Goal: Information Seeking & Learning: Learn about a topic

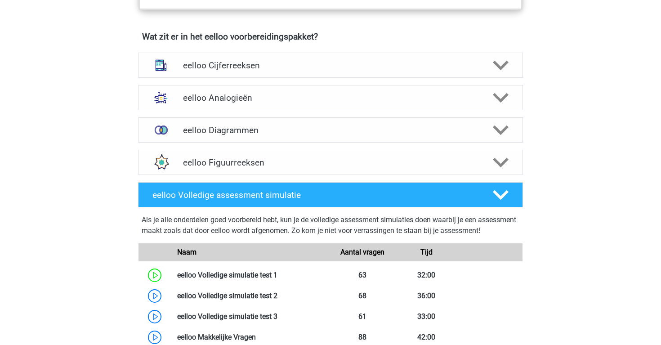
scroll to position [543, 0]
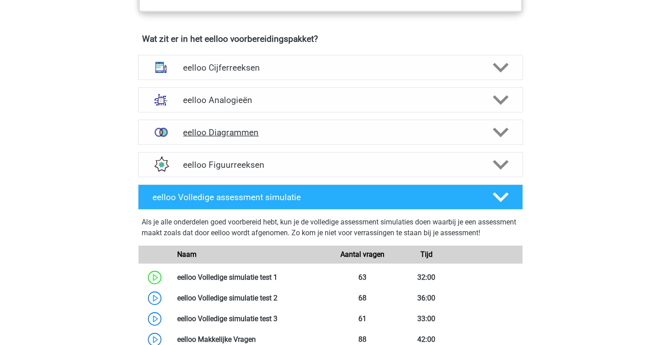
click at [332, 134] on h4 "eelloo Diagrammen" at bounding box center [330, 132] width 295 height 10
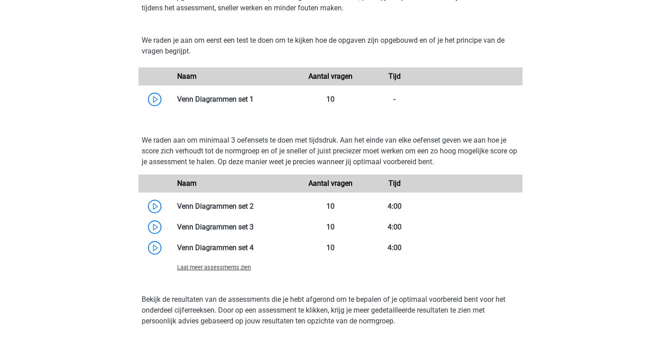
scroll to position [718, 0]
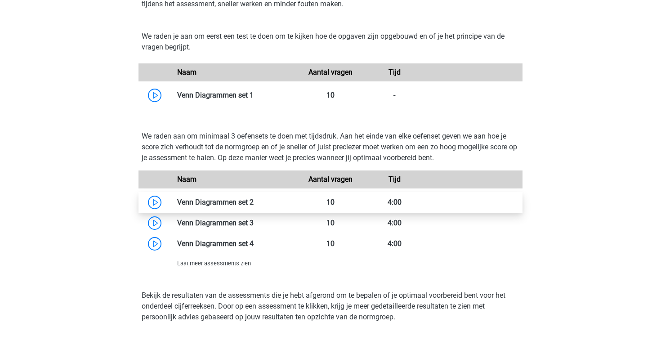
click at [254, 206] on link at bounding box center [254, 202] width 0 height 9
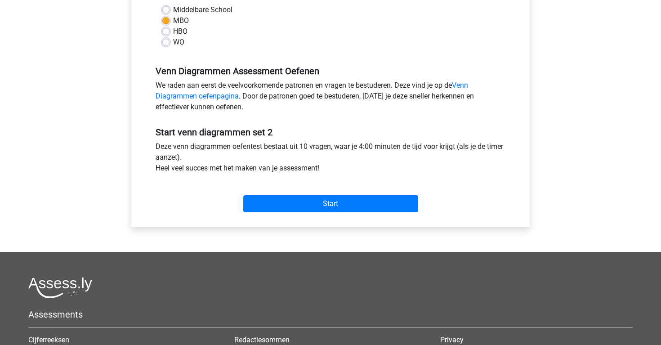
scroll to position [222, 0]
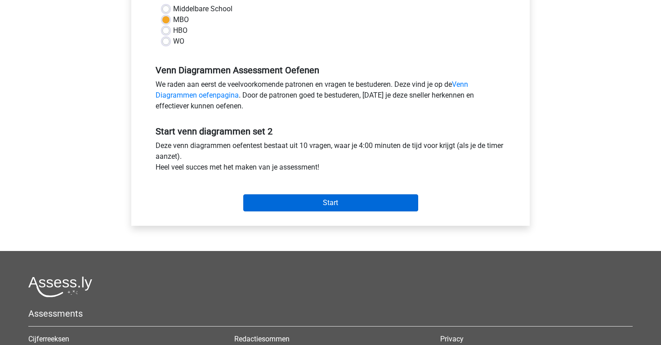
click at [295, 201] on input "Start" at bounding box center [330, 202] width 175 height 17
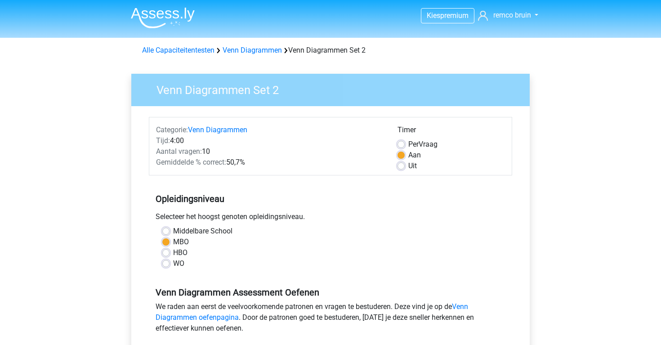
scroll to position [0, 0]
click at [169, 95] on h3 "Venn Diagrammen Set 2" at bounding box center [334, 89] width 377 height 18
click at [255, 52] on link "Venn Diagrammen" at bounding box center [252, 50] width 59 height 9
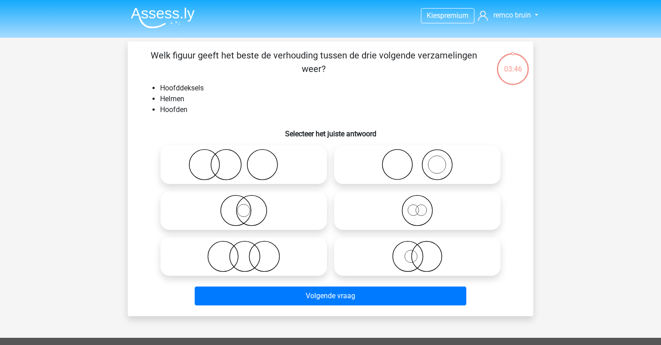
click at [293, 168] on icon at bounding box center [243, 164] width 159 height 31
click at [250, 160] on input "radio" at bounding box center [247, 157] width 6 height 6
radio input "true"
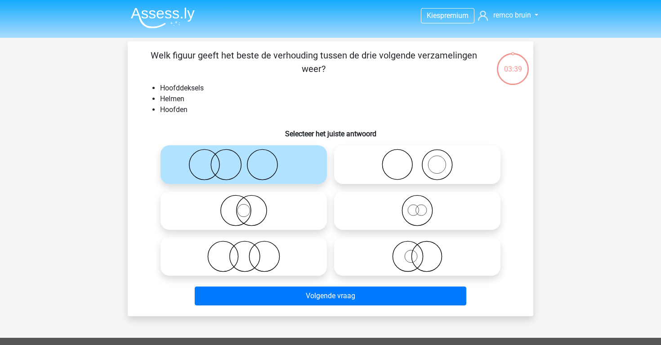
click at [406, 173] on icon at bounding box center [417, 164] width 159 height 31
click at [417, 160] on input "radio" at bounding box center [420, 157] width 6 height 6
radio input "true"
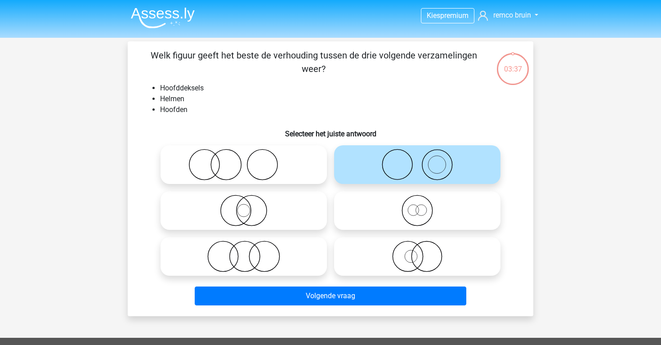
click at [290, 166] on icon at bounding box center [243, 164] width 159 height 31
click at [250, 160] on input "radio" at bounding box center [247, 157] width 6 height 6
radio input "true"
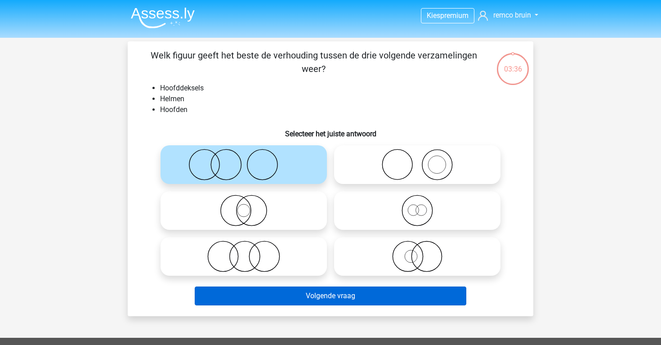
click at [317, 297] on button "Volgende vraag" at bounding box center [331, 295] width 272 height 19
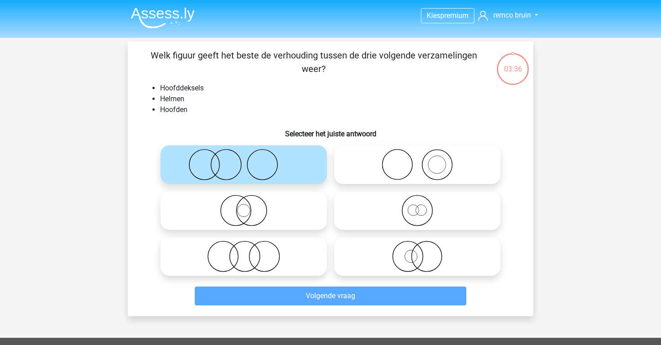
scroll to position [41, 0]
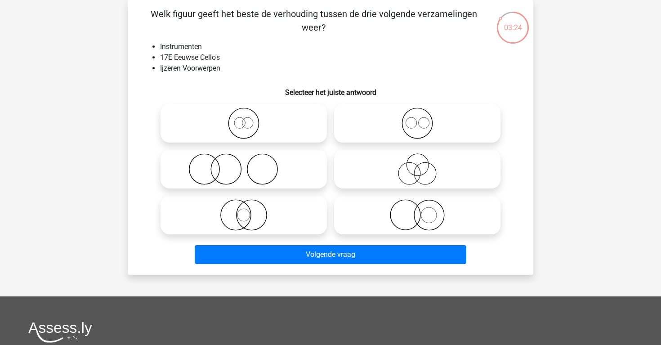
click at [279, 173] on icon at bounding box center [243, 168] width 159 height 31
click at [250, 165] on input "radio" at bounding box center [247, 162] width 6 height 6
radio input "true"
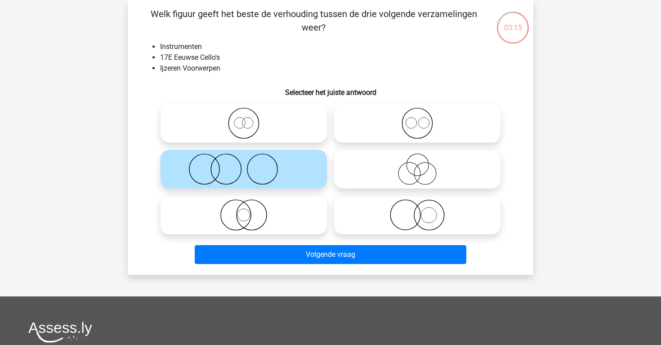
click at [376, 220] on icon at bounding box center [417, 214] width 159 height 31
click at [417, 210] on input "radio" at bounding box center [420, 208] width 6 height 6
radio input "true"
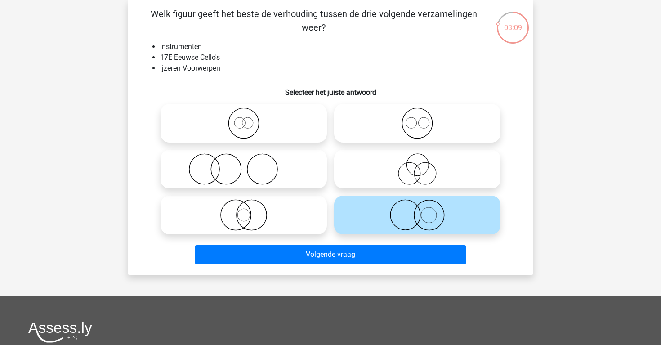
click at [303, 171] on icon at bounding box center [243, 168] width 159 height 31
click at [250, 165] on input "radio" at bounding box center [247, 162] width 6 height 6
radio input "true"
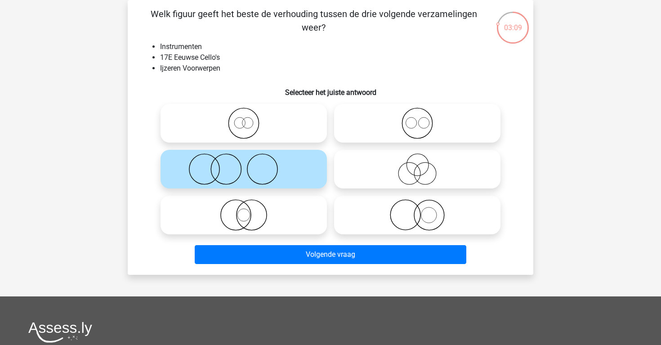
click at [307, 265] on div "Volgende vraag" at bounding box center [330, 256] width 347 height 22
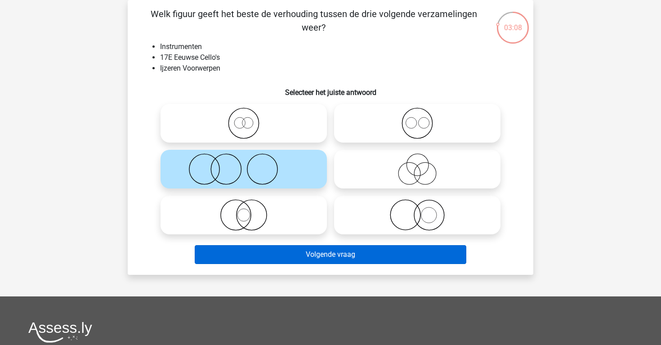
click at [311, 256] on button "Volgende vraag" at bounding box center [331, 254] width 272 height 19
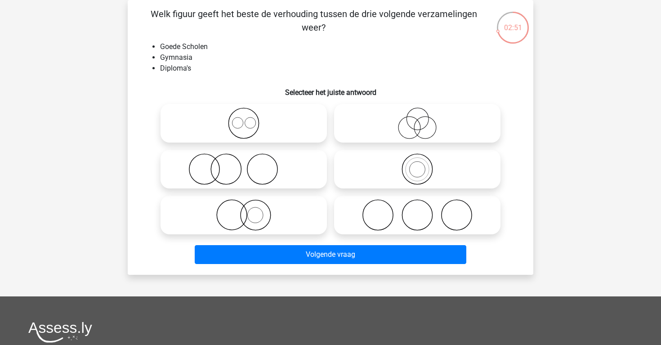
click at [306, 171] on icon at bounding box center [243, 168] width 159 height 31
click at [250, 165] on input "radio" at bounding box center [247, 162] width 6 height 6
radio input "true"
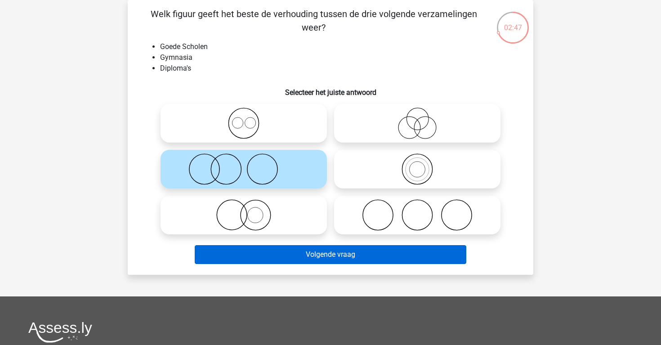
click at [315, 253] on button "Volgende vraag" at bounding box center [331, 254] width 272 height 19
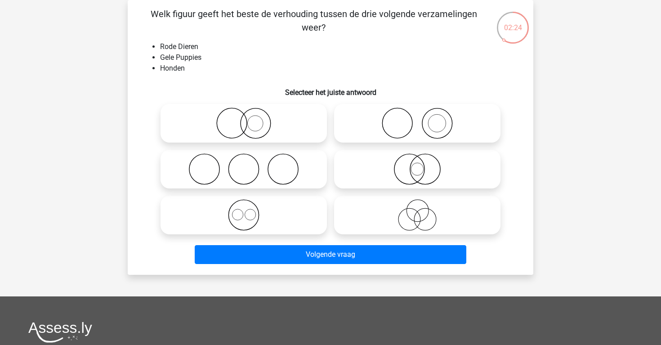
click at [297, 181] on icon at bounding box center [243, 168] width 159 height 31
click at [250, 165] on input "radio" at bounding box center [247, 162] width 6 height 6
radio input "true"
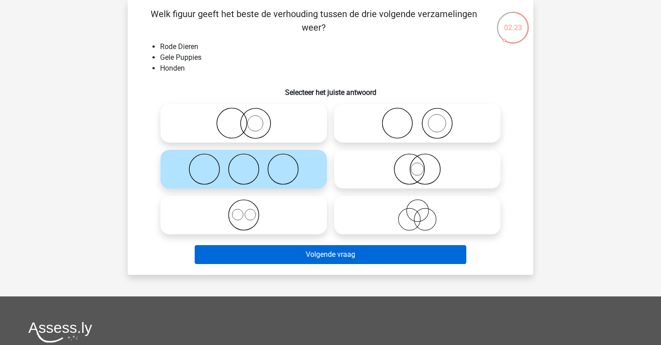
click at [309, 246] on button "Volgende vraag" at bounding box center [331, 254] width 272 height 19
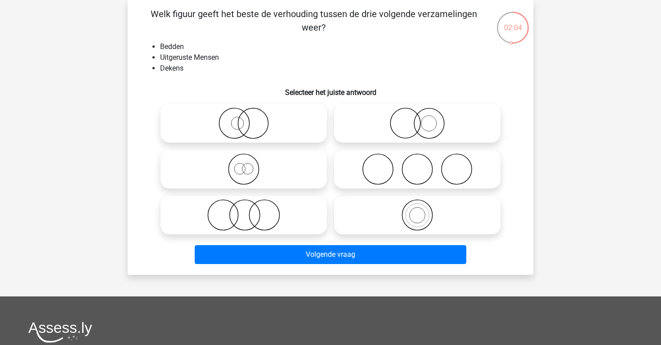
click at [260, 204] on icon at bounding box center [243, 214] width 159 height 31
click at [250, 205] on input "radio" at bounding box center [247, 208] width 6 height 6
radio input "true"
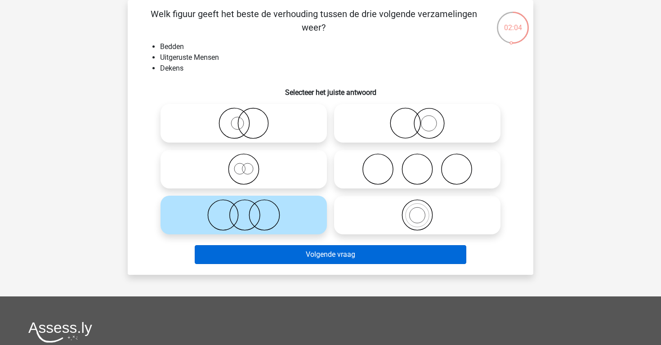
click at [271, 255] on button "Volgende vraag" at bounding box center [331, 254] width 272 height 19
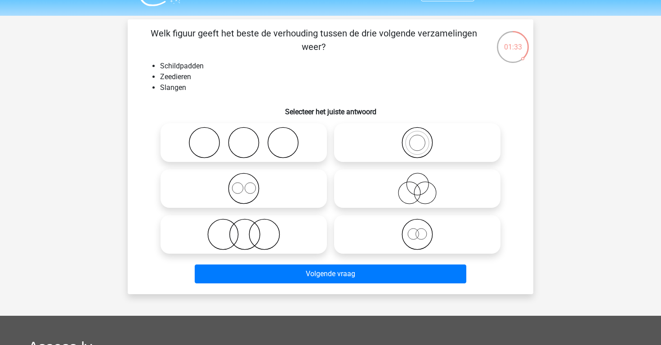
scroll to position [27, 0]
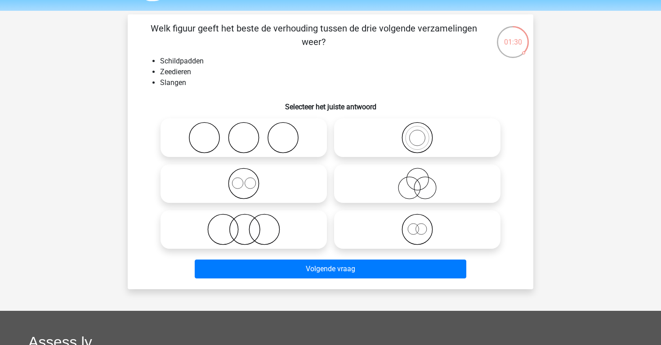
click at [287, 236] on icon at bounding box center [243, 229] width 159 height 31
click at [250, 225] on input "radio" at bounding box center [247, 222] width 6 height 6
radio input "true"
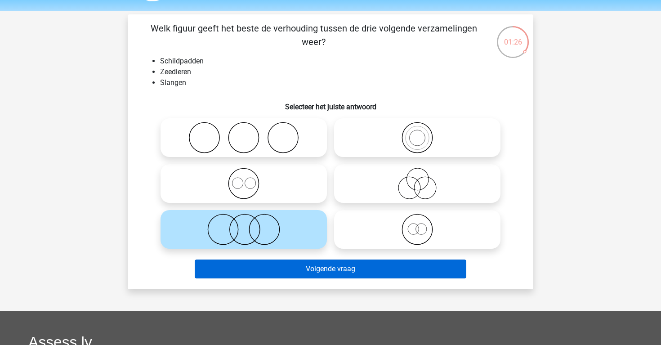
click at [305, 264] on button "Volgende vraag" at bounding box center [331, 268] width 272 height 19
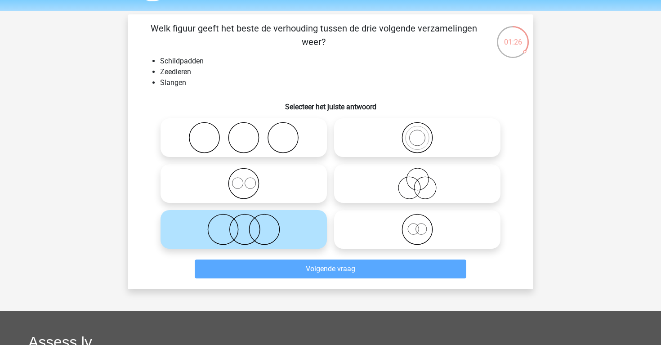
scroll to position [41, 0]
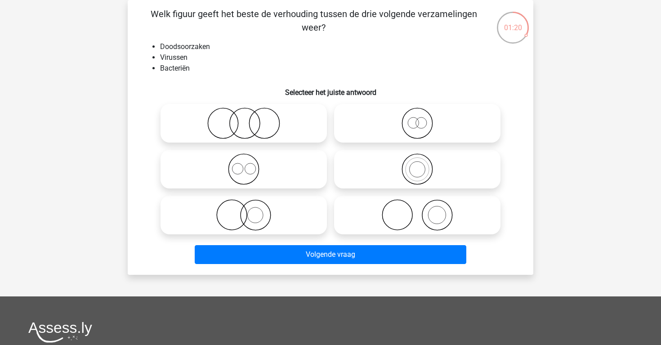
click at [292, 120] on icon at bounding box center [243, 122] width 159 height 31
click at [250, 119] on input "radio" at bounding box center [247, 116] width 6 height 6
radio input "true"
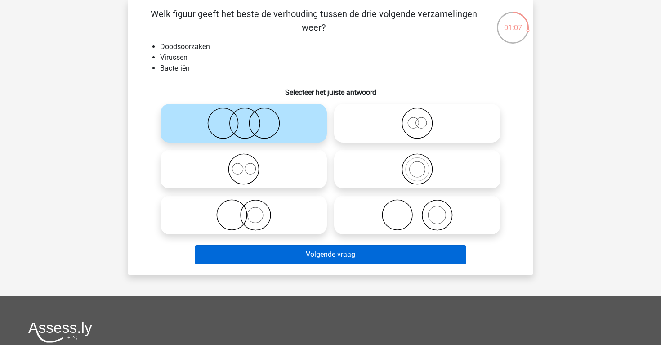
click at [327, 253] on button "Volgende vraag" at bounding box center [331, 254] width 272 height 19
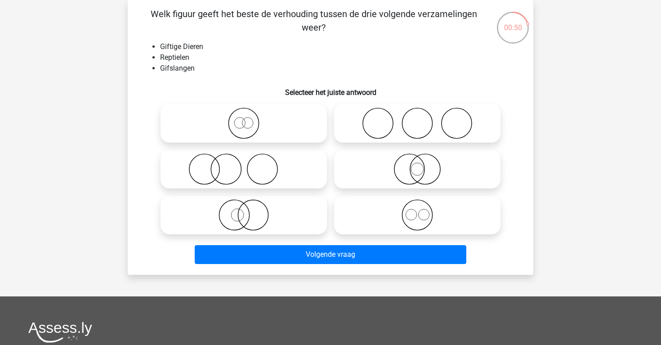
click at [275, 224] on icon at bounding box center [243, 214] width 159 height 31
click at [250, 210] on input "radio" at bounding box center [247, 208] width 6 height 6
radio input "true"
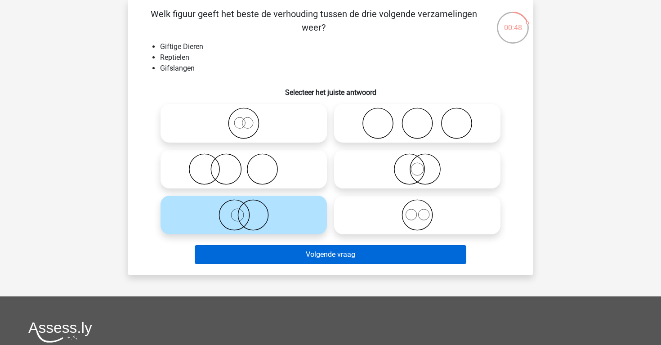
click at [297, 247] on button "Volgende vraag" at bounding box center [331, 254] width 272 height 19
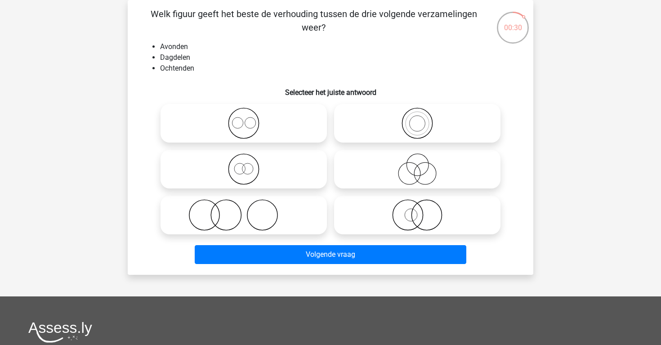
click at [287, 164] on icon at bounding box center [243, 168] width 159 height 31
click at [250, 164] on input "radio" at bounding box center [247, 162] width 6 height 6
radio input "true"
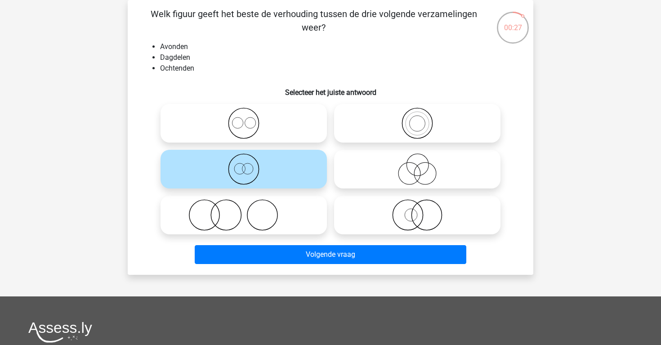
click at [272, 133] on icon at bounding box center [243, 122] width 159 height 31
click at [250, 119] on input "radio" at bounding box center [247, 116] width 6 height 6
radio input "true"
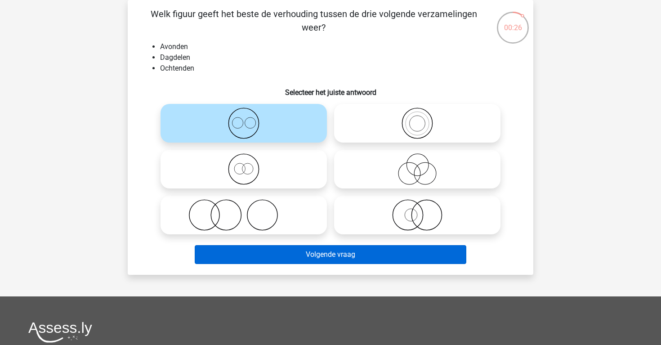
click at [304, 262] on button "Volgende vraag" at bounding box center [331, 254] width 272 height 19
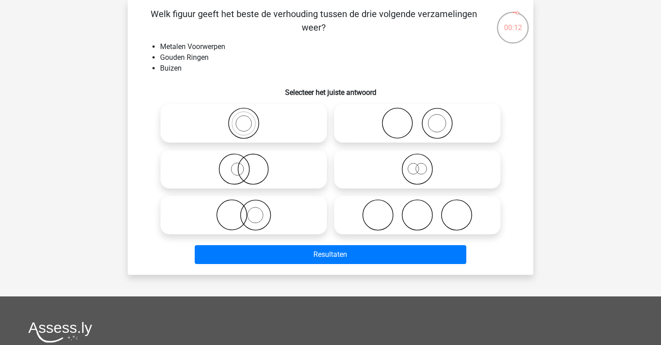
click at [355, 180] on icon at bounding box center [417, 168] width 159 height 31
click at [417, 165] on input "radio" at bounding box center [420, 162] width 6 height 6
radio input "true"
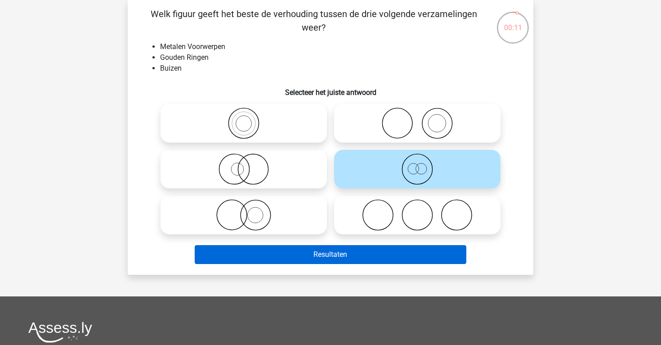
click at [346, 252] on button "Resultaten" at bounding box center [331, 254] width 272 height 19
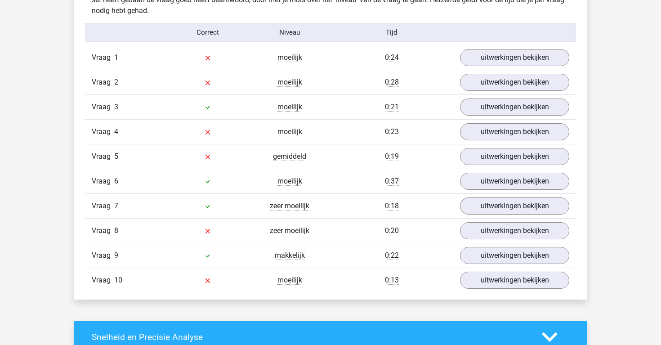
scroll to position [732, 0]
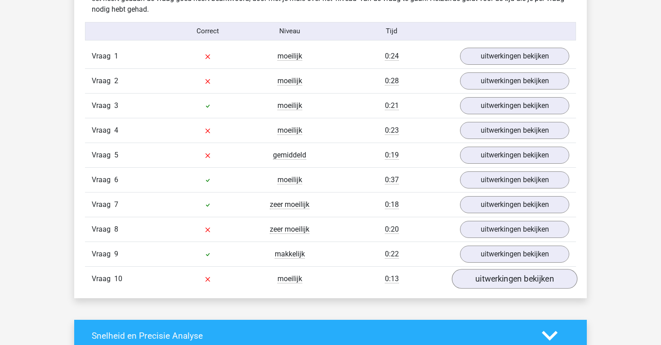
click at [487, 284] on link "uitwerkingen bekijken" at bounding box center [514, 279] width 125 height 20
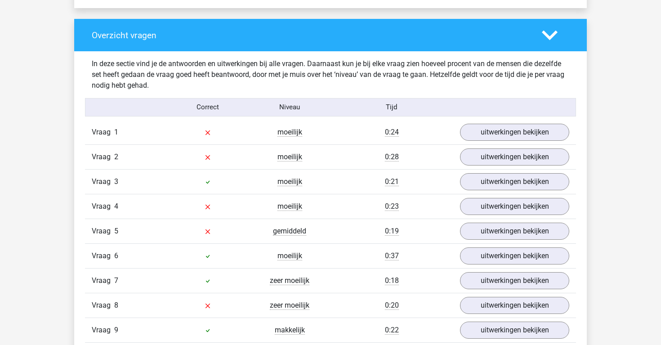
scroll to position [648, 0]
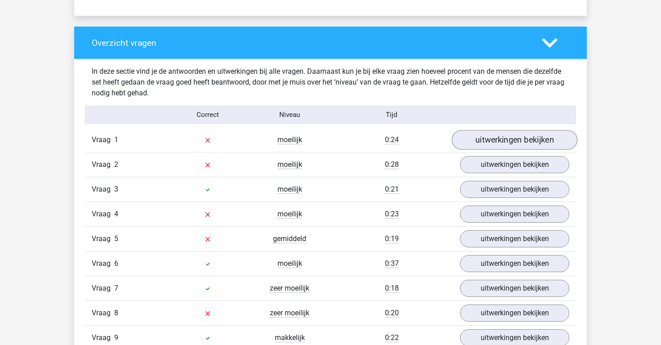
click at [490, 138] on link "uitwerkingen bekijken" at bounding box center [514, 140] width 125 height 20
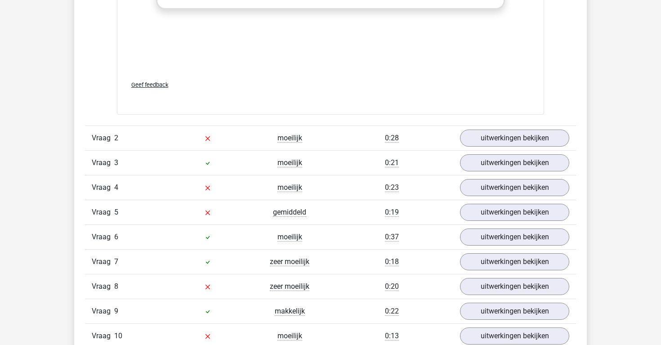
scroll to position [1273, 0]
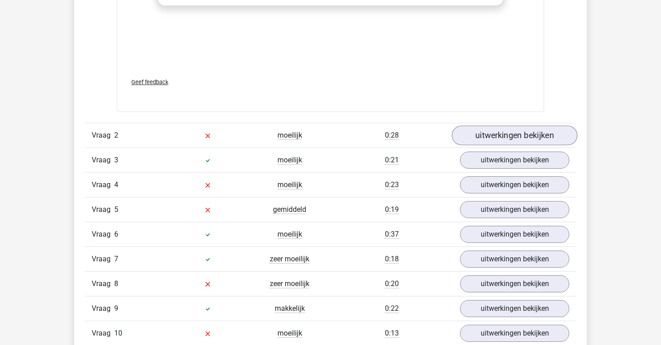
click at [500, 139] on link "uitwerkingen bekijken" at bounding box center [514, 135] width 125 height 20
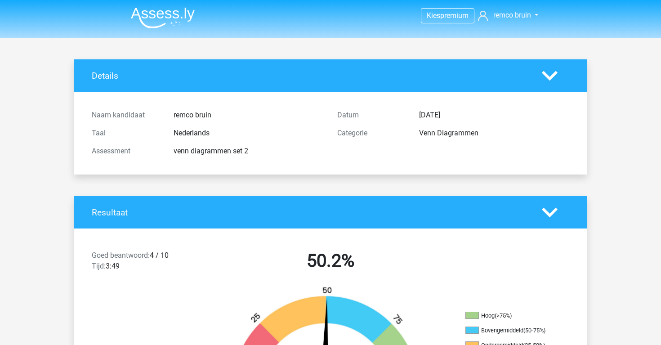
scroll to position [0, 0]
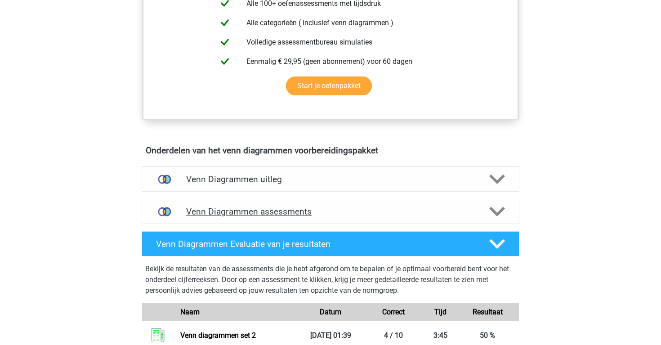
scroll to position [394, 0]
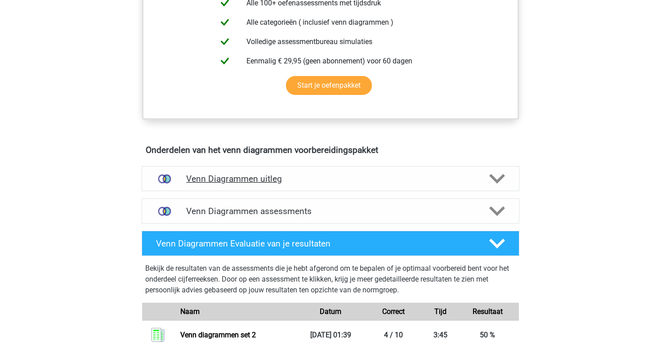
click at [208, 180] on h4 "Venn Diagrammen uitleg" at bounding box center [330, 179] width 289 height 10
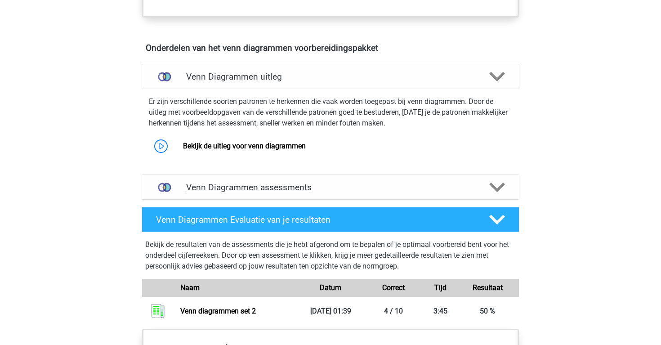
scroll to position [498, 0]
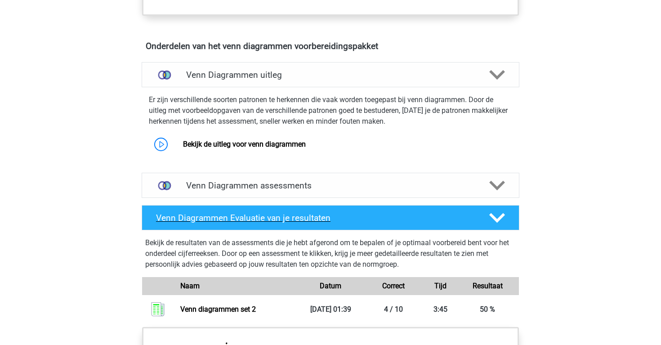
click at [222, 215] on h4 "Venn Diagrammen Evaluatie van je resultaten" at bounding box center [315, 218] width 319 height 10
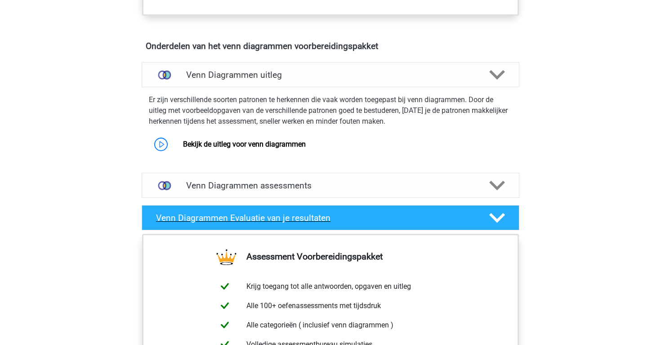
scroll to position [487, 0]
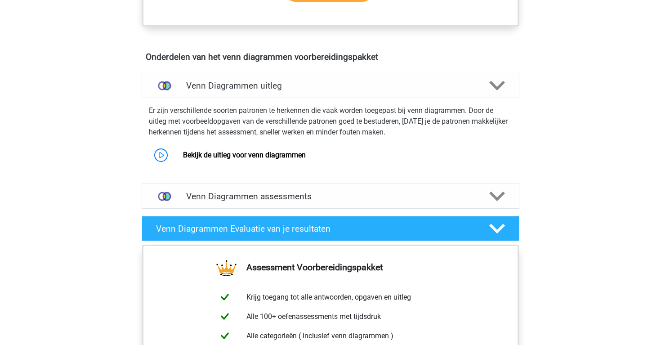
click at [231, 191] on h4 "Venn Diagrammen assessments" at bounding box center [330, 196] width 289 height 10
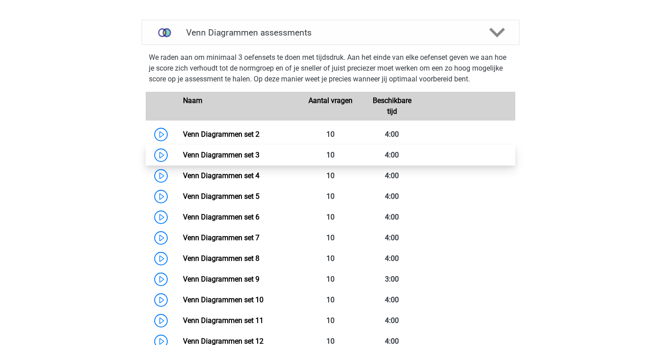
scroll to position [654, 0]
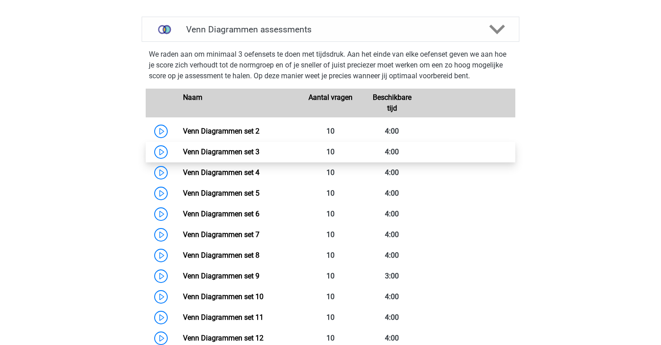
click at [183, 154] on link "Venn Diagrammen set 3" at bounding box center [221, 151] width 76 height 9
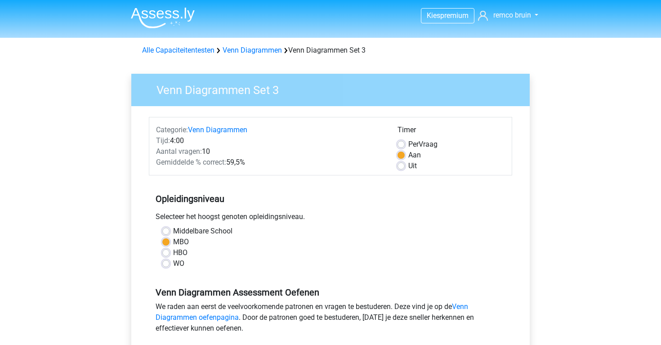
scroll to position [170, 0]
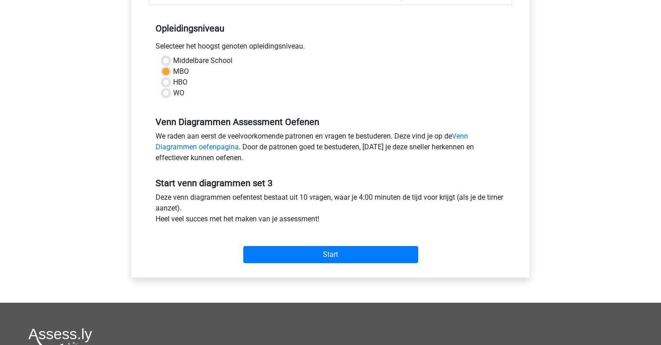
click at [336, 255] on input "Start" at bounding box center [330, 254] width 175 height 17
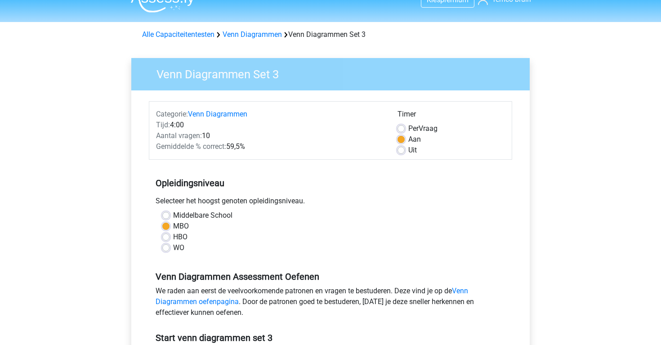
scroll to position [14, 0]
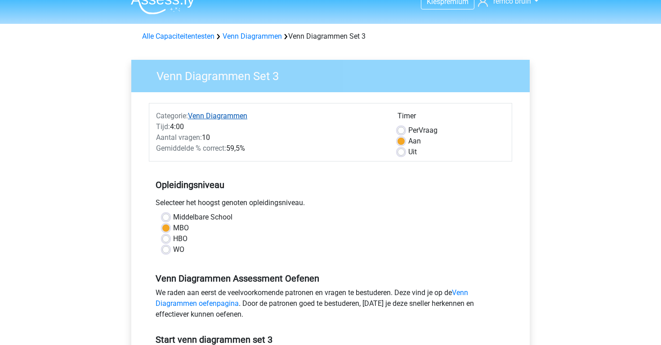
click at [216, 118] on link "Venn Diagrammen" at bounding box center [217, 116] width 59 height 9
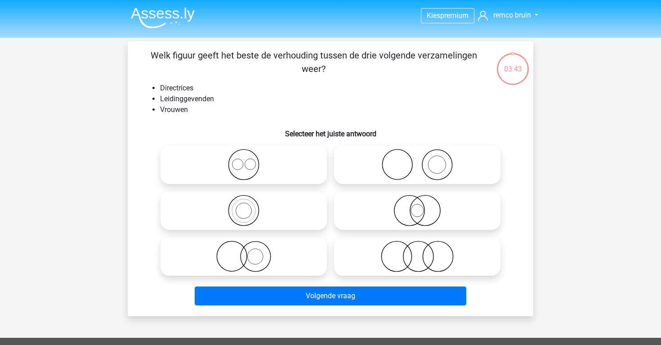
click at [301, 252] on icon at bounding box center [243, 256] width 159 height 31
click at [250, 252] on input "radio" at bounding box center [247, 249] width 6 height 6
radio input "true"
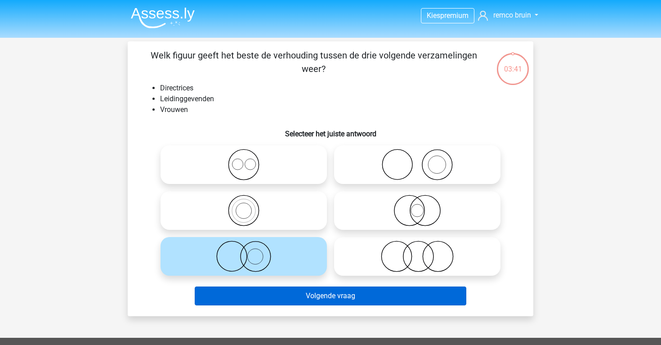
click at [347, 298] on button "Volgende vraag" at bounding box center [331, 295] width 272 height 19
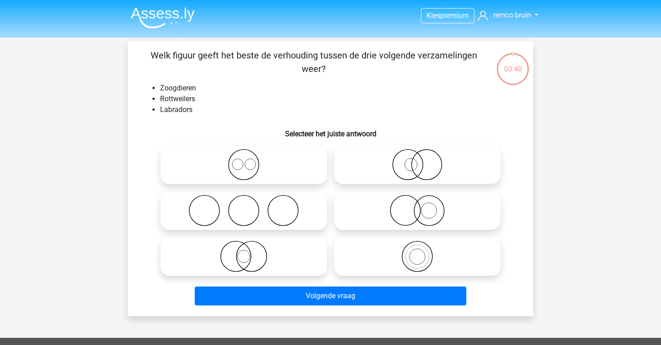
scroll to position [41, 0]
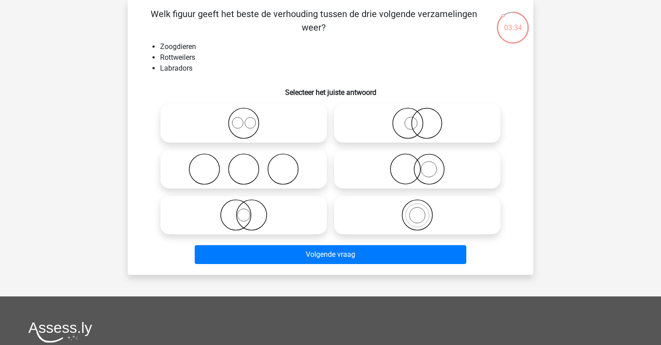
click at [285, 119] on icon at bounding box center [243, 122] width 159 height 31
click at [250, 119] on input "radio" at bounding box center [247, 116] width 6 height 6
radio input "true"
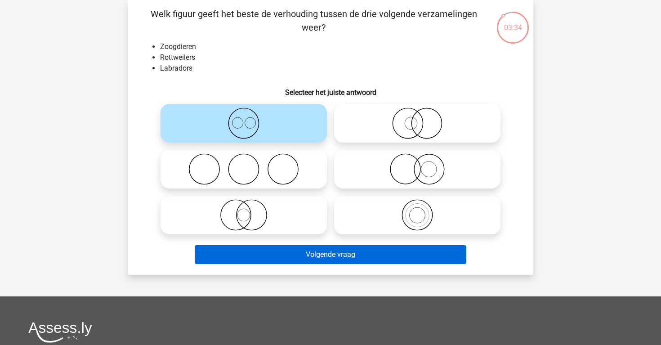
click at [312, 254] on button "Volgende vraag" at bounding box center [331, 254] width 272 height 19
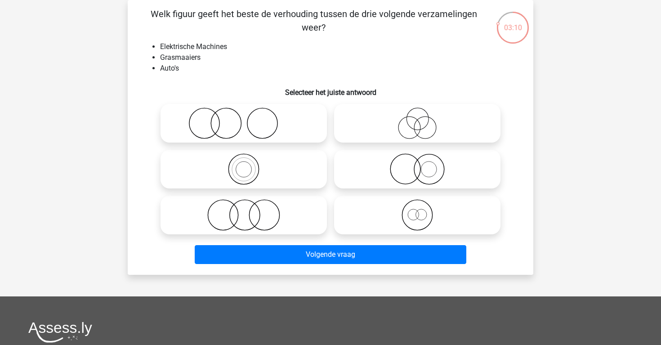
click at [268, 209] on icon at bounding box center [243, 214] width 159 height 31
click at [250, 209] on input "radio" at bounding box center [247, 208] width 6 height 6
radio input "true"
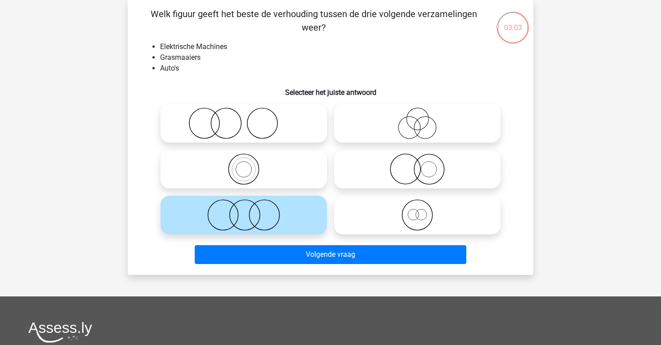
click at [299, 126] on icon at bounding box center [243, 122] width 159 height 31
click at [250, 119] on input "radio" at bounding box center [247, 116] width 6 height 6
radio input "true"
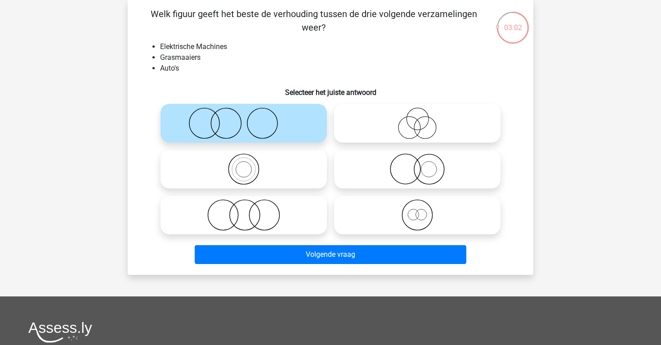
click at [283, 224] on icon at bounding box center [243, 214] width 159 height 31
click at [250, 210] on input "radio" at bounding box center [247, 208] width 6 height 6
radio input "true"
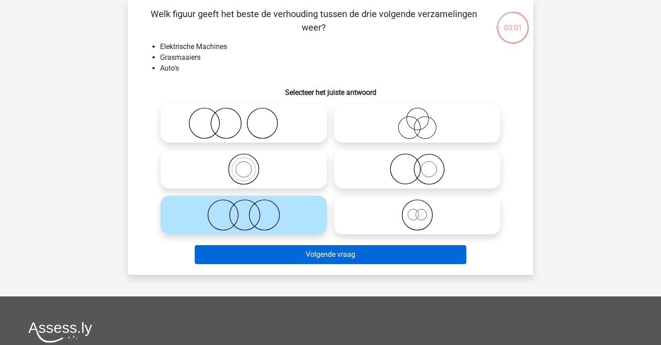
click at [286, 250] on button "Volgende vraag" at bounding box center [331, 254] width 272 height 19
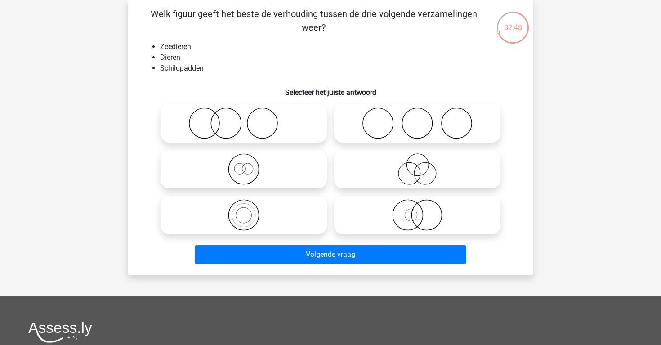
click at [277, 216] on icon at bounding box center [243, 214] width 159 height 31
click at [250, 210] on input "radio" at bounding box center [247, 208] width 6 height 6
radio input "true"
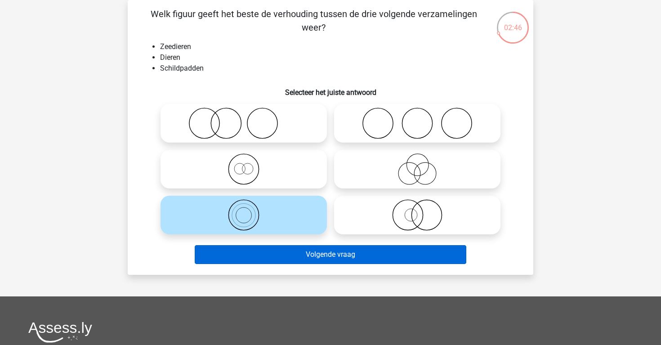
click at [289, 255] on button "Volgende vraag" at bounding box center [331, 254] width 272 height 19
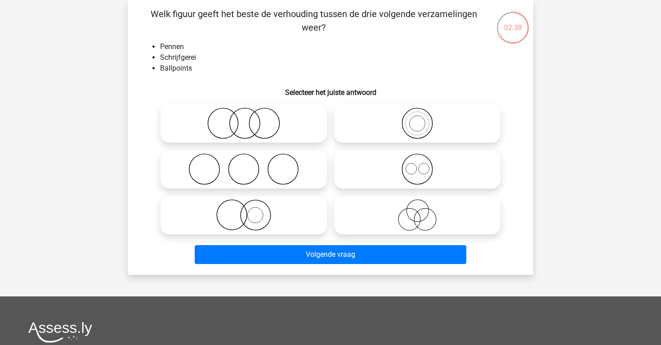
click at [367, 206] on icon at bounding box center [417, 214] width 159 height 31
click at [417, 206] on input "radio" at bounding box center [420, 208] width 6 height 6
radio input "true"
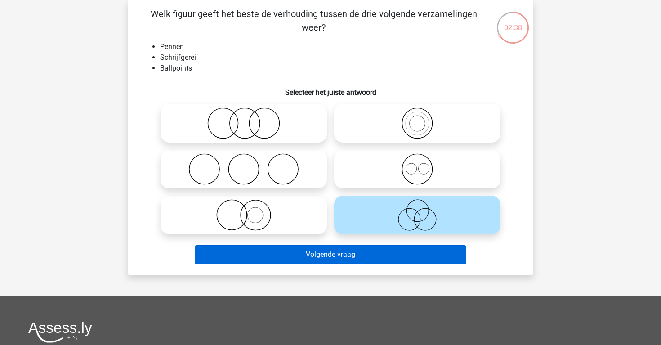
click at [354, 251] on button "Volgende vraag" at bounding box center [331, 254] width 272 height 19
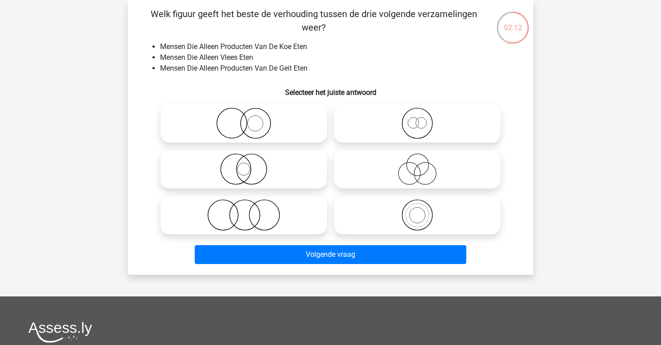
click at [305, 225] on icon at bounding box center [243, 214] width 159 height 31
click at [250, 210] on input "radio" at bounding box center [247, 208] width 6 height 6
radio input "true"
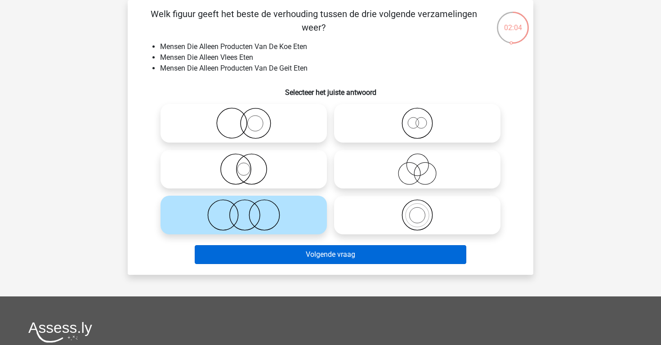
click at [318, 256] on button "Volgende vraag" at bounding box center [331, 254] width 272 height 19
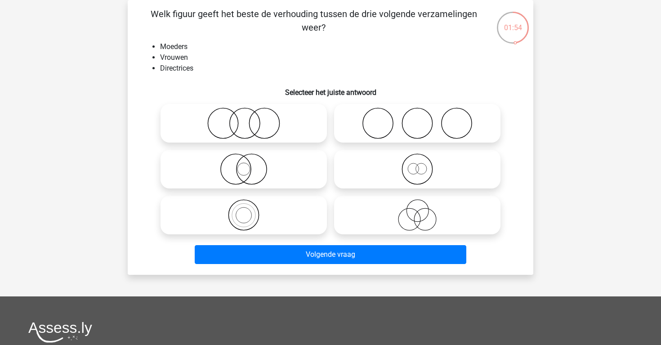
click at [394, 219] on icon at bounding box center [417, 214] width 159 height 31
click at [417, 210] on input "radio" at bounding box center [420, 208] width 6 height 6
radio input "true"
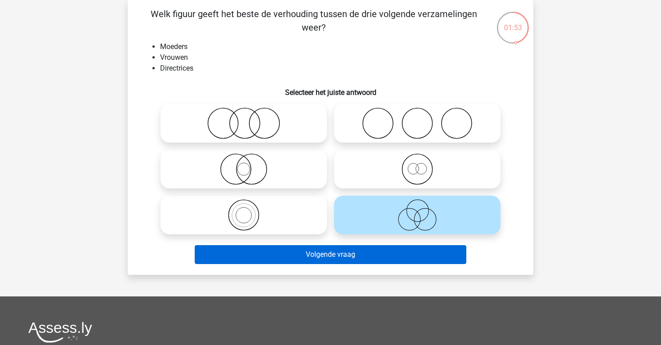
click at [355, 259] on button "Volgende vraag" at bounding box center [331, 254] width 272 height 19
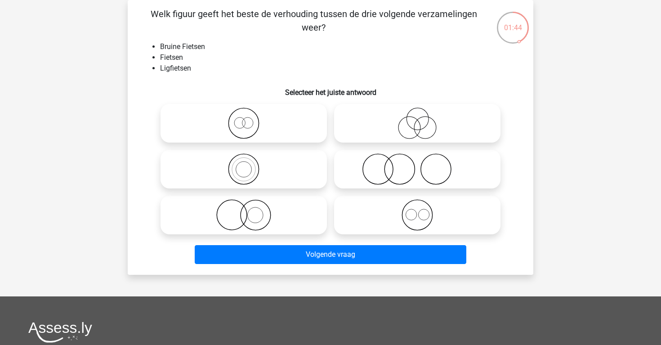
click at [403, 125] on icon at bounding box center [417, 122] width 159 height 31
click at [417, 119] on input "radio" at bounding box center [420, 116] width 6 height 6
radio input "true"
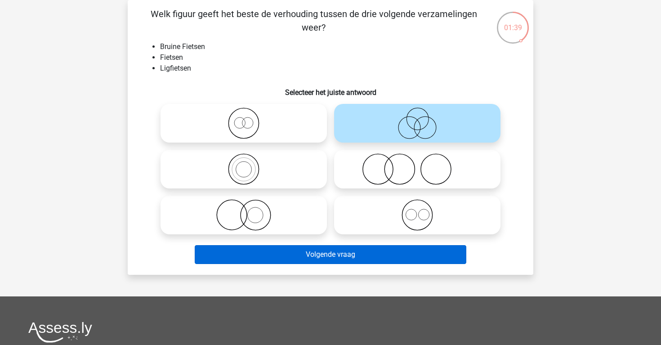
click at [377, 254] on button "Volgende vraag" at bounding box center [331, 254] width 272 height 19
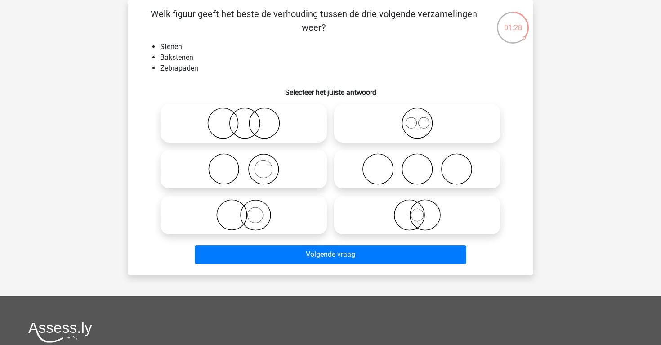
click at [309, 180] on icon at bounding box center [243, 168] width 159 height 31
click at [250, 165] on input "radio" at bounding box center [247, 162] width 6 height 6
radio input "true"
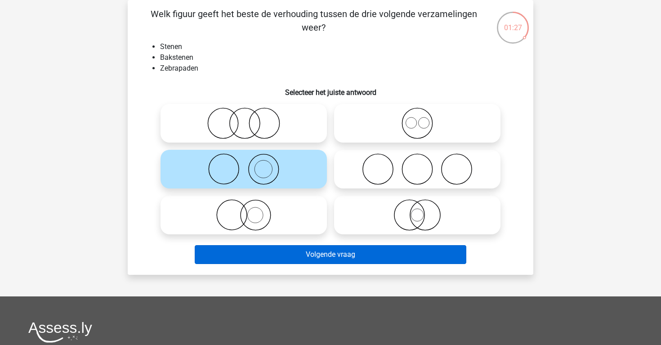
click at [315, 251] on button "Volgende vraag" at bounding box center [331, 254] width 272 height 19
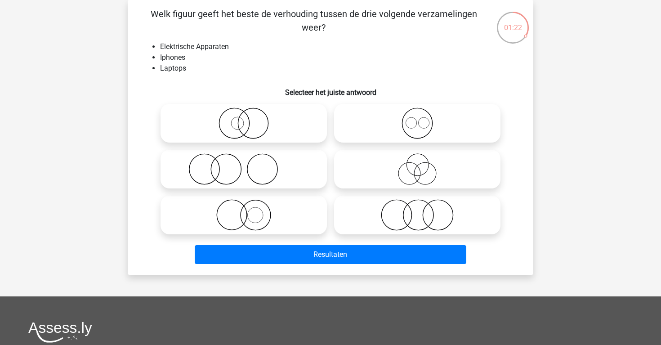
click at [385, 121] on icon at bounding box center [417, 122] width 159 height 31
click at [417, 119] on input "radio" at bounding box center [420, 116] width 6 height 6
radio input "true"
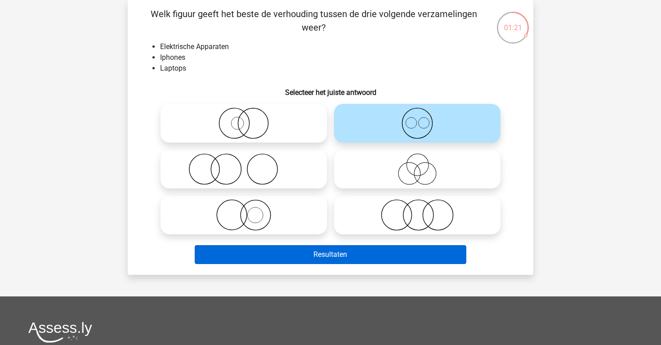
click at [341, 252] on button "Resultaten" at bounding box center [331, 254] width 272 height 19
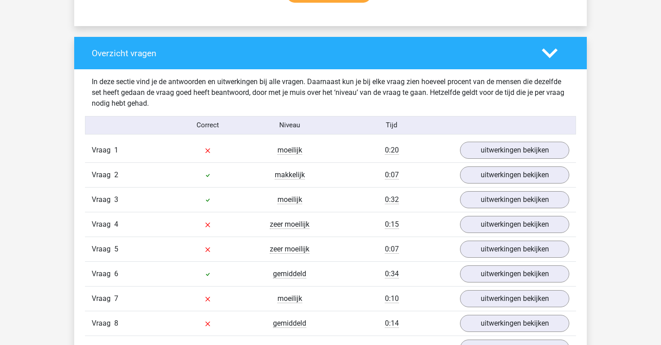
scroll to position [639, 0]
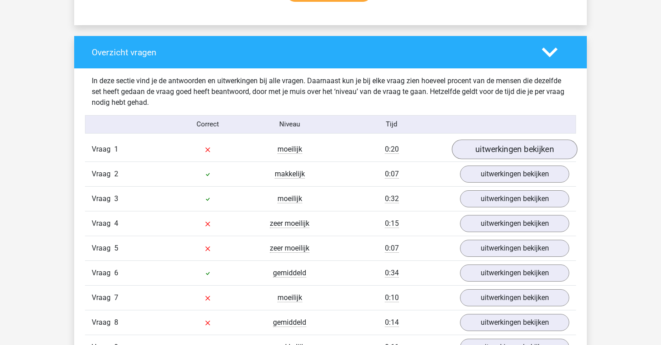
click at [465, 148] on link "uitwerkingen bekijken" at bounding box center [514, 149] width 125 height 20
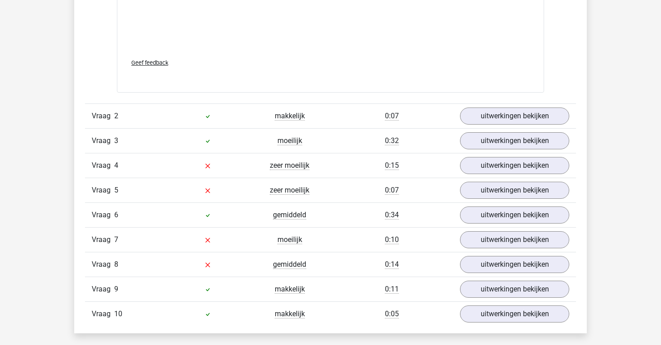
scroll to position [1282, 0]
click at [479, 169] on link "uitwerkingen bekijken" at bounding box center [514, 165] width 125 height 20
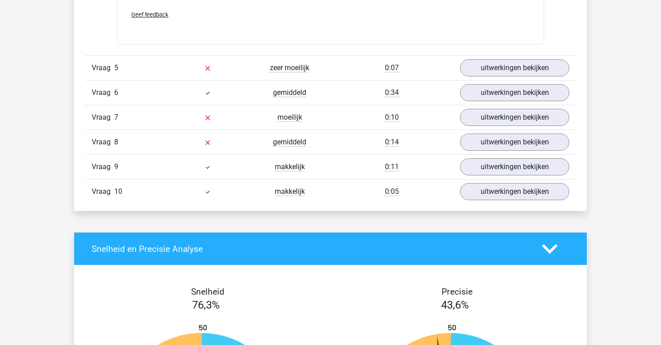
scroll to position [2002, 0]
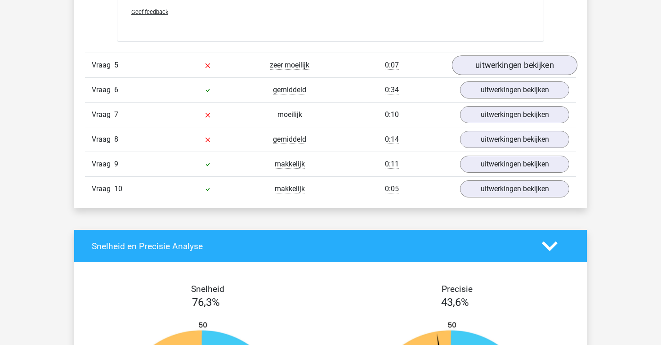
click at [484, 72] on link "uitwerkingen bekijken" at bounding box center [514, 65] width 125 height 20
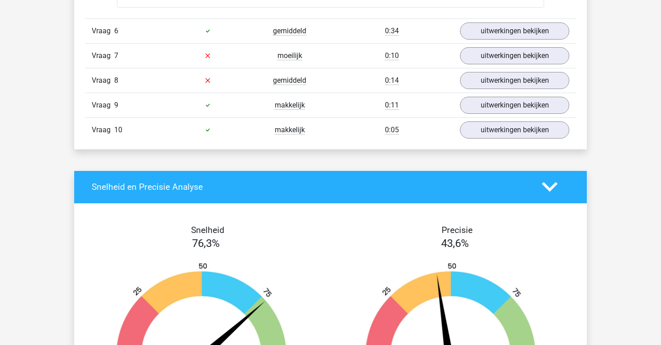
scroll to position [2651, 0]
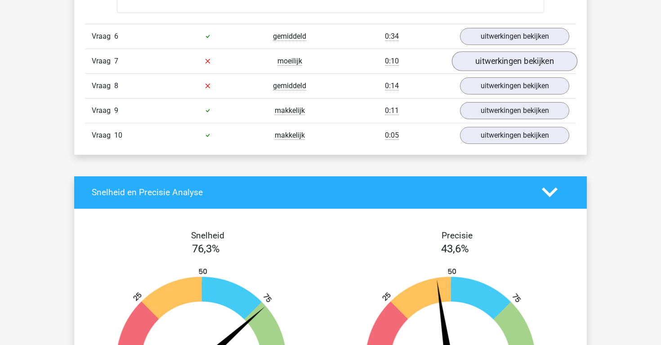
click at [496, 54] on link "uitwerkingen bekijken" at bounding box center [514, 61] width 125 height 20
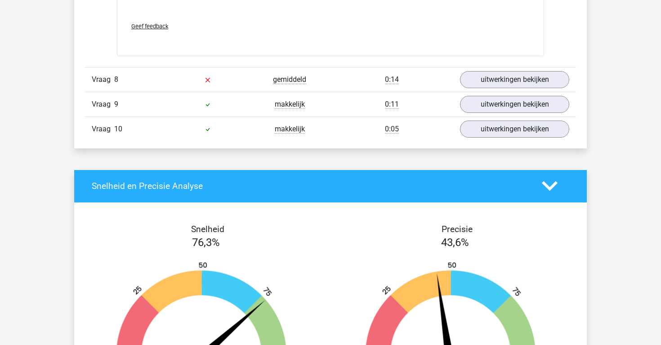
scroll to position [3243, 0]
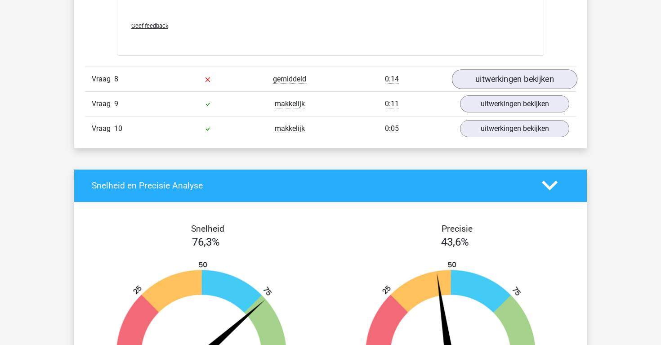
click at [478, 75] on link "uitwerkingen bekijken" at bounding box center [514, 79] width 125 height 20
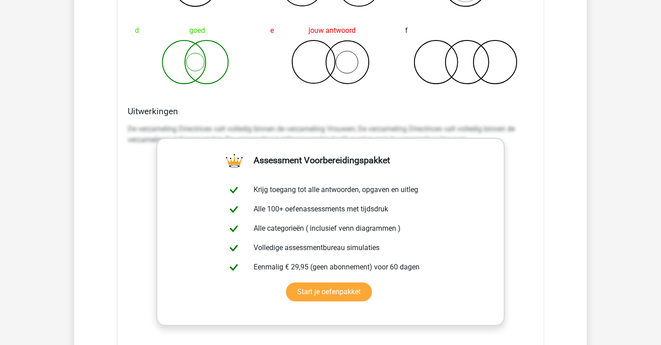
scroll to position [962, 0]
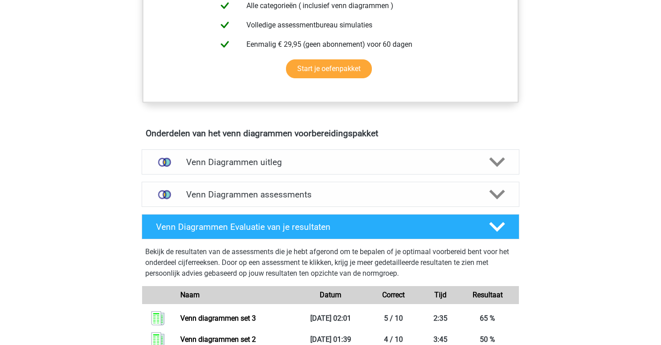
scroll to position [412, 0]
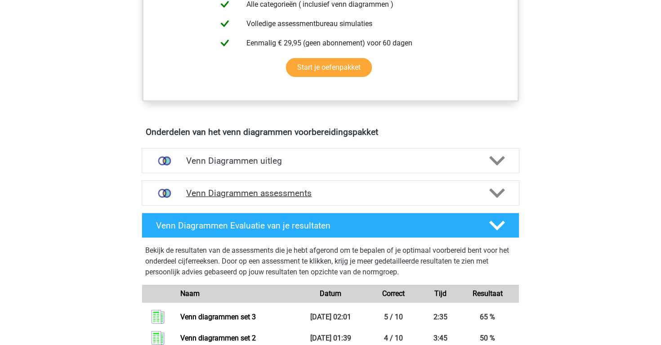
click at [232, 184] on div "Venn Diagrammen assessments" at bounding box center [331, 192] width 378 height 25
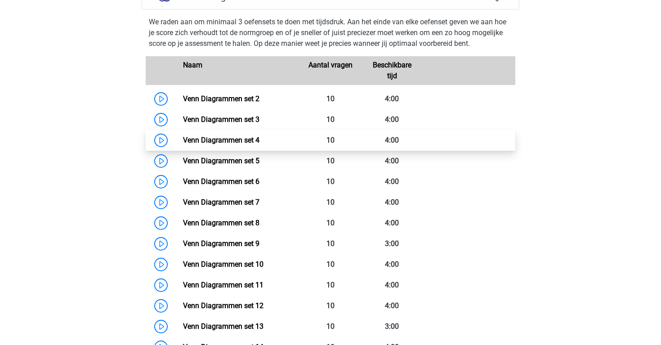
scroll to position [608, 0]
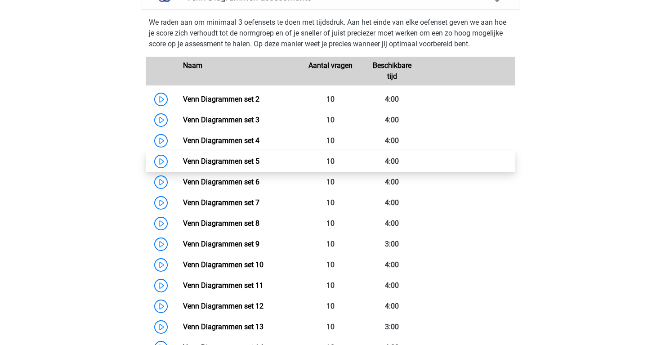
click at [183, 165] on link "Venn Diagrammen set 5" at bounding box center [221, 161] width 76 height 9
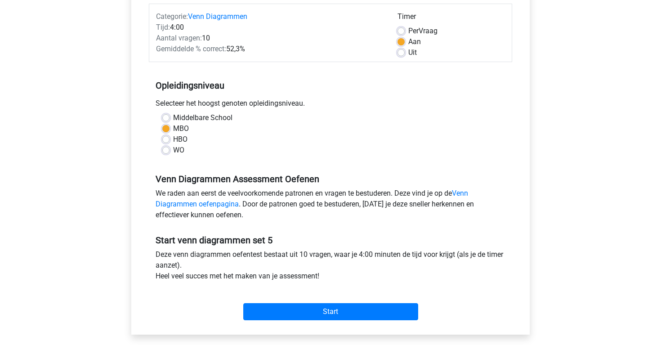
scroll to position [108, 0]
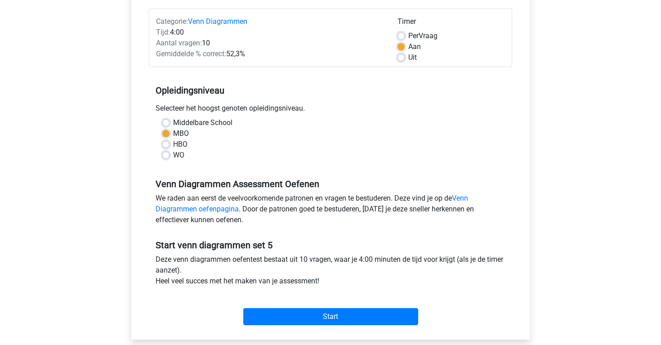
click at [408, 36] on label "Per Vraag" at bounding box center [422, 36] width 29 height 11
click at [402, 36] on input "Per Vraag" at bounding box center [401, 35] width 7 height 9
radio input "true"
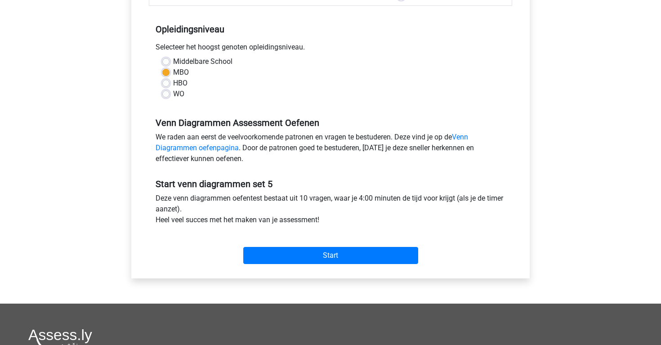
scroll to position [170, 0]
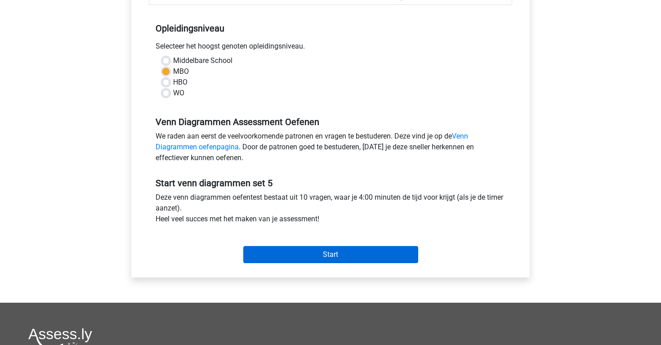
click at [331, 258] on input "Start" at bounding box center [330, 254] width 175 height 17
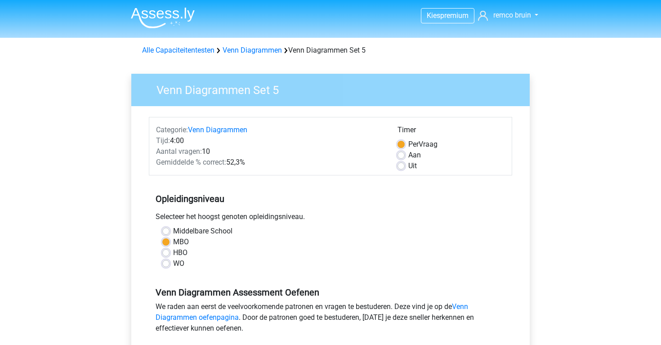
scroll to position [0, 0]
click at [226, 136] on div "Tijd: 4:00" at bounding box center [269, 140] width 241 height 11
click at [226, 132] on link "Venn Diagrammen" at bounding box center [217, 129] width 59 height 9
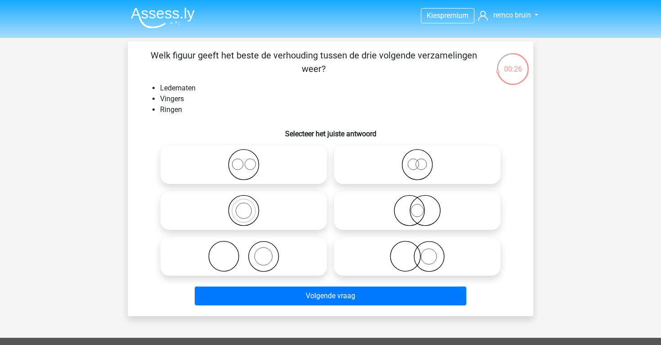
click at [312, 259] on icon at bounding box center [243, 256] width 159 height 31
click at [250, 252] on input "radio" at bounding box center [247, 249] width 6 height 6
radio input "true"
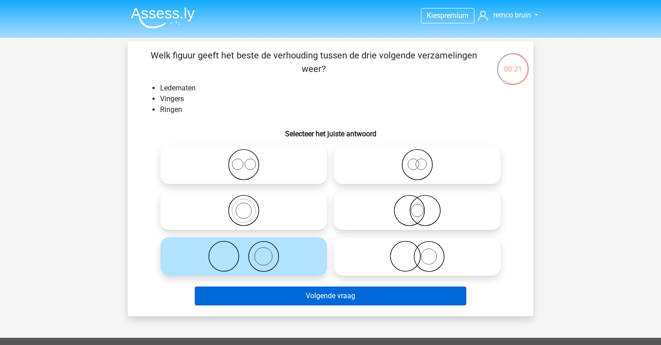
click at [331, 297] on button "Volgende vraag" at bounding box center [331, 295] width 272 height 19
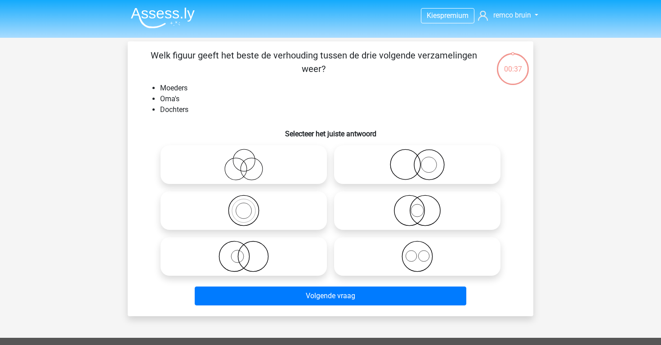
scroll to position [41, 0]
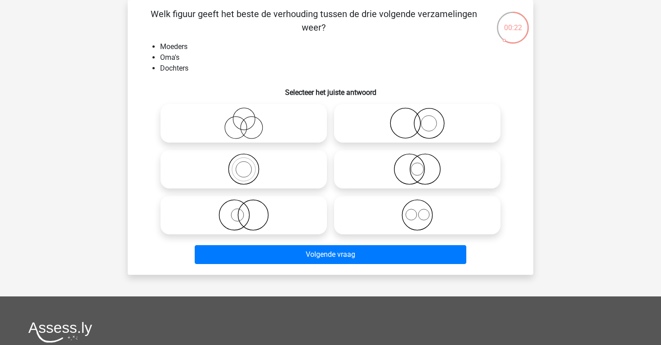
click at [294, 135] on icon at bounding box center [243, 122] width 159 height 31
click at [250, 119] on input "radio" at bounding box center [247, 116] width 6 height 6
radio input "true"
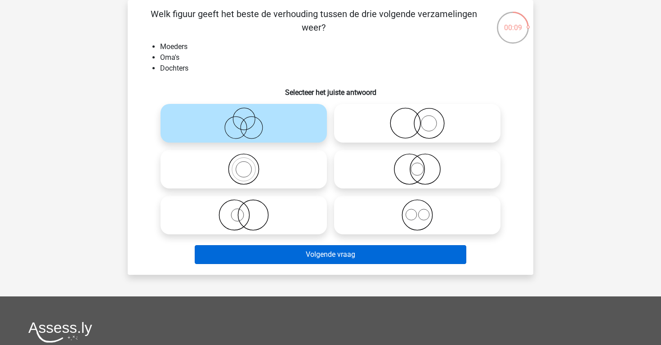
click at [340, 250] on button "Volgende vraag" at bounding box center [331, 254] width 272 height 19
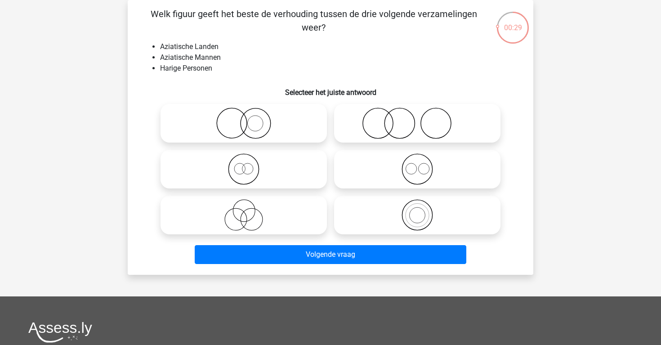
click at [424, 135] on icon at bounding box center [417, 122] width 159 height 31
click at [423, 119] on input "radio" at bounding box center [420, 116] width 6 height 6
radio input "true"
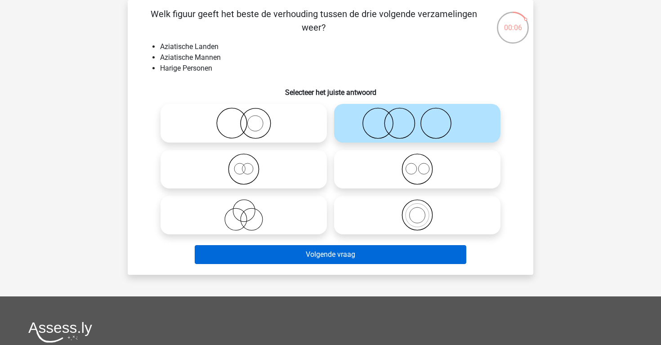
click at [375, 252] on button "Volgende vraag" at bounding box center [331, 254] width 272 height 19
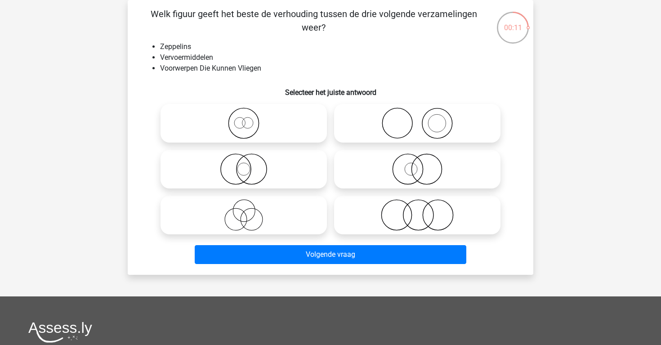
click at [261, 129] on icon at bounding box center [243, 122] width 159 height 31
click at [250, 119] on input "radio" at bounding box center [247, 116] width 6 height 6
radio input "true"
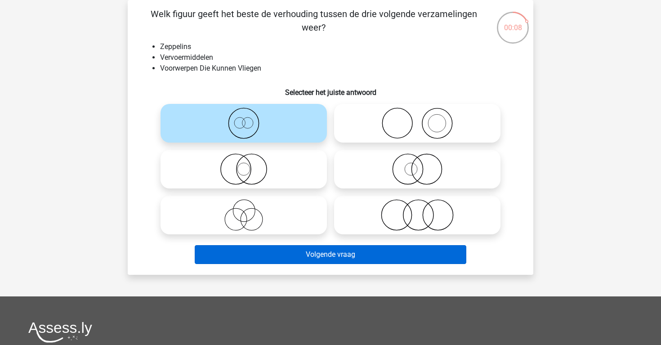
click at [331, 259] on button "Volgende vraag" at bounding box center [331, 254] width 272 height 19
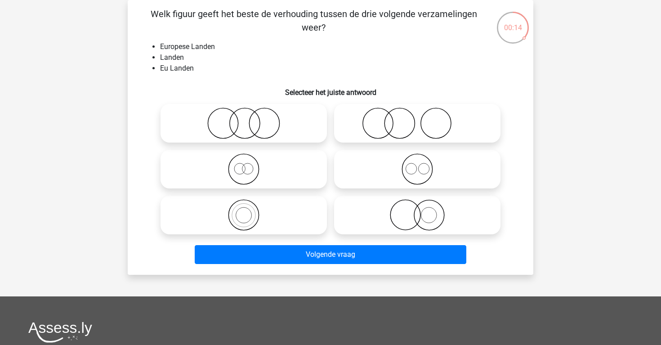
click at [287, 209] on icon at bounding box center [243, 214] width 159 height 31
click at [250, 209] on input "radio" at bounding box center [247, 208] width 6 height 6
radio input "true"
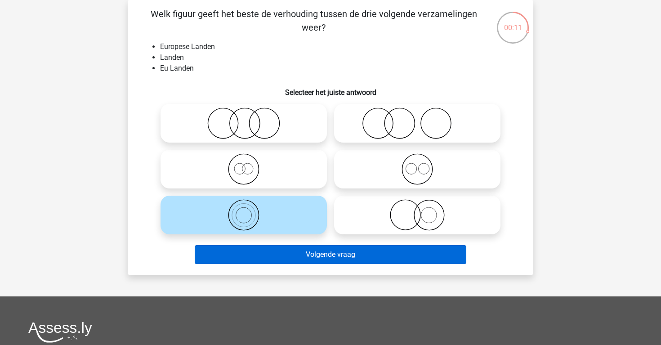
click at [299, 256] on button "Volgende vraag" at bounding box center [331, 254] width 272 height 19
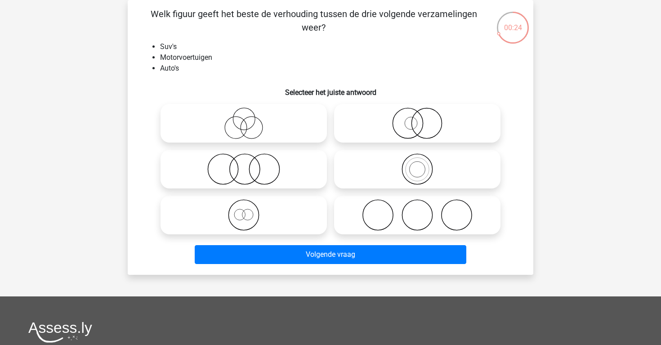
click at [266, 215] on icon at bounding box center [243, 214] width 159 height 31
click at [250, 210] on input "radio" at bounding box center [247, 208] width 6 height 6
radio input "true"
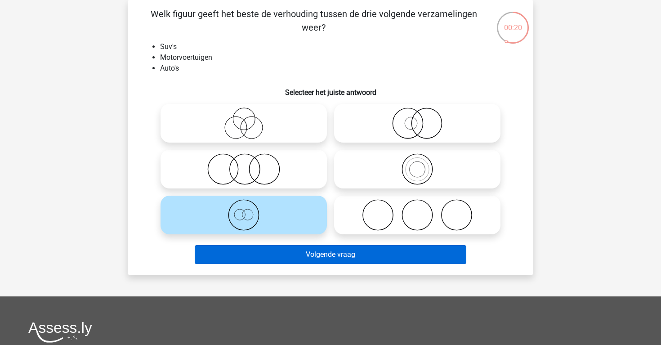
click at [277, 253] on button "Volgende vraag" at bounding box center [331, 254] width 272 height 19
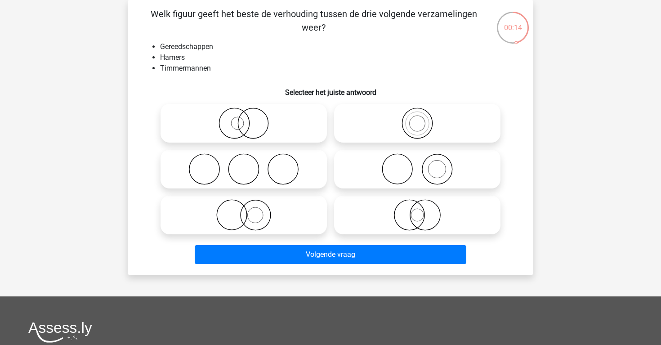
click at [392, 173] on icon at bounding box center [417, 168] width 159 height 31
click at [417, 165] on input "radio" at bounding box center [420, 162] width 6 height 6
radio input "true"
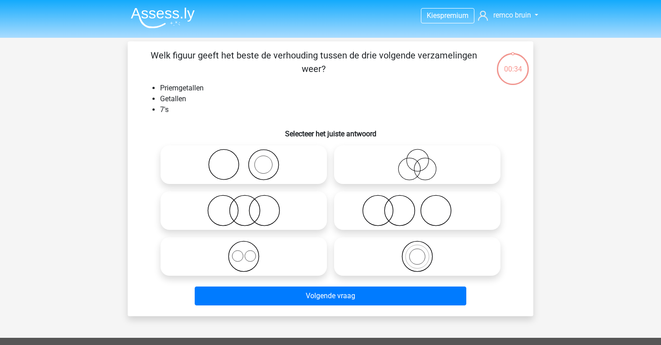
scroll to position [41, 0]
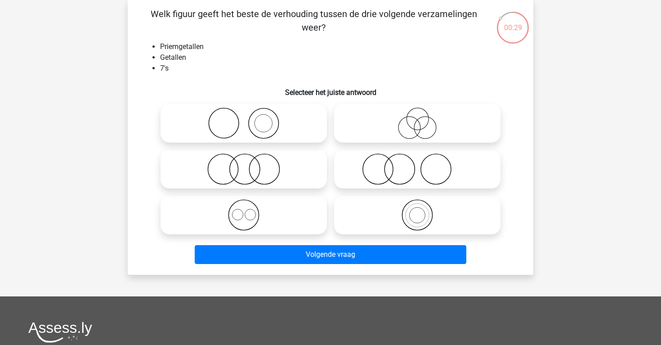
click at [290, 182] on icon at bounding box center [243, 168] width 159 height 31
click at [250, 165] on input "radio" at bounding box center [247, 162] width 6 height 6
radio input "true"
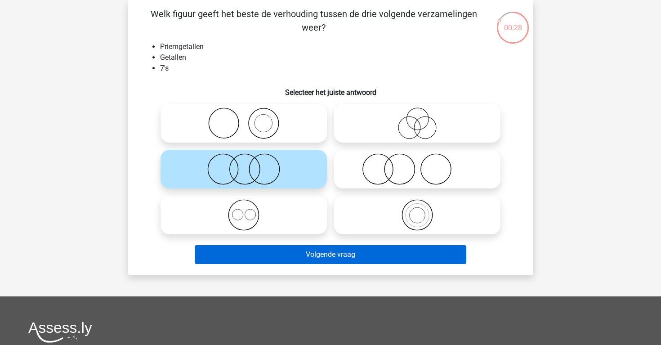
click at [294, 250] on button "Volgende vraag" at bounding box center [331, 254] width 272 height 19
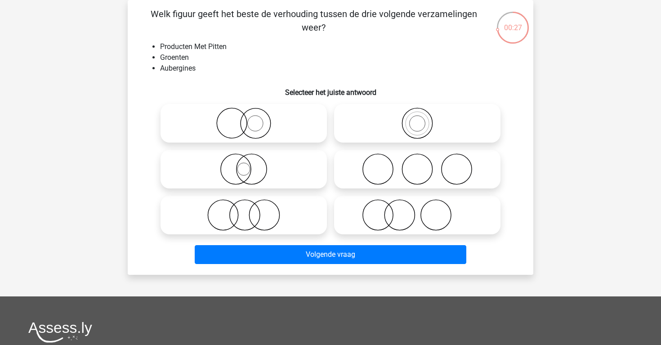
click at [299, 213] on icon at bounding box center [243, 214] width 159 height 31
click at [250, 210] on input "radio" at bounding box center [247, 208] width 6 height 6
radio input "true"
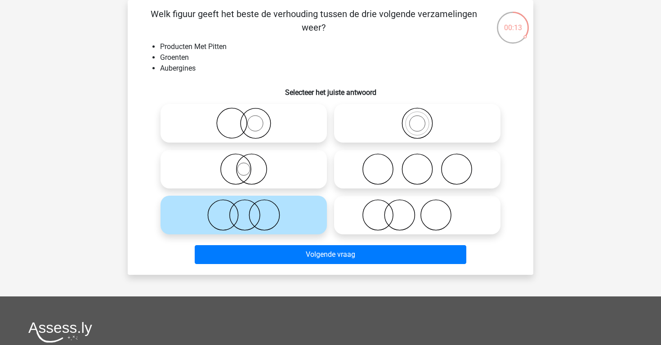
click at [281, 119] on icon at bounding box center [243, 122] width 159 height 31
click at [250, 119] on input "radio" at bounding box center [247, 116] width 6 height 6
radio input "true"
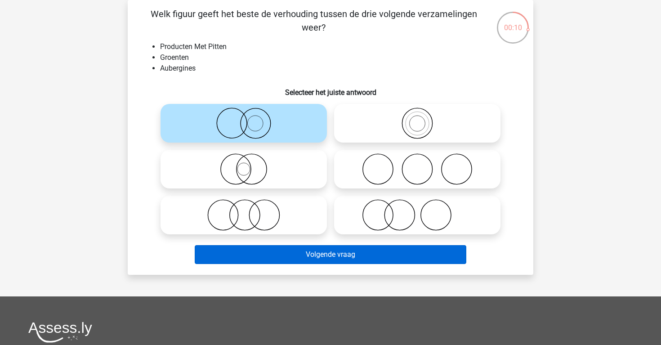
click at [313, 251] on button "Volgende vraag" at bounding box center [331, 254] width 272 height 19
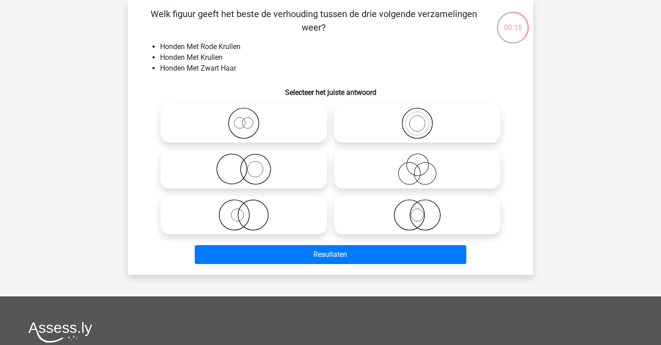
click at [296, 170] on icon at bounding box center [243, 168] width 159 height 31
click at [250, 165] on input "radio" at bounding box center [247, 162] width 6 height 6
radio input "true"
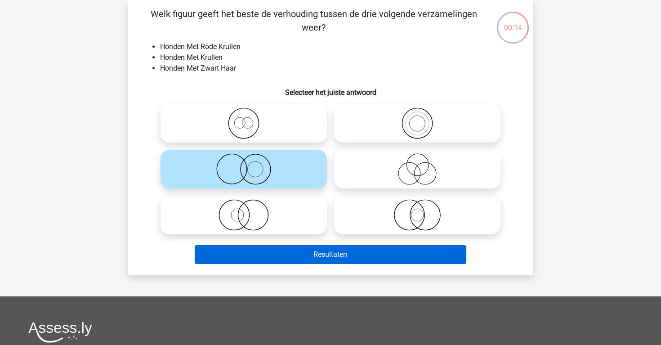
click at [319, 252] on button "Resultaten" at bounding box center [331, 254] width 272 height 19
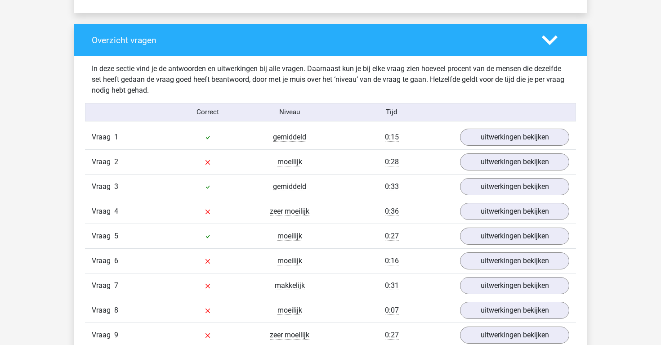
scroll to position [657, 0]
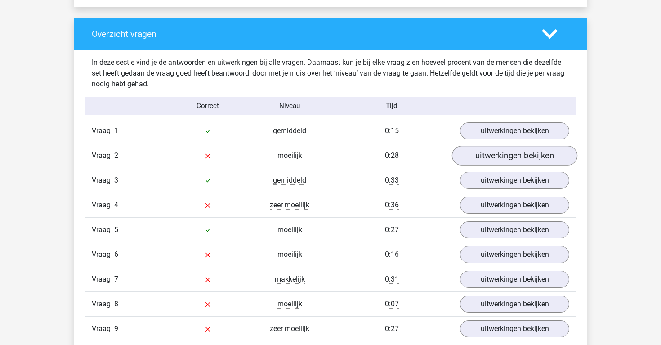
click at [474, 159] on link "uitwerkingen bekijken" at bounding box center [514, 156] width 125 height 20
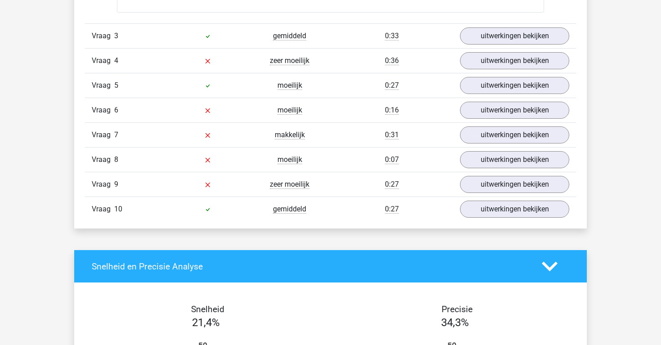
scroll to position [1377, 0]
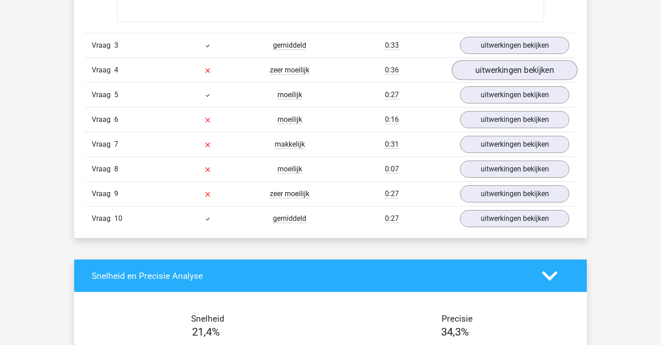
click at [510, 65] on link "uitwerkingen bekijken" at bounding box center [514, 70] width 125 height 20
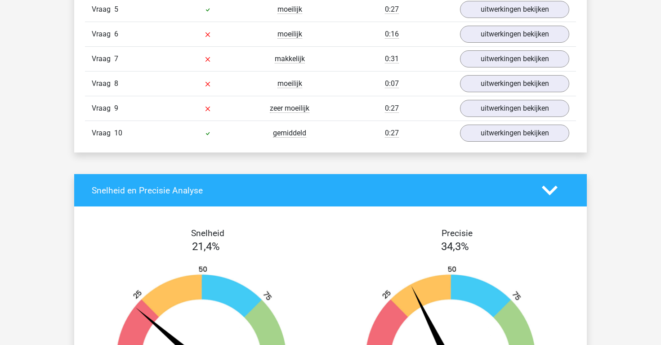
scroll to position [2053, 0]
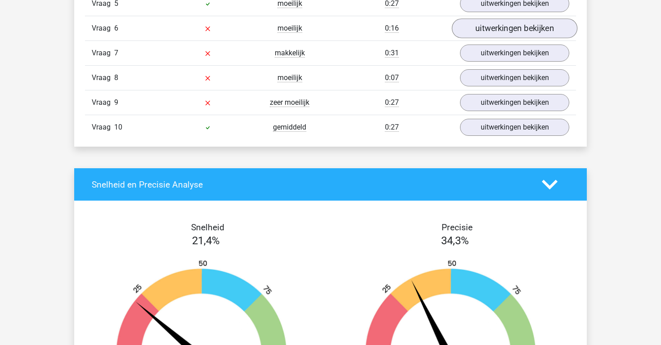
click at [500, 28] on link "uitwerkingen bekijken" at bounding box center [514, 28] width 125 height 20
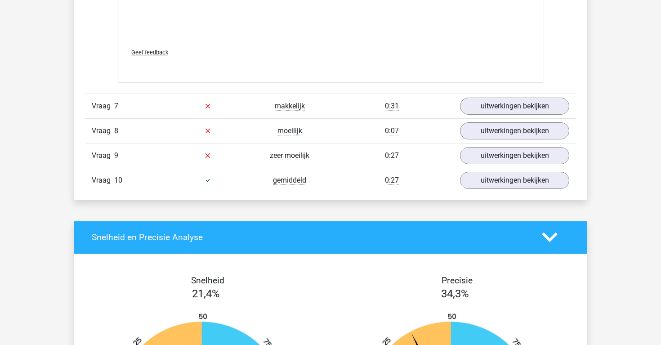
scroll to position [2586, 0]
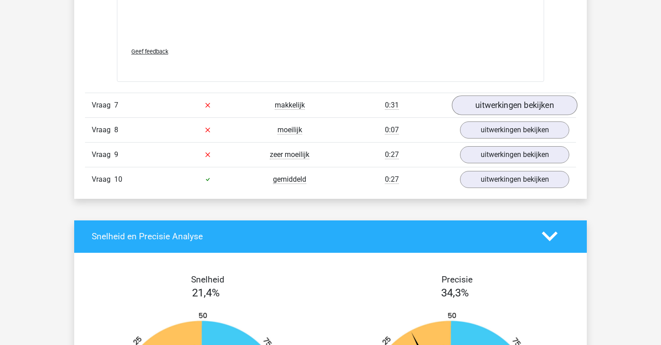
click at [494, 100] on link "uitwerkingen bekijken" at bounding box center [514, 105] width 125 height 20
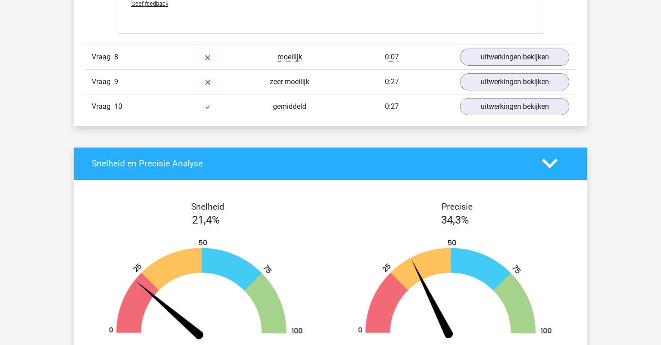
scroll to position [3241, 0]
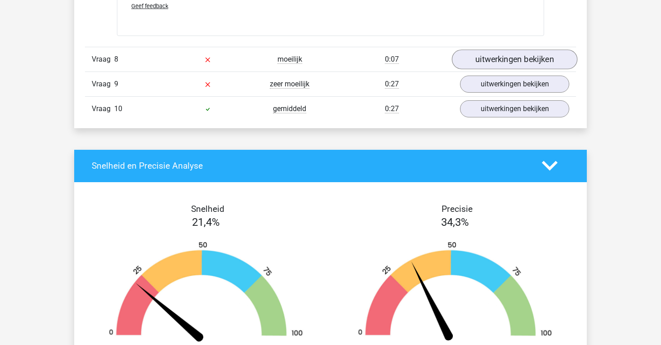
click at [497, 59] on link "uitwerkingen bekijken" at bounding box center [514, 59] width 125 height 20
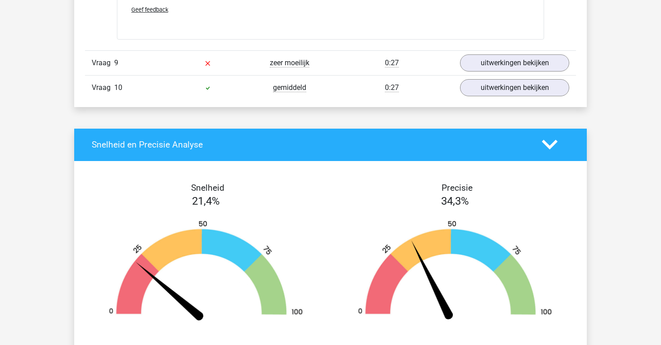
scroll to position [3845, 0]
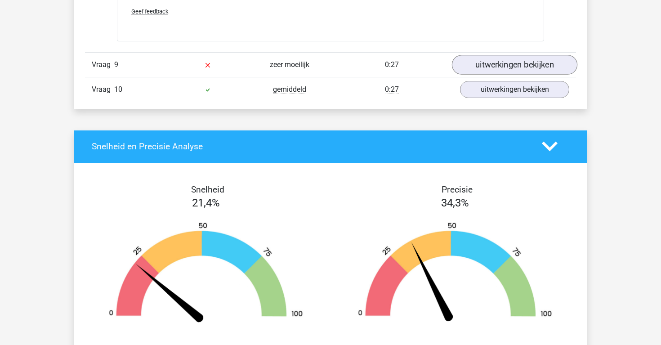
click at [500, 63] on link "uitwerkingen bekijken" at bounding box center [514, 65] width 125 height 20
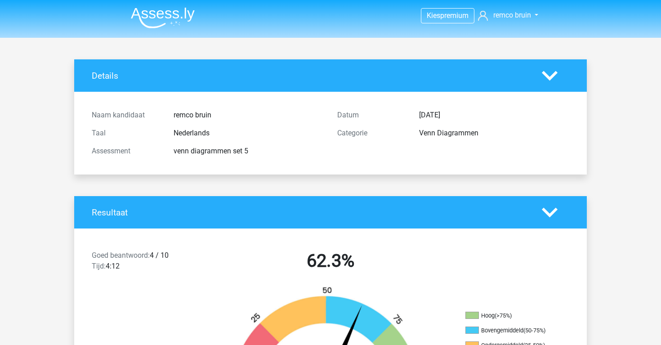
scroll to position [0, 0]
click at [456, 132] on div "Venn Diagrammen" at bounding box center [494, 133] width 164 height 11
click at [552, 76] on polygon at bounding box center [550, 76] width 16 height 10
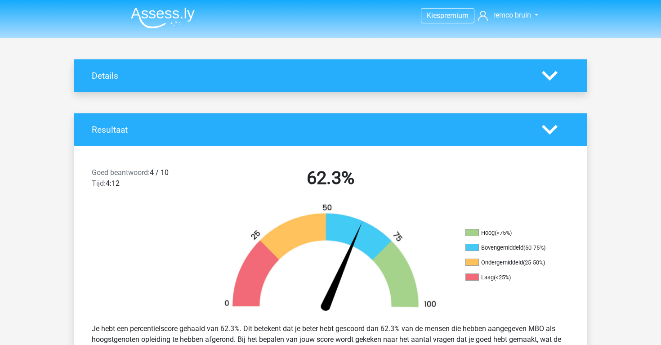
click at [552, 76] on polygon at bounding box center [550, 76] width 16 height 10
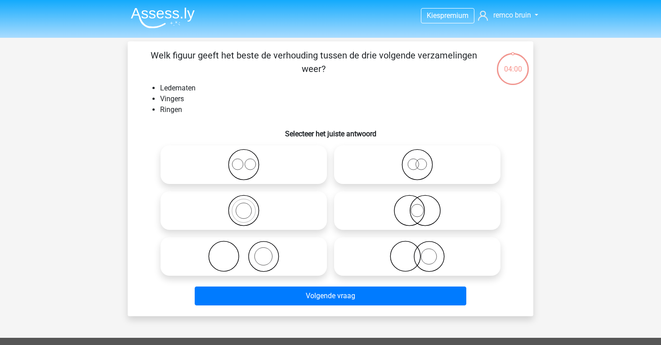
scroll to position [41, 0]
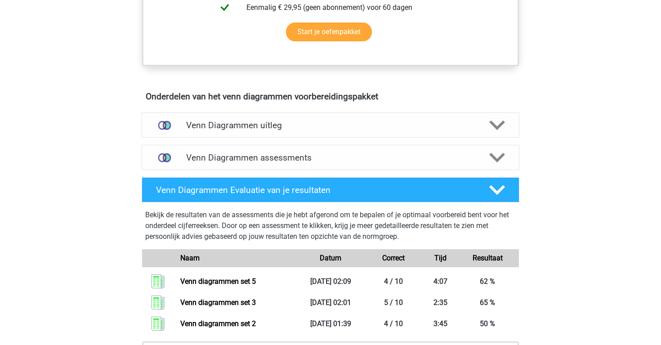
scroll to position [447, 0]
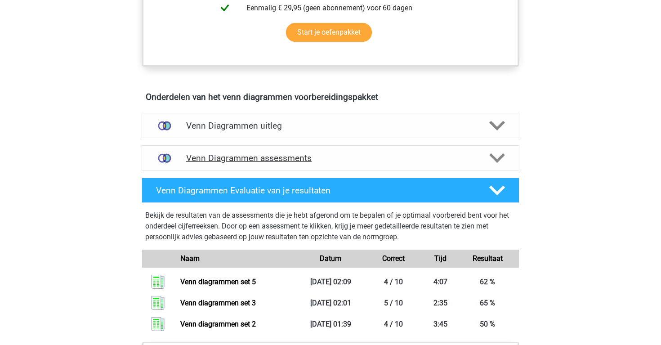
click at [266, 152] on div "Venn Diagrammen assessments" at bounding box center [331, 157] width 378 height 25
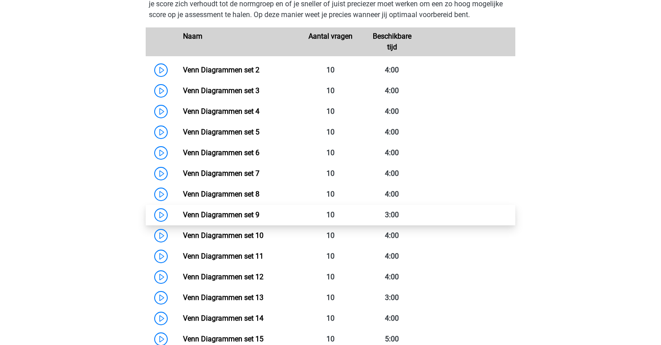
scroll to position [637, 0]
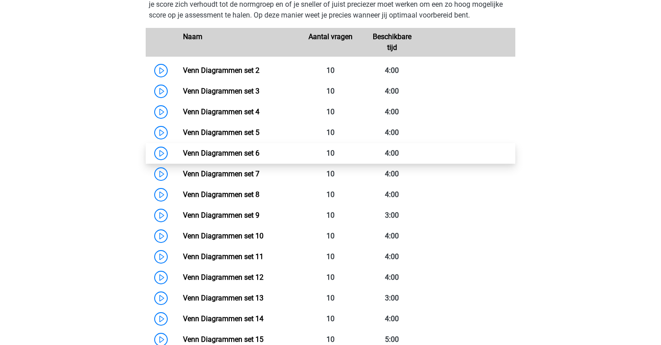
click at [183, 155] on link "Venn Diagrammen set 6" at bounding box center [221, 153] width 76 height 9
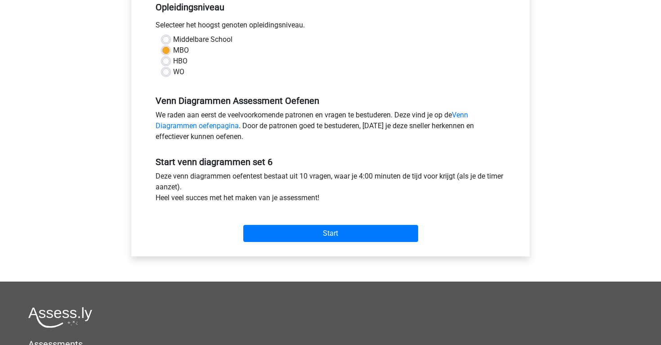
scroll to position [201, 0]
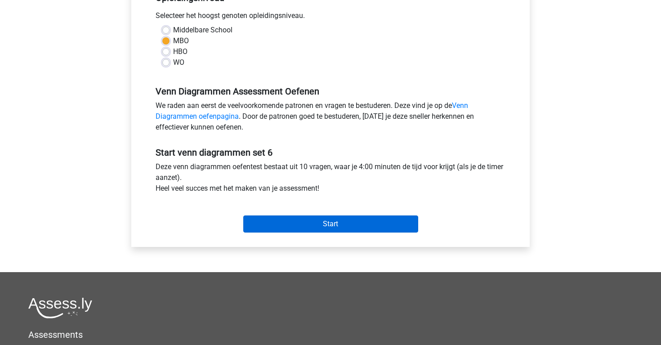
click at [312, 224] on input "Start" at bounding box center [330, 223] width 175 height 17
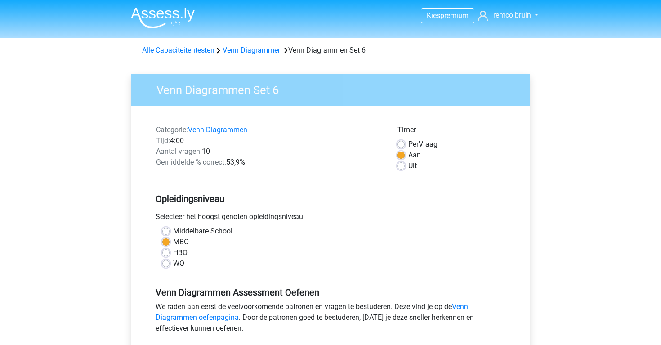
scroll to position [0, 0]
click at [252, 54] on link "Venn Diagrammen" at bounding box center [252, 50] width 59 height 9
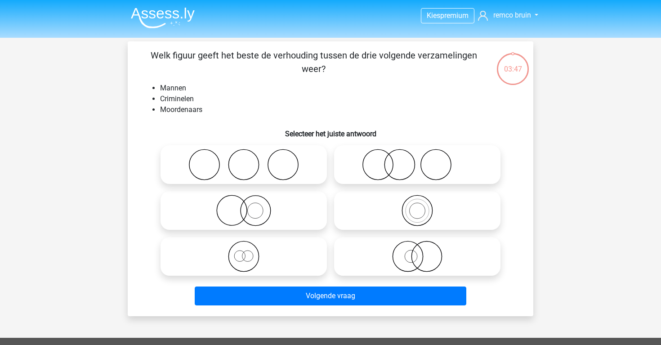
click at [400, 260] on icon at bounding box center [417, 256] width 159 height 31
click at [417, 252] on input "radio" at bounding box center [420, 249] width 6 height 6
radio input "true"
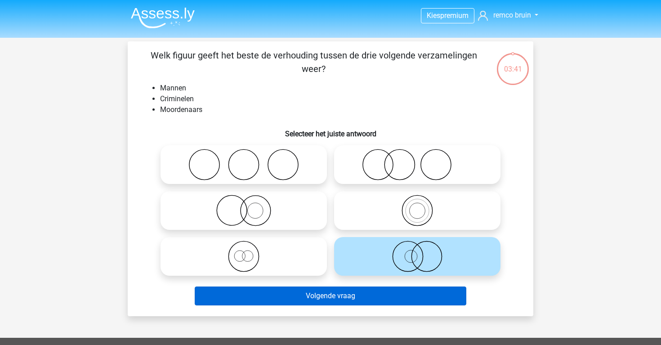
click at [402, 304] on button "Volgende vraag" at bounding box center [331, 295] width 272 height 19
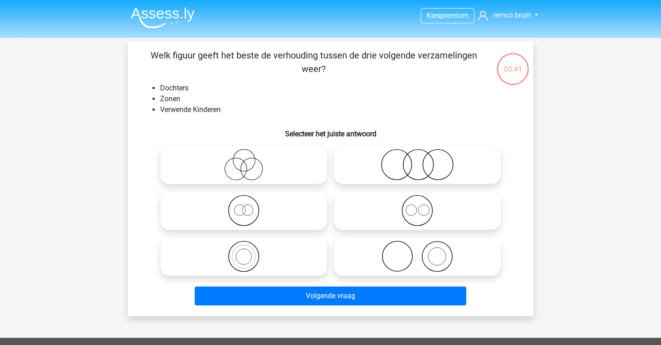
scroll to position [41, 0]
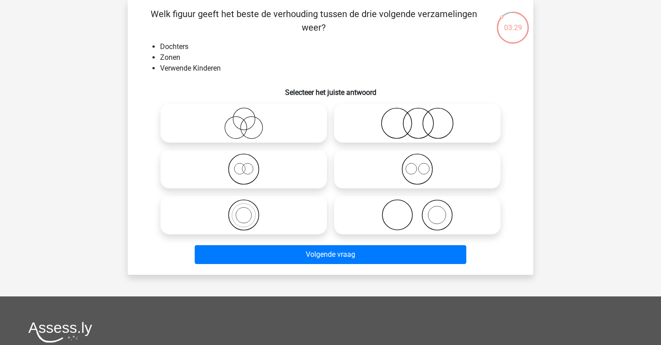
click at [427, 129] on icon at bounding box center [417, 122] width 159 height 31
click at [423, 119] on input "radio" at bounding box center [420, 116] width 6 height 6
radio input "true"
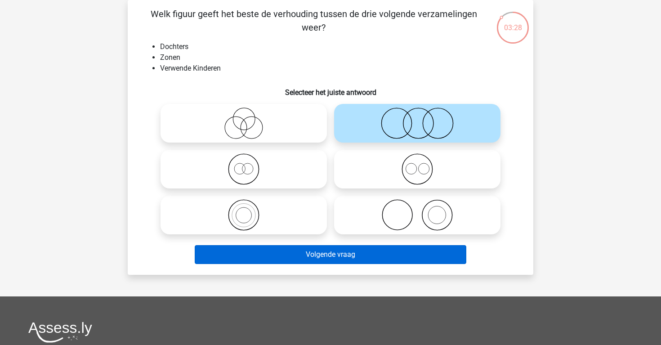
click at [399, 254] on button "Volgende vraag" at bounding box center [331, 254] width 272 height 19
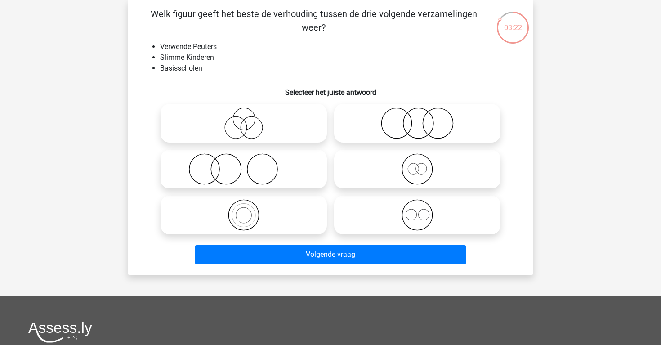
click at [411, 114] on icon at bounding box center [417, 122] width 159 height 31
click at [417, 114] on input "radio" at bounding box center [420, 116] width 6 height 6
radio input "true"
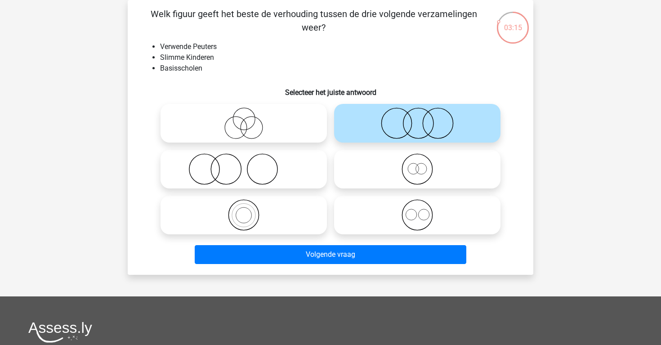
click at [287, 134] on icon at bounding box center [243, 122] width 159 height 31
click at [250, 119] on input "radio" at bounding box center [247, 116] width 6 height 6
radio input "true"
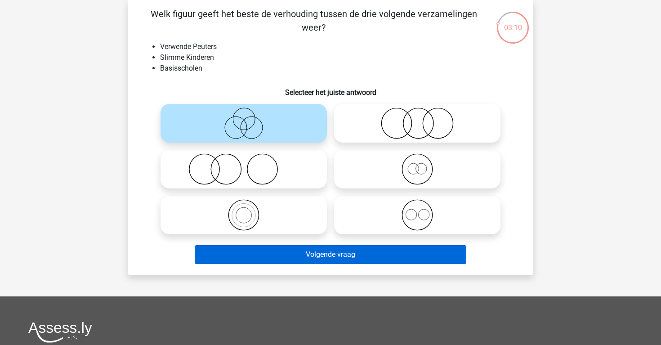
click at [317, 256] on button "Volgende vraag" at bounding box center [331, 254] width 272 height 19
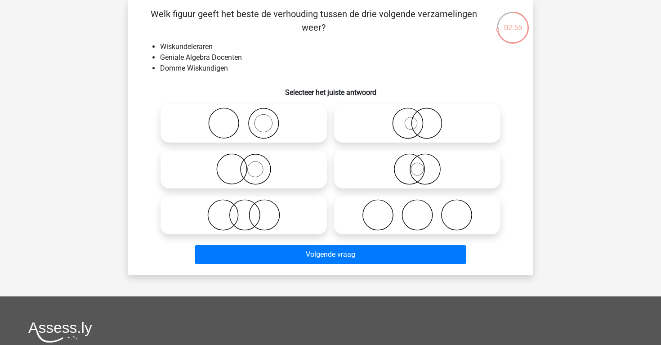
click at [286, 114] on icon at bounding box center [243, 122] width 159 height 31
click at [250, 114] on input "radio" at bounding box center [247, 116] width 6 height 6
radio input "true"
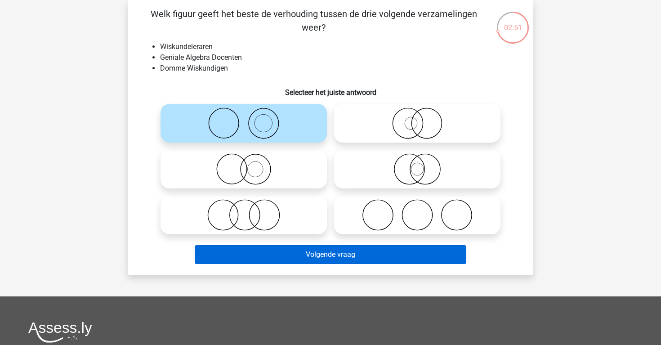
click at [335, 253] on button "Volgende vraag" at bounding box center [331, 254] width 272 height 19
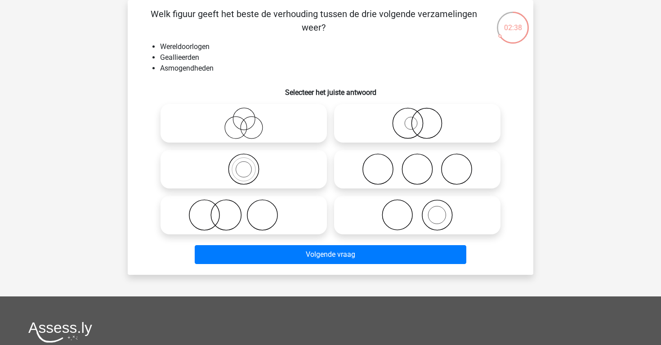
click at [415, 209] on icon at bounding box center [417, 214] width 159 height 31
click at [417, 209] on input "radio" at bounding box center [420, 208] width 6 height 6
radio input "true"
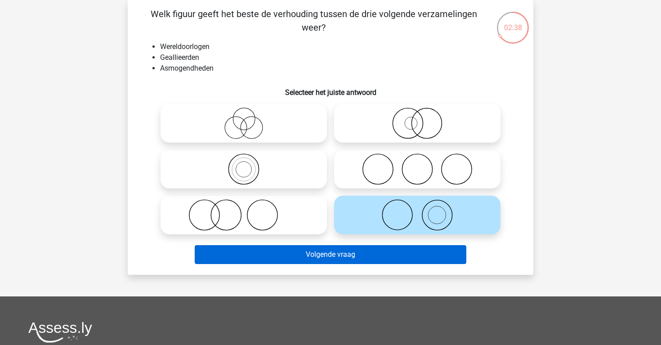
click at [389, 255] on button "Volgende vraag" at bounding box center [331, 254] width 272 height 19
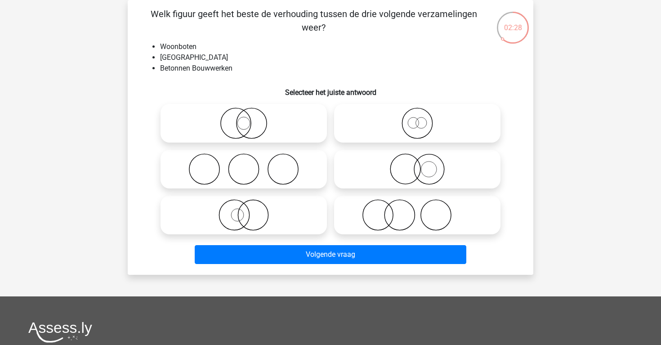
click at [414, 174] on icon at bounding box center [417, 168] width 159 height 31
click at [417, 165] on input "radio" at bounding box center [420, 162] width 6 height 6
radio input "true"
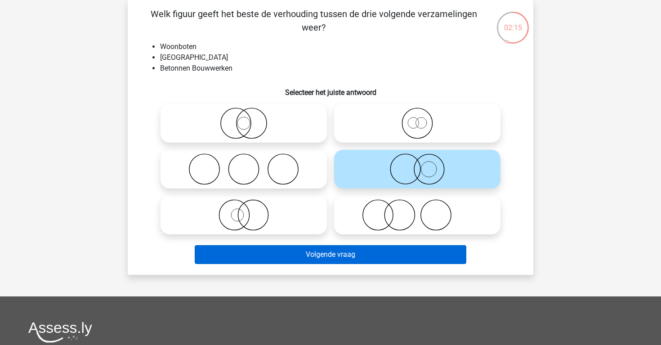
click at [390, 252] on button "Volgende vraag" at bounding box center [331, 254] width 272 height 19
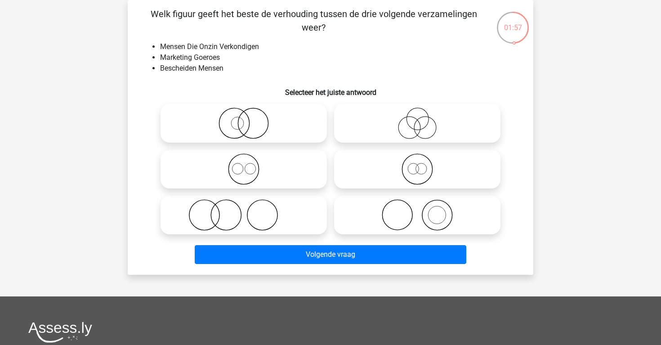
click at [385, 118] on icon at bounding box center [417, 122] width 159 height 31
click at [417, 118] on input "radio" at bounding box center [420, 116] width 6 height 6
radio input "true"
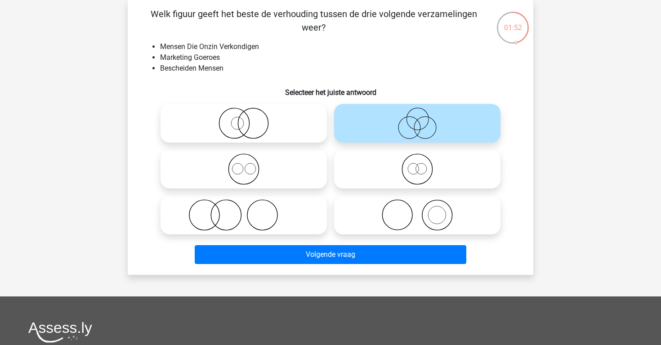
click at [314, 222] on icon at bounding box center [243, 214] width 159 height 31
click at [250, 210] on input "radio" at bounding box center [247, 208] width 6 height 6
radio input "true"
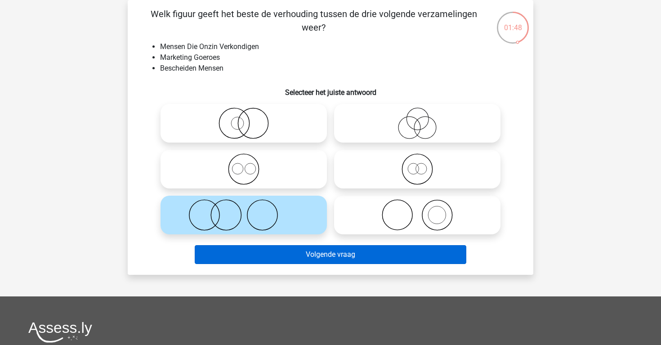
click at [326, 262] on button "Volgende vraag" at bounding box center [331, 254] width 272 height 19
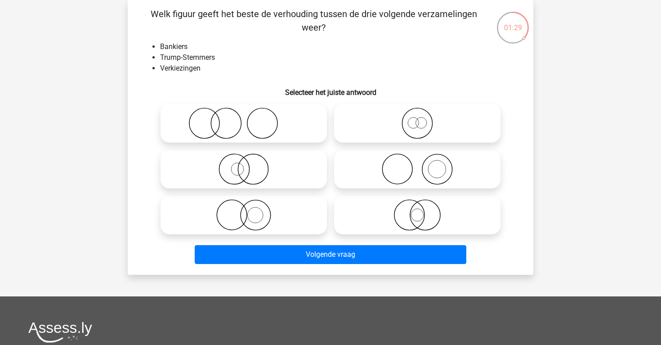
click at [301, 184] on icon at bounding box center [243, 168] width 159 height 31
click at [250, 165] on input "radio" at bounding box center [247, 162] width 6 height 6
radio input "true"
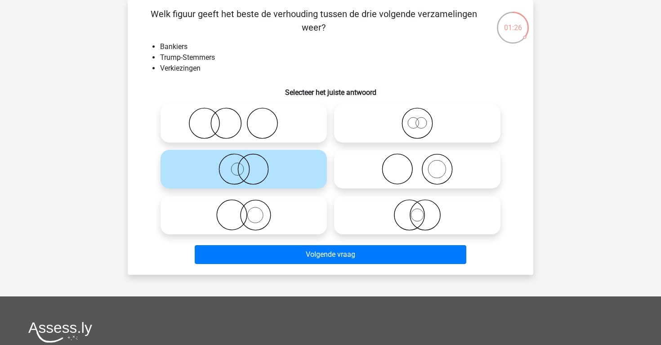
click at [306, 211] on icon at bounding box center [243, 214] width 159 height 31
click at [250, 210] on input "radio" at bounding box center [247, 208] width 6 height 6
radio input "true"
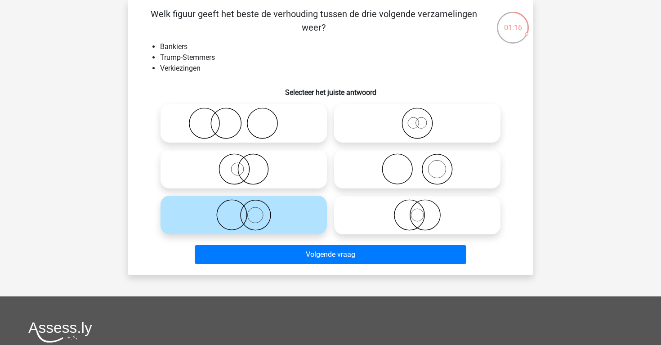
click at [353, 163] on icon at bounding box center [417, 168] width 159 height 31
click at [417, 163] on input "radio" at bounding box center [420, 162] width 6 height 6
radio input "true"
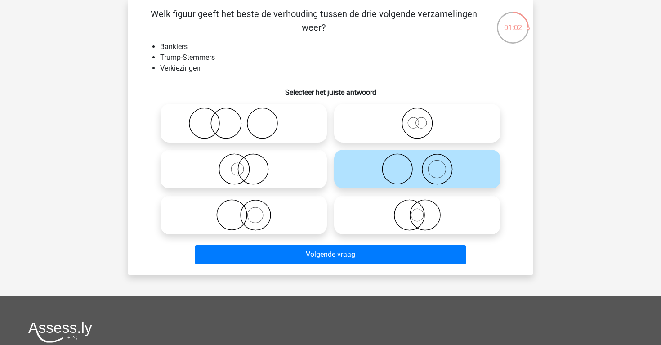
click at [314, 227] on icon at bounding box center [243, 214] width 159 height 31
click at [250, 210] on input "radio" at bounding box center [247, 208] width 6 height 6
radio input "true"
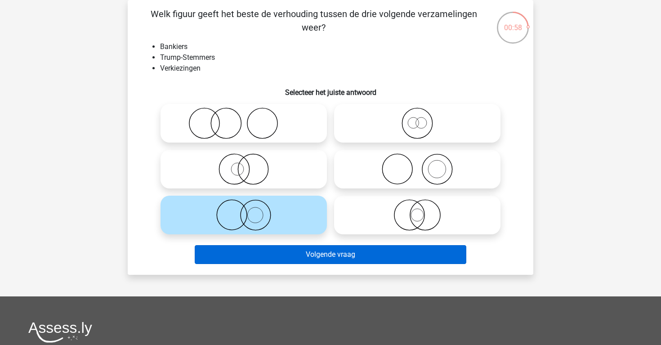
click at [319, 250] on button "Volgende vraag" at bounding box center [331, 254] width 272 height 19
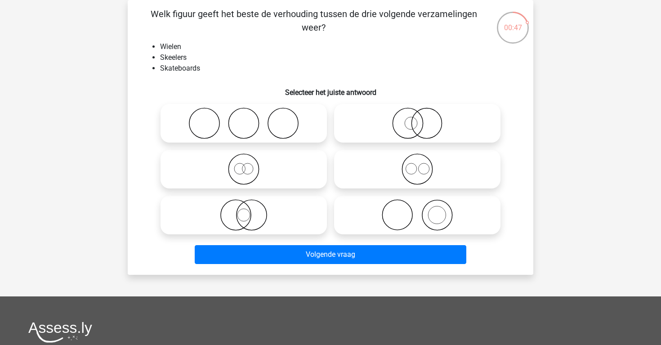
click at [369, 170] on icon at bounding box center [417, 168] width 159 height 31
click at [417, 165] on input "radio" at bounding box center [420, 162] width 6 height 6
radio input "true"
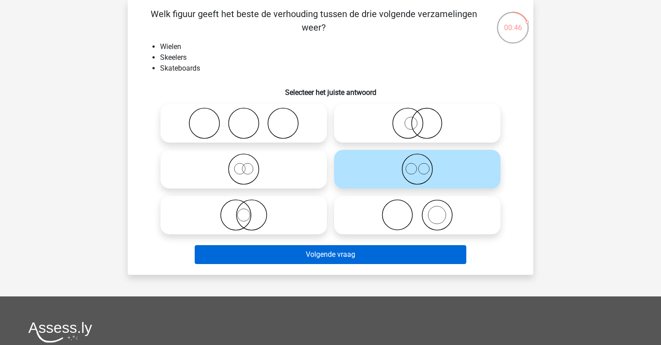
click at [360, 254] on button "Volgende vraag" at bounding box center [331, 254] width 272 height 19
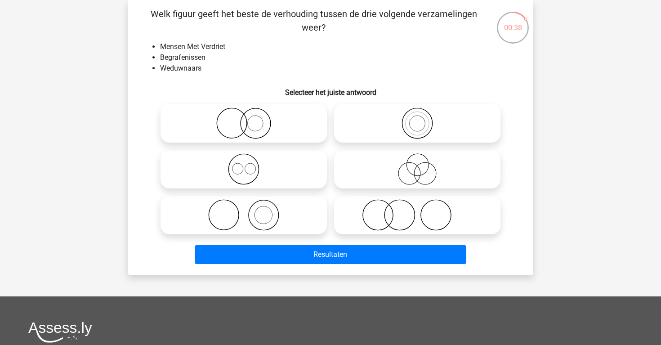
click at [316, 177] on icon at bounding box center [243, 168] width 159 height 31
click at [250, 165] on input "radio" at bounding box center [247, 162] width 6 height 6
radio input "true"
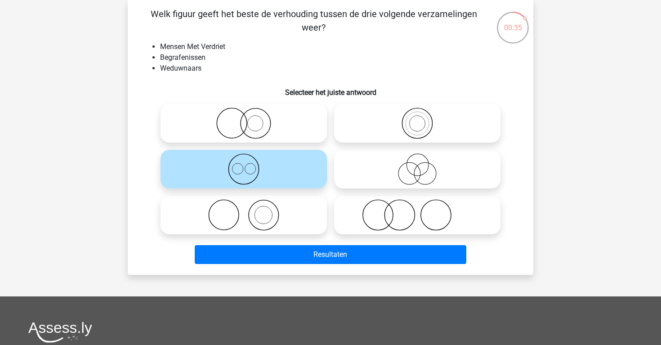
click at [370, 174] on icon at bounding box center [417, 168] width 159 height 31
click at [417, 165] on input "radio" at bounding box center [420, 162] width 6 height 6
radio input "true"
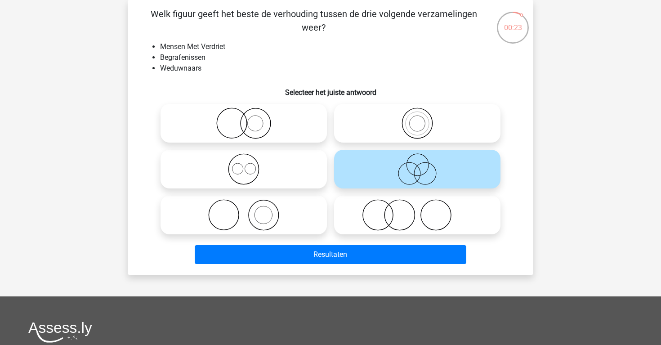
click at [390, 133] on icon at bounding box center [417, 122] width 159 height 31
click at [417, 119] on input "radio" at bounding box center [420, 116] width 6 height 6
radio input "true"
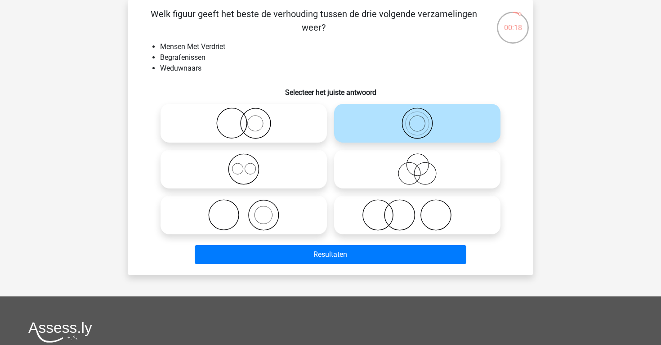
click at [302, 133] on icon at bounding box center [243, 122] width 159 height 31
click at [250, 119] on input "radio" at bounding box center [247, 116] width 6 height 6
radio input "true"
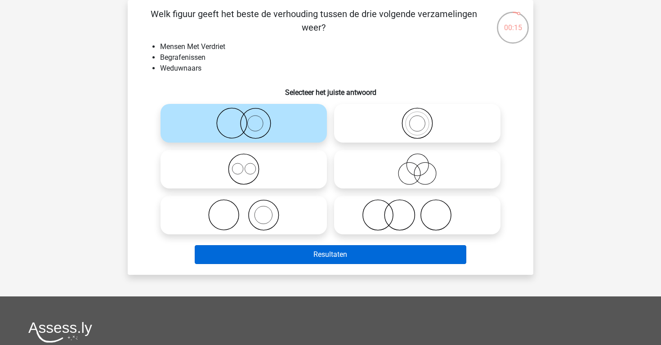
click at [332, 250] on button "Resultaten" at bounding box center [331, 254] width 272 height 19
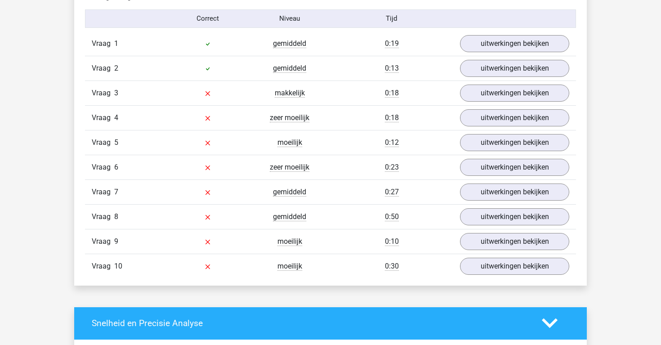
scroll to position [743, 0]
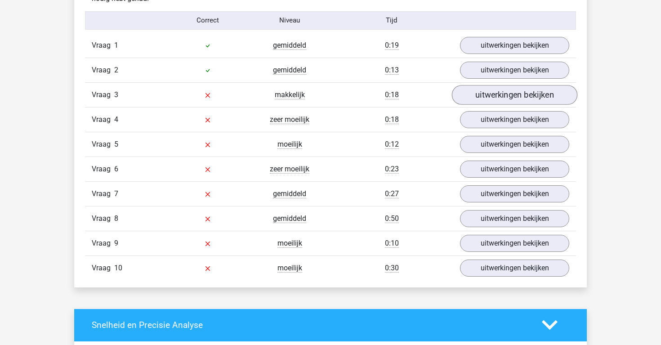
click at [468, 99] on link "uitwerkingen bekijken" at bounding box center [514, 95] width 125 height 20
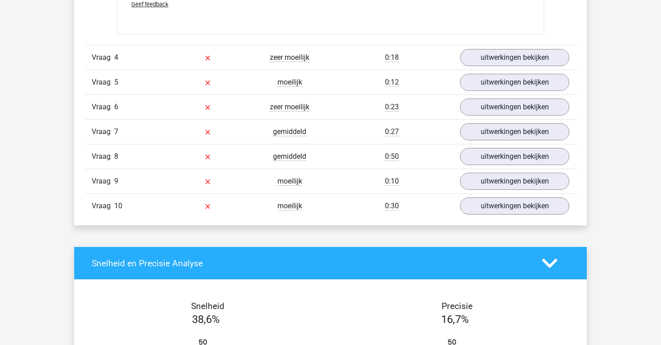
scroll to position [1386, 0]
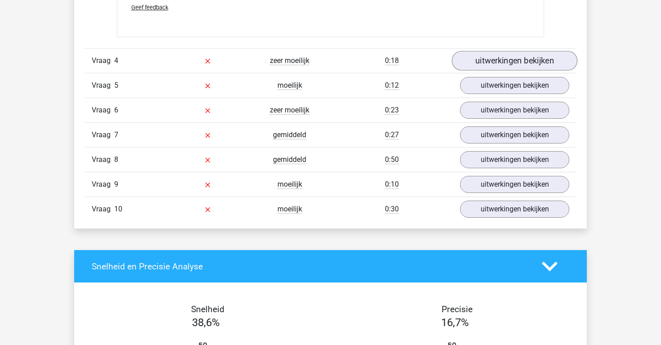
click at [479, 53] on link "uitwerkingen bekijken" at bounding box center [514, 61] width 125 height 20
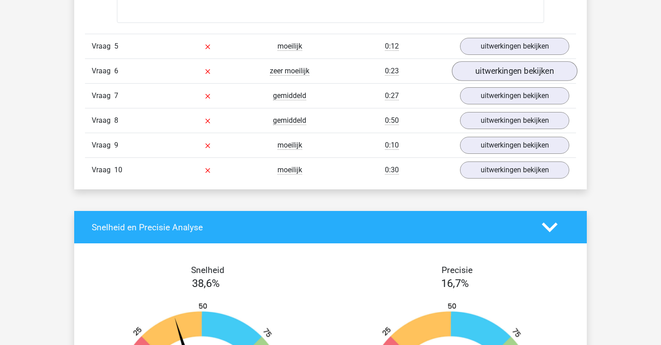
scroll to position [1994, 0]
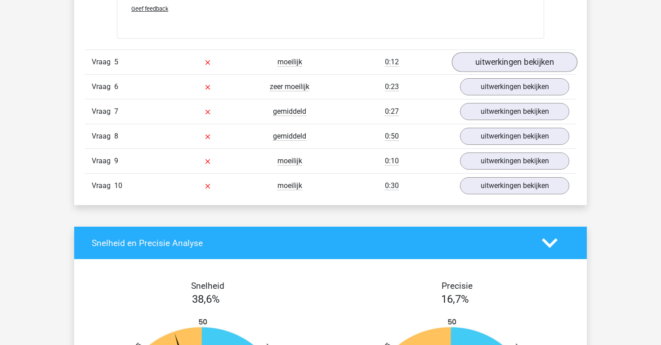
click at [479, 53] on link "uitwerkingen bekijken" at bounding box center [514, 62] width 125 height 20
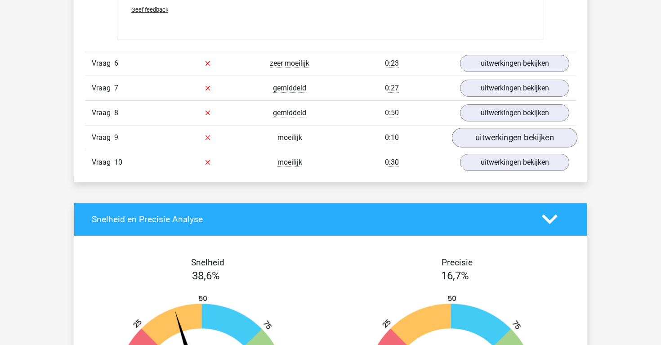
scroll to position [2600, 0]
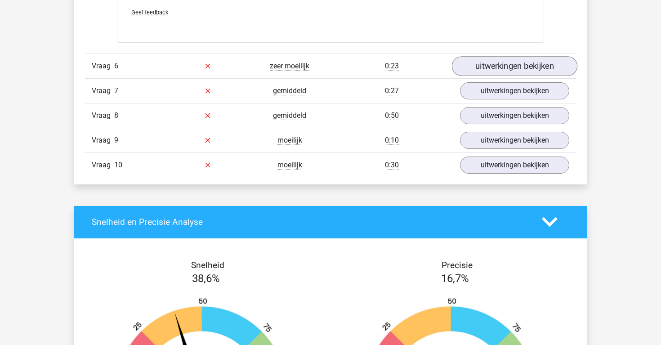
click at [485, 70] on link "uitwerkingen bekijken" at bounding box center [514, 66] width 125 height 20
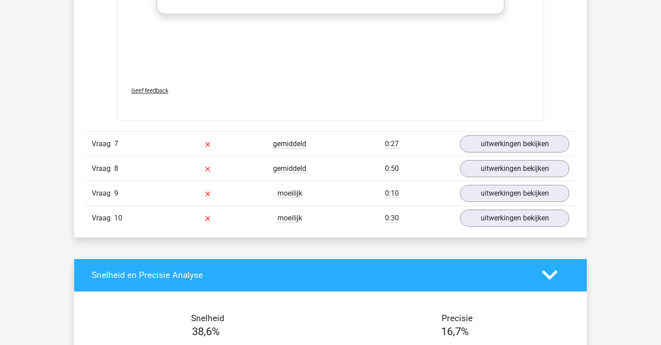
scroll to position [3149, 0]
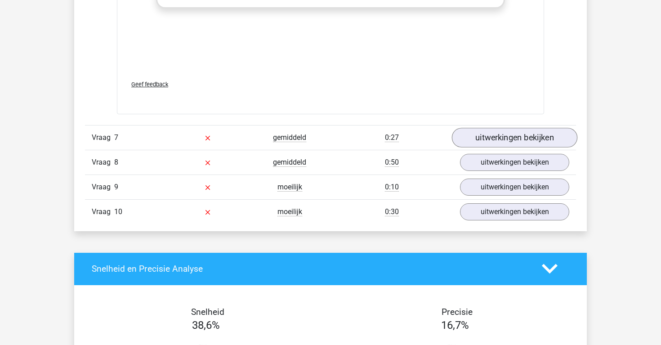
click at [475, 131] on link "uitwerkingen bekijken" at bounding box center [514, 138] width 125 height 20
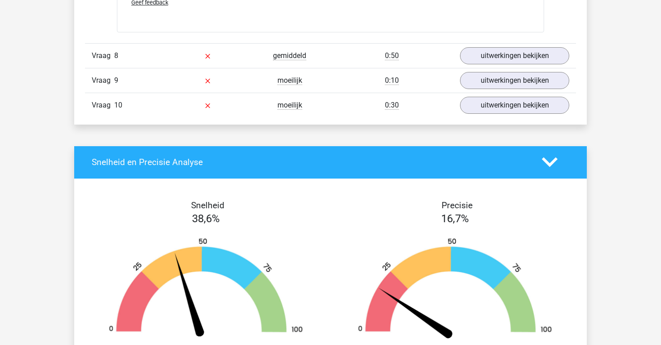
scroll to position [3822, 0]
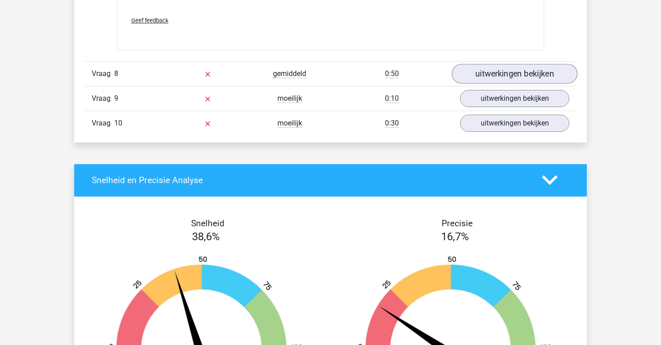
click at [476, 73] on link "uitwerkingen bekijken" at bounding box center [514, 74] width 125 height 20
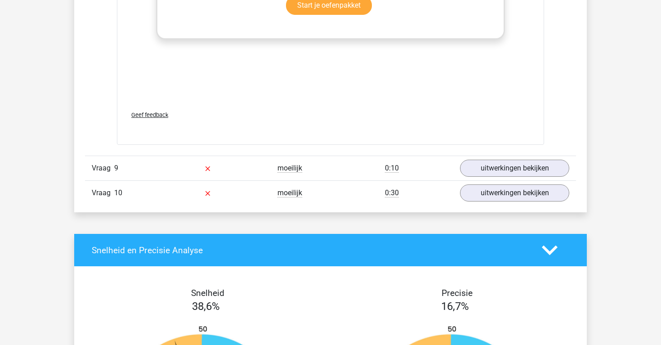
scroll to position [4344, 0]
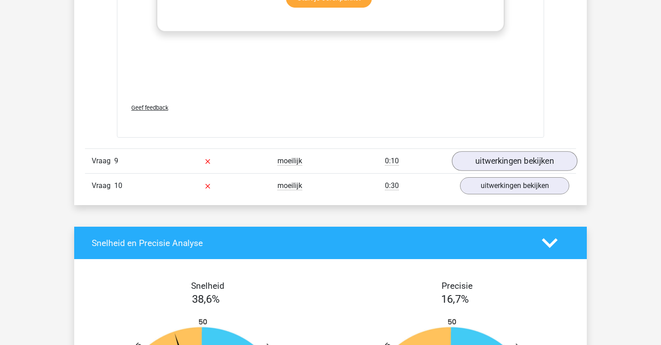
click at [486, 160] on link "uitwerkingen bekijken" at bounding box center [514, 161] width 125 height 20
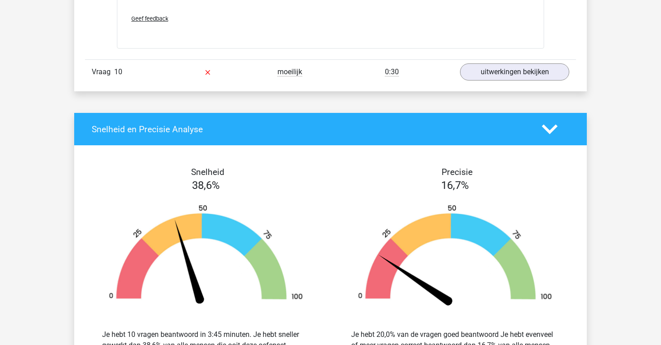
scroll to position [5056, 0]
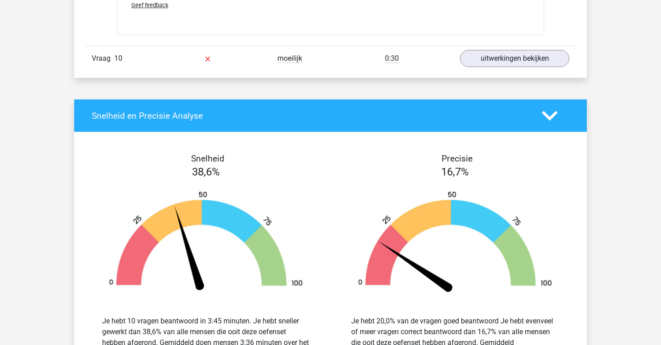
click at [484, 66] on div "Vraag 10 moeilijk 0:30 uitwerkingen bekijken" at bounding box center [330, 58] width 491 height 25
click at [484, 61] on link "uitwerkingen bekijken" at bounding box center [514, 59] width 125 height 20
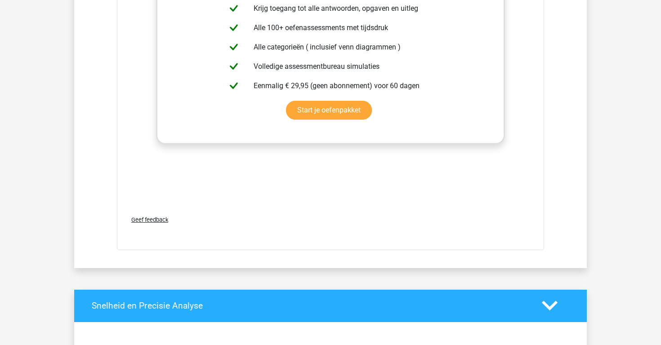
scroll to position [5230, 0]
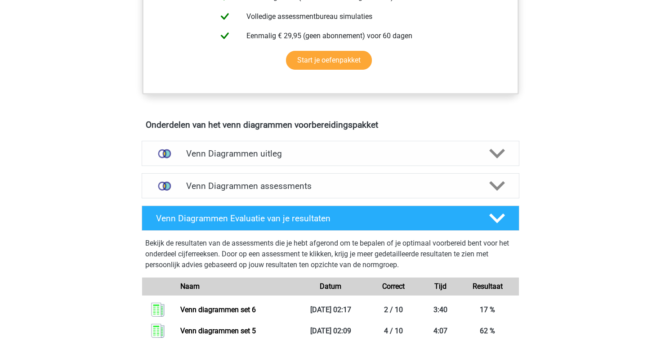
scroll to position [420, 0]
click at [252, 187] on h4 "Venn Diagrammen assessments" at bounding box center [330, 186] width 289 height 10
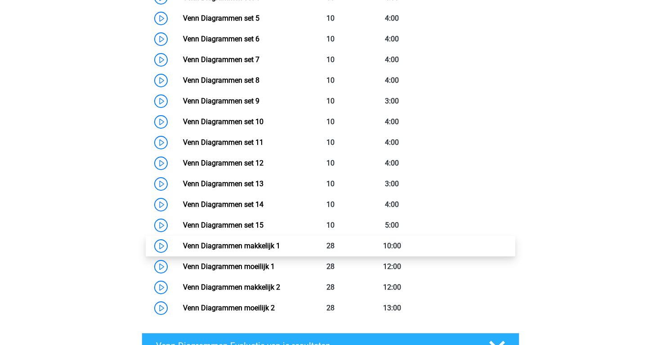
scroll to position [751, 0]
click at [183, 245] on link "Venn Diagrammen makkelijk 1" at bounding box center [231, 245] width 97 height 9
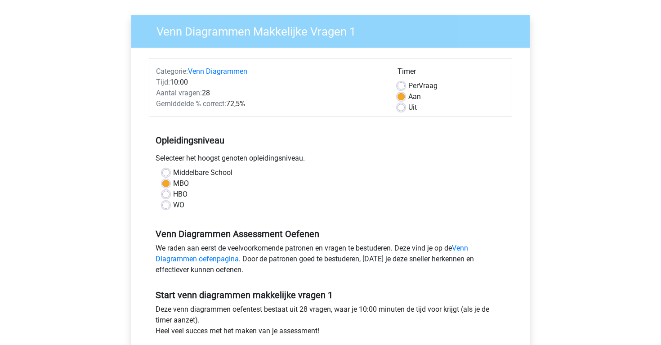
scroll to position [60, 0]
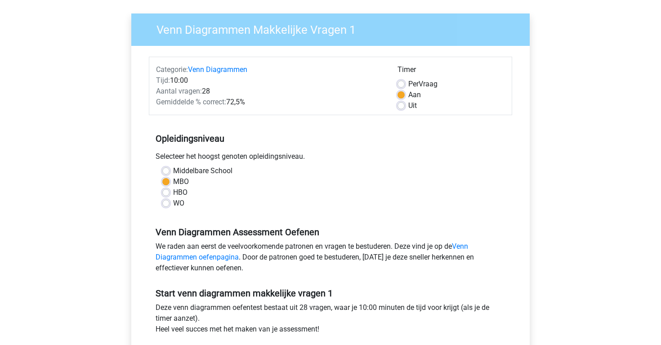
click at [408, 82] on label "Per Vraag" at bounding box center [422, 84] width 29 height 11
click at [401, 82] on input "Per Vraag" at bounding box center [401, 83] width 7 height 9
radio input "true"
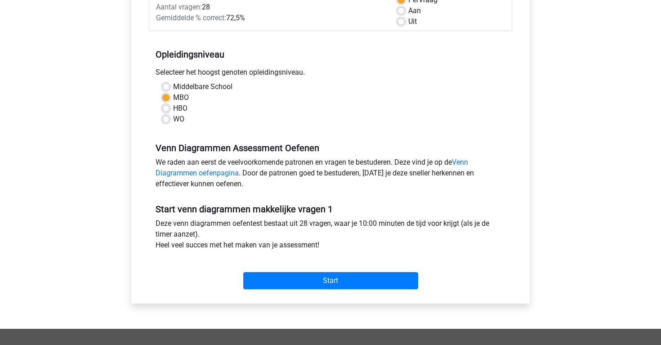
scroll to position [148, 0]
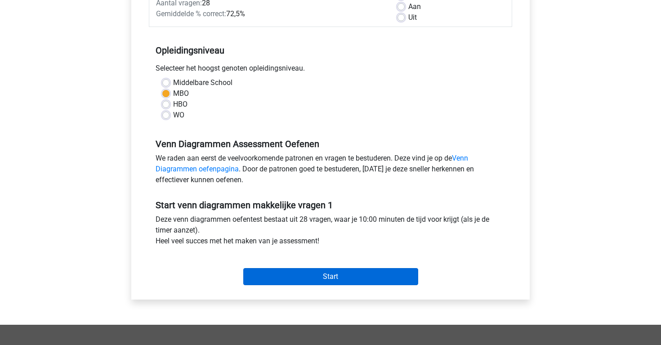
click at [347, 283] on input "Start" at bounding box center [330, 276] width 175 height 17
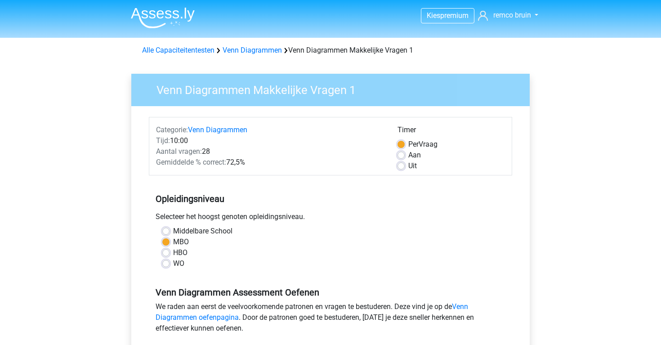
scroll to position [0, 0]
click at [233, 55] on div "Alle Capaciteitentesten Venn Diagrammen Venn Diagrammen Makkelijke Vragen 1" at bounding box center [330, 50] width 384 height 11
click at [232, 52] on link "Venn Diagrammen" at bounding box center [252, 50] width 59 height 9
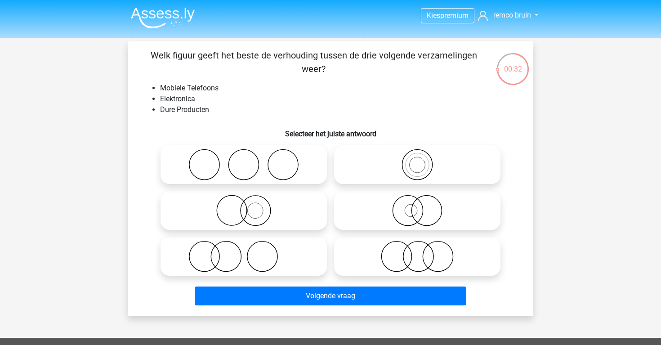
click at [392, 210] on icon at bounding box center [417, 210] width 159 height 31
click at [417, 206] on input "radio" at bounding box center [420, 203] width 6 height 6
radio input "true"
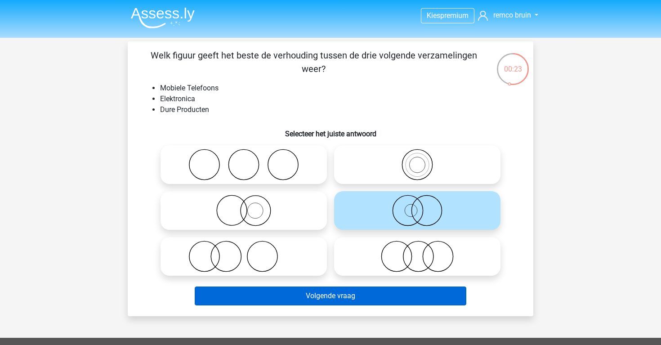
click at [409, 298] on button "Volgende vraag" at bounding box center [331, 295] width 272 height 19
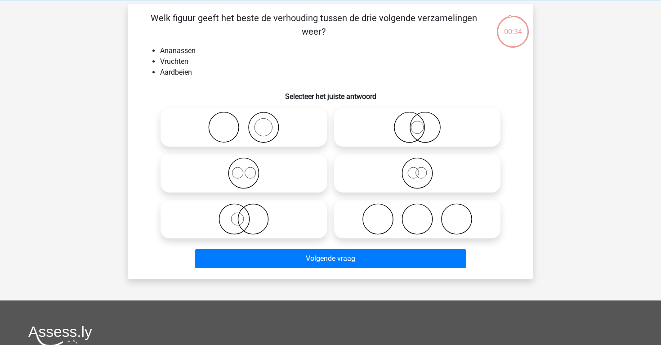
scroll to position [36, 0]
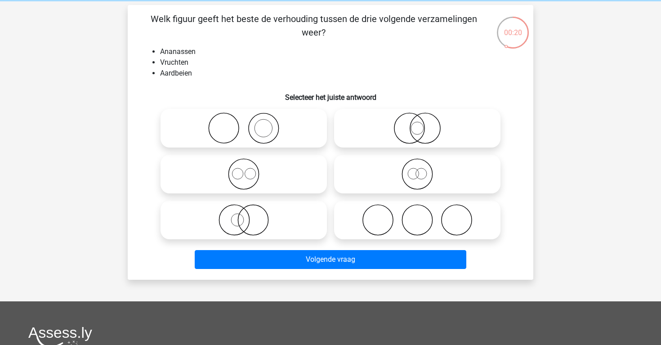
click at [284, 135] on icon at bounding box center [243, 127] width 159 height 31
click at [250, 124] on input "radio" at bounding box center [247, 121] width 6 height 6
radio input "true"
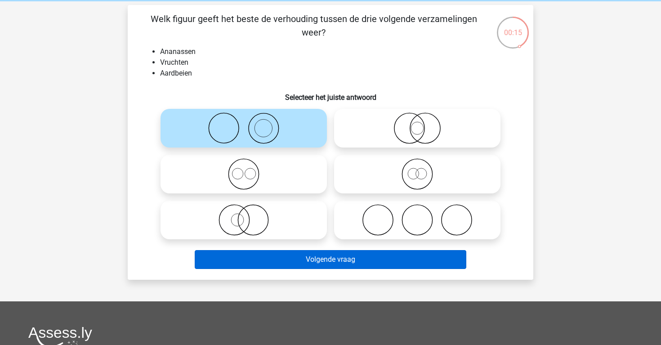
click at [332, 256] on button "Volgende vraag" at bounding box center [331, 259] width 272 height 19
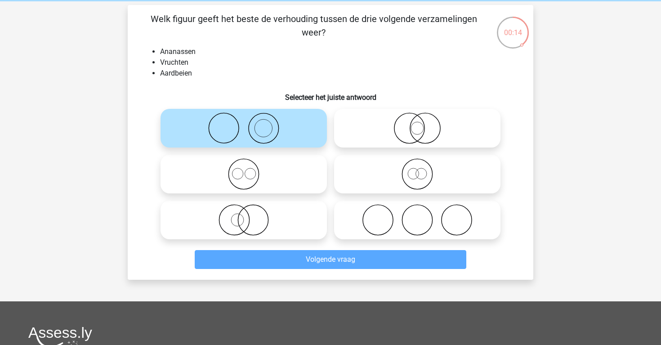
scroll to position [41, 0]
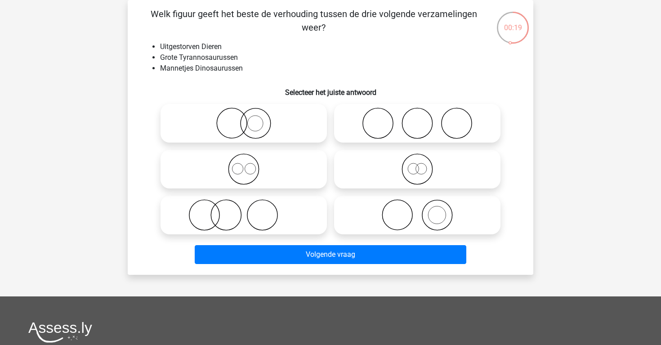
click at [411, 158] on icon at bounding box center [417, 168] width 159 height 31
click at [417, 159] on input "radio" at bounding box center [420, 162] width 6 height 6
radio input "true"
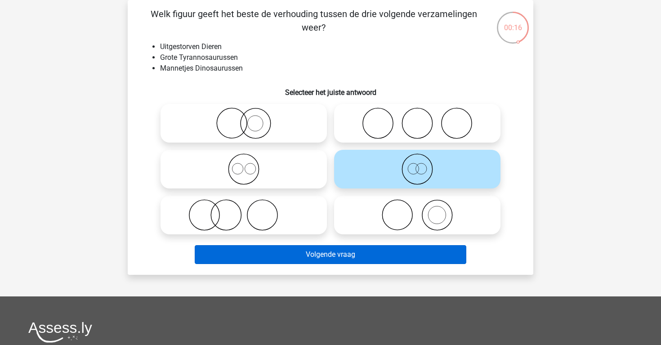
click at [364, 254] on button "Volgende vraag" at bounding box center [331, 254] width 272 height 19
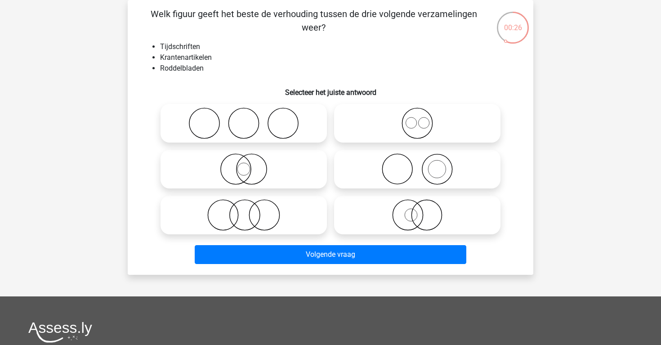
click at [416, 170] on icon at bounding box center [417, 168] width 159 height 31
click at [417, 165] on input "radio" at bounding box center [420, 162] width 6 height 6
radio input "true"
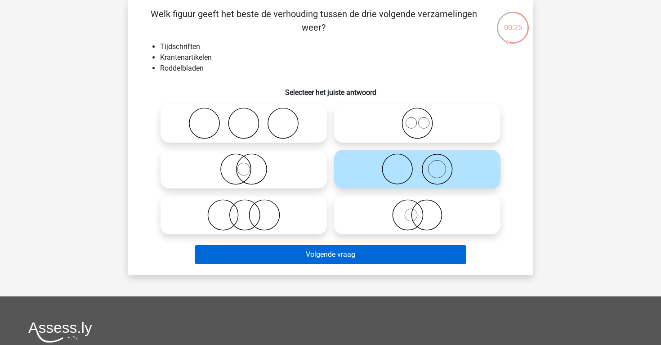
click at [389, 252] on button "Volgende vraag" at bounding box center [331, 254] width 272 height 19
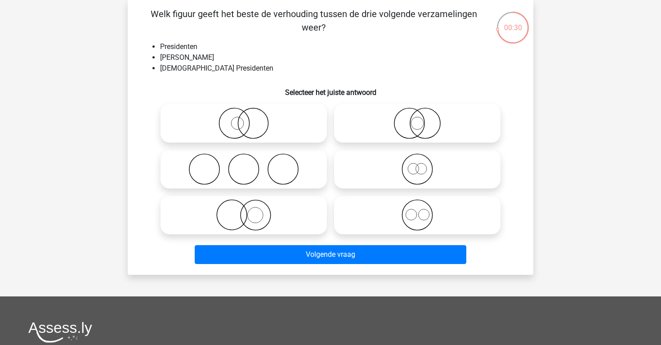
click at [388, 175] on icon at bounding box center [417, 168] width 159 height 31
click at [417, 165] on input "radio" at bounding box center [420, 162] width 6 height 6
radio input "true"
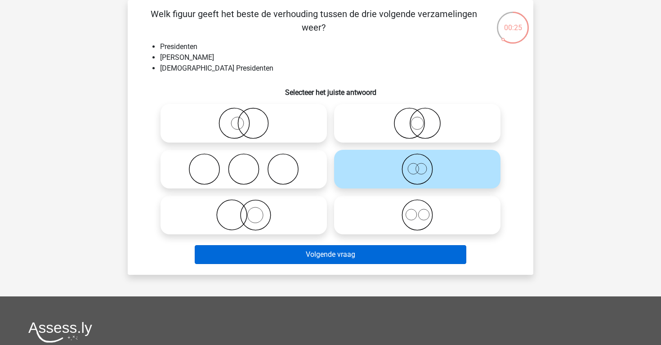
click at [399, 251] on button "Volgende vraag" at bounding box center [331, 254] width 272 height 19
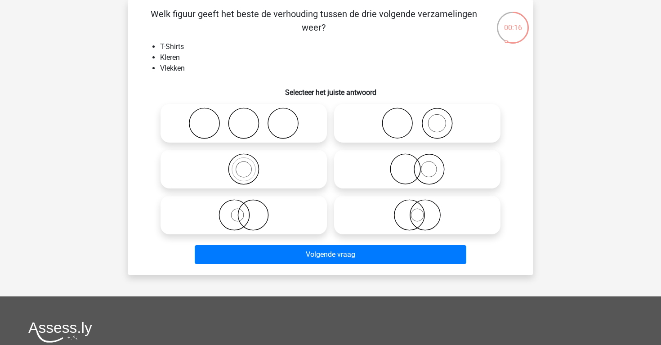
click at [411, 124] on icon at bounding box center [417, 122] width 159 height 31
click at [417, 119] on input "radio" at bounding box center [420, 116] width 6 height 6
radio input "true"
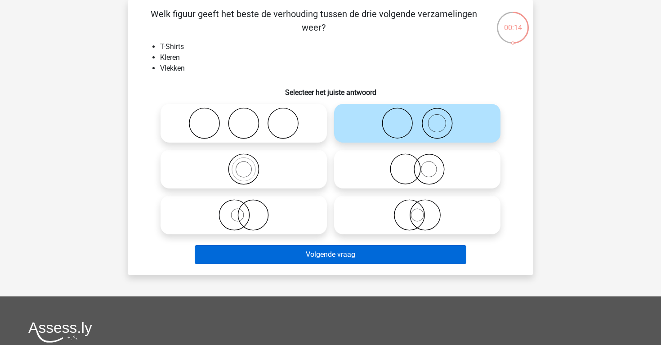
click at [379, 262] on button "Volgende vraag" at bounding box center [331, 254] width 272 height 19
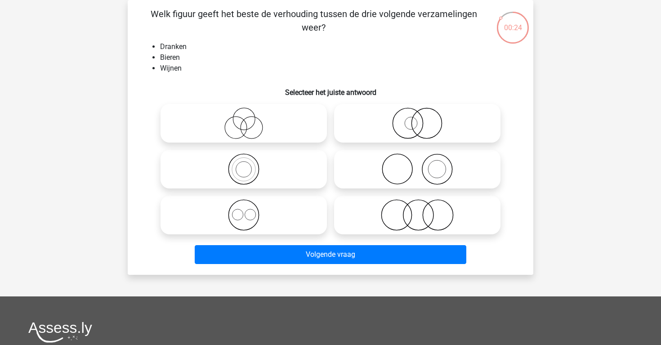
click at [292, 216] on icon at bounding box center [243, 214] width 159 height 31
click at [250, 210] on input "radio" at bounding box center [247, 208] width 6 height 6
radio input "true"
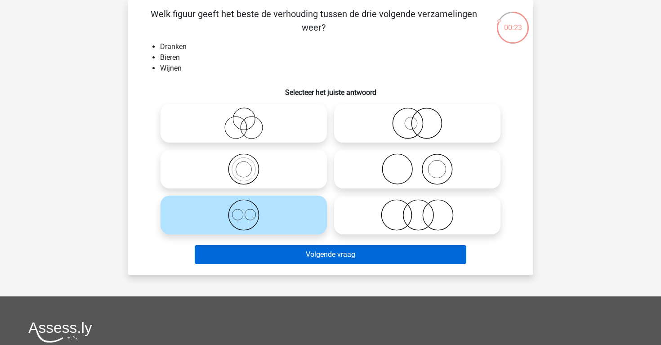
click at [306, 262] on button "Volgende vraag" at bounding box center [331, 254] width 272 height 19
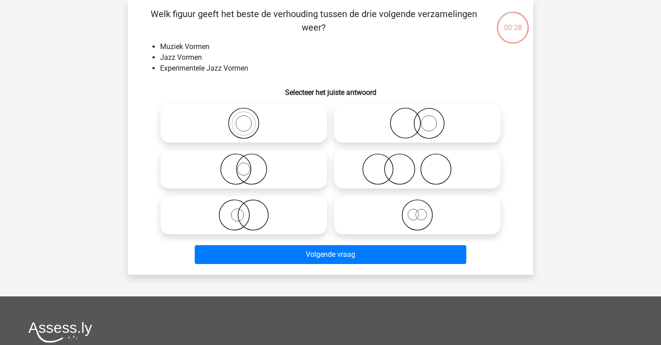
click at [395, 208] on icon at bounding box center [417, 214] width 159 height 31
click at [417, 208] on input "radio" at bounding box center [420, 208] width 6 height 6
radio input "true"
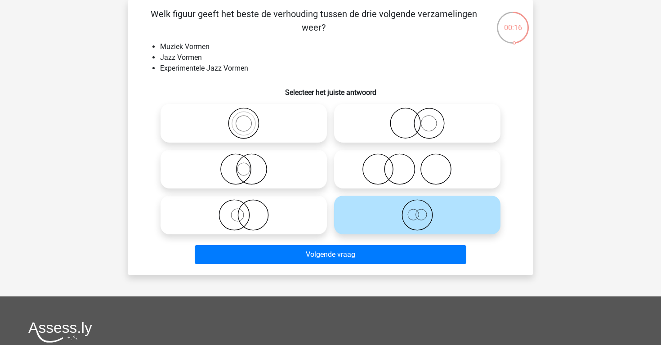
click at [258, 121] on icon at bounding box center [243, 122] width 159 height 31
click at [250, 119] on input "radio" at bounding box center [247, 116] width 6 height 6
radio input "true"
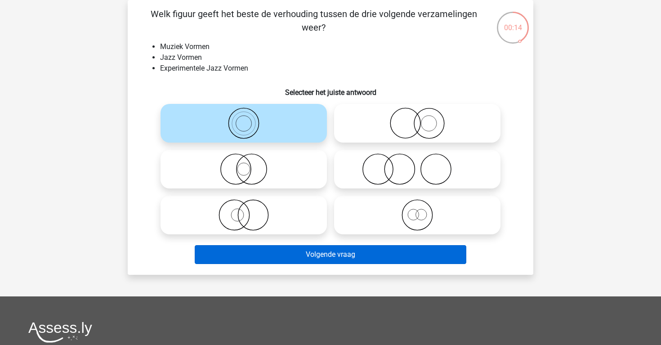
click at [336, 257] on button "Volgende vraag" at bounding box center [331, 254] width 272 height 19
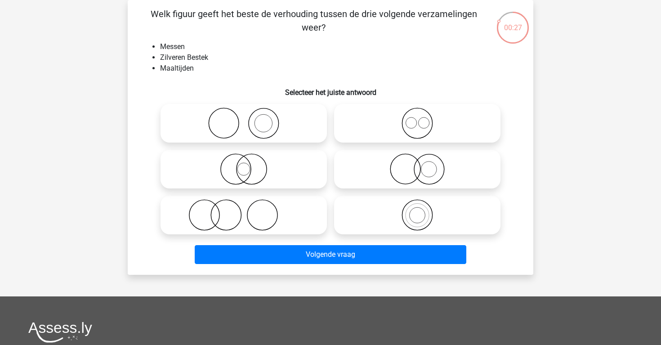
click at [283, 124] on icon at bounding box center [243, 122] width 159 height 31
click at [250, 119] on input "radio" at bounding box center [247, 116] width 6 height 6
radio input "true"
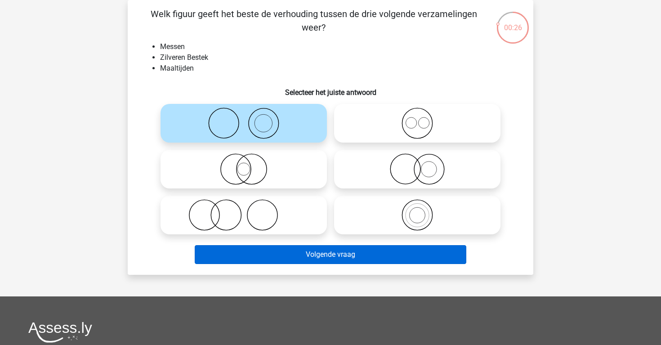
click at [344, 259] on button "Volgende vraag" at bounding box center [331, 254] width 272 height 19
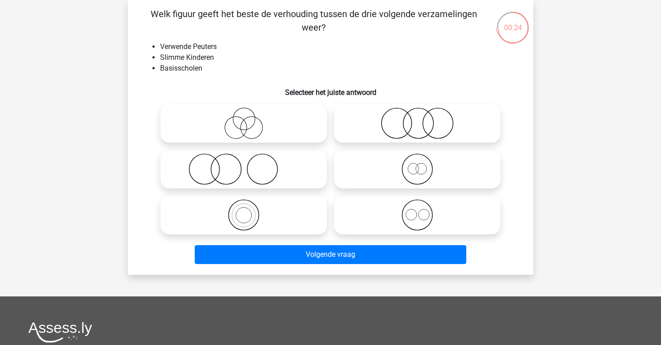
click at [288, 116] on icon at bounding box center [243, 122] width 159 height 31
click at [250, 116] on input "radio" at bounding box center [247, 116] width 6 height 6
radio input "true"
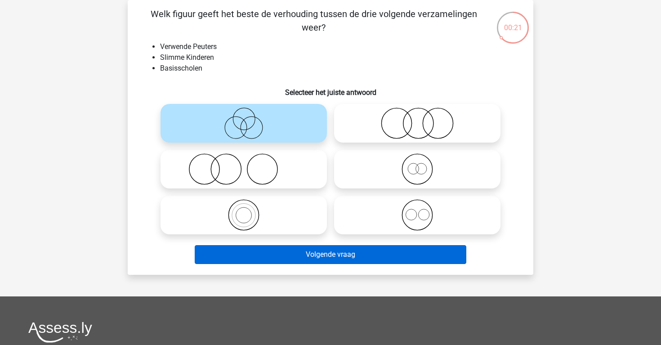
click at [317, 261] on button "Volgende vraag" at bounding box center [331, 254] width 272 height 19
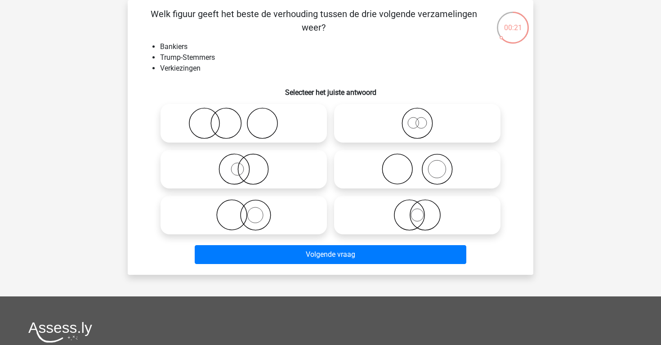
click at [382, 183] on icon at bounding box center [417, 168] width 159 height 31
click at [417, 165] on input "radio" at bounding box center [420, 162] width 6 height 6
radio input "true"
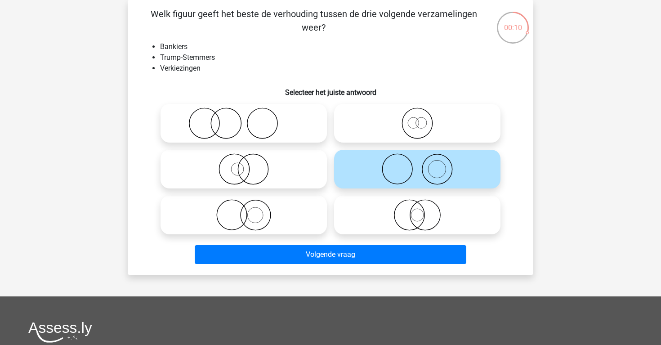
click at [261, 126] on icon at bounding box center [243, 122] width 159 height 31
click at [250, 119] on input "radio" at bounding box center [247, 116] width 6 height 6
radio input "true"
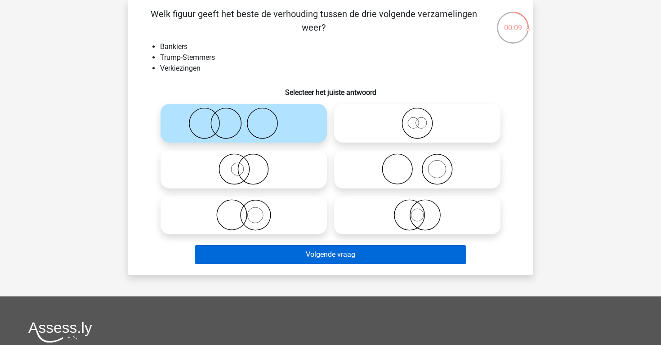
click at [326, 248] on button "Volgende vraag" at bounding box center [331, 254] width 272 height 19
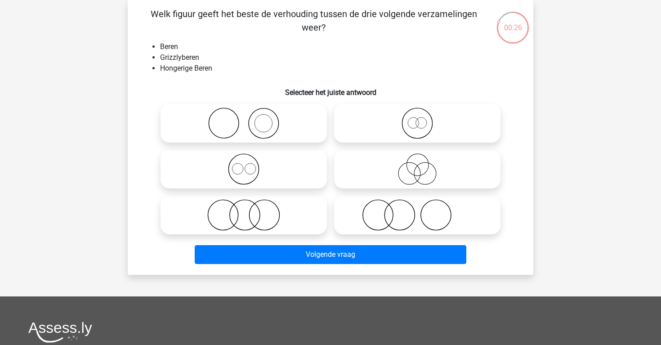
click at [429, 117] on icon at bounding box center [417, 122] width 159 height 31
click at [423, 117] on input "radio" at bounding box center [420, 116] width 6 height 6
radio input "true"
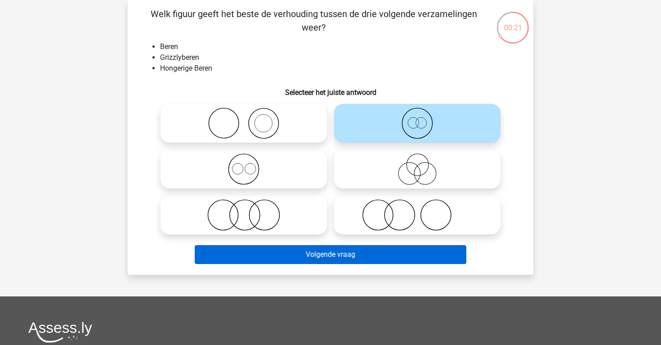
click at [371, 255] on button "Volgende vraag" at bounding box center [331, 254] width 272 height 19
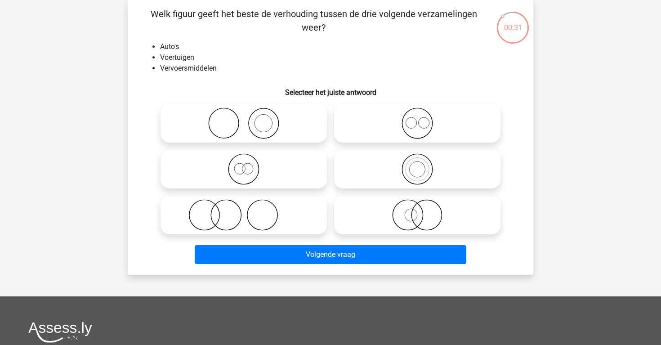
click at [390, 168] on icon at bounding box center [417, 168] width 159 height 31
click at [417, 165] on input "radio" at bounding box center [420, 162] width 6 height 6
radio input "true"
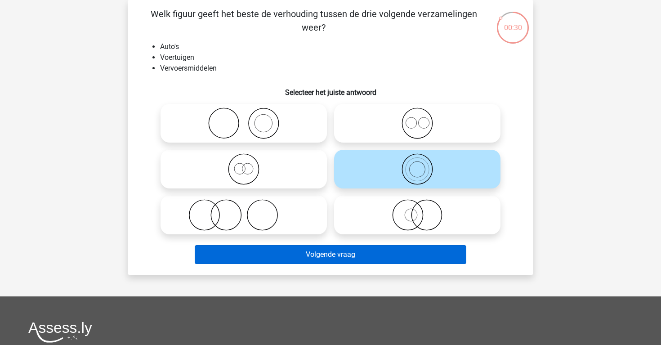
click at [365, 250] on button "Volgende vraag" at bounding box center [331, 254] width 272 height 19
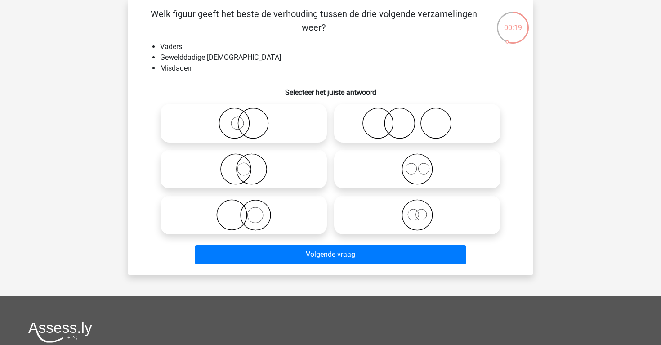
scroll to position [39, 0]
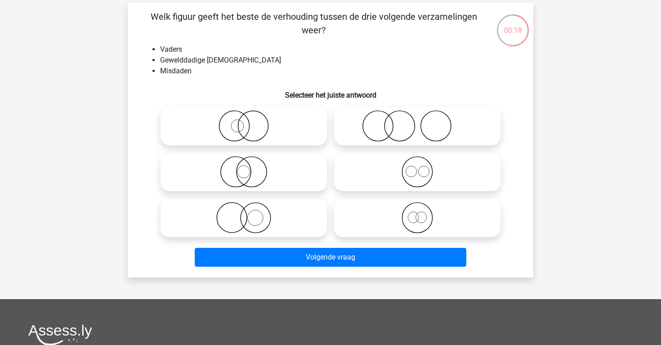
click at [294, 122] on icon at bounding box center [243, 125] width 159 height 31
click at [250, 121] on input "radio" at bounding box center [247, 119] width 6 height 6
radio input "true"
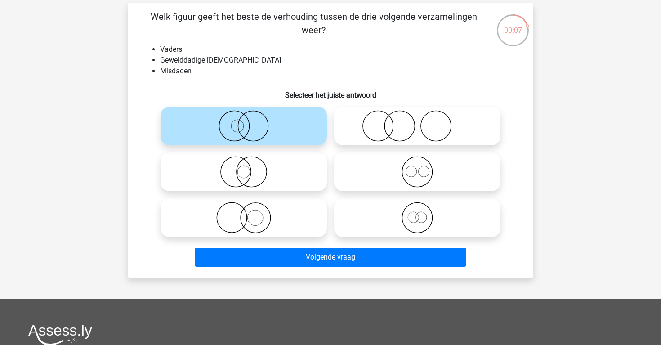
click at [295, 222] on icon at bounding box center [243, 217] width 159 height 31
click at [250, 213] on input "radio" at bounding box center [247, 210] width 6 height 6
radio input "true"
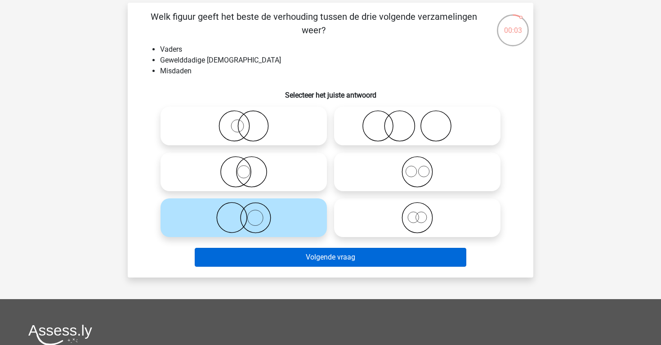
click at [313, 259] on button "Volgende vraag" at bounding box center [331, 257] width 272 height 19
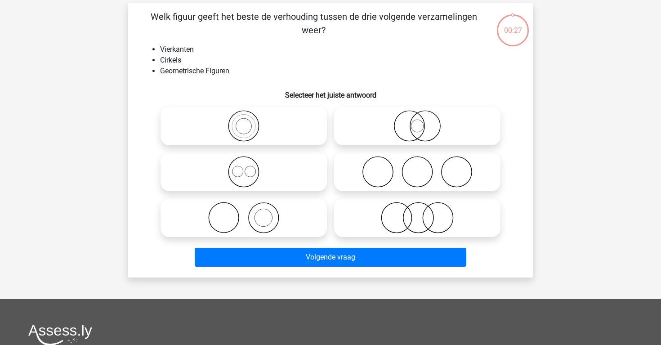
scroll to position [41, 0]
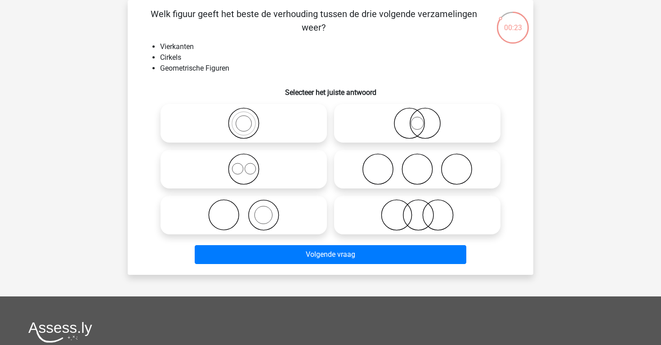
click at [283, 173] on icon at bounding box center [243, 168] width 159 height 31
click at [250, 165] on input "radio" at bounding box center [247, 162] width 6 height 6
radio input "true"
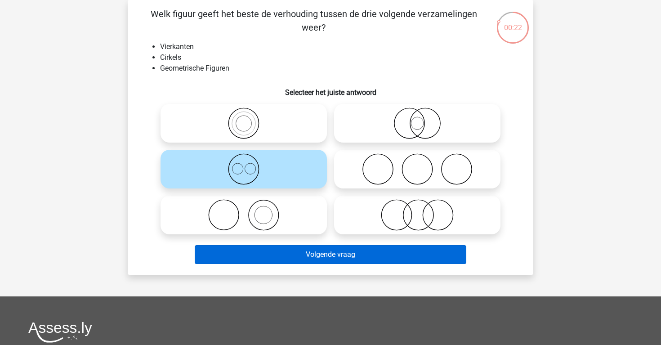
click at [292, 253] on button "Volgende vraag" at bounding box center [331, 254] width 272 height 19
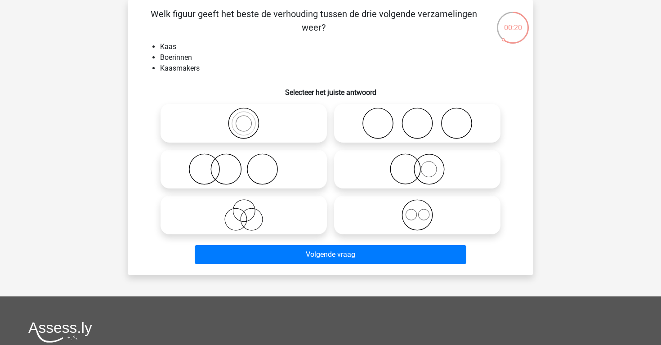
click at [308, 168] on icon at bounding box center [243, 168] width 159 height 31
click at [250, 165] on input "radio" at bounding box center [247, 162] width 6 height 6
radio input "true"
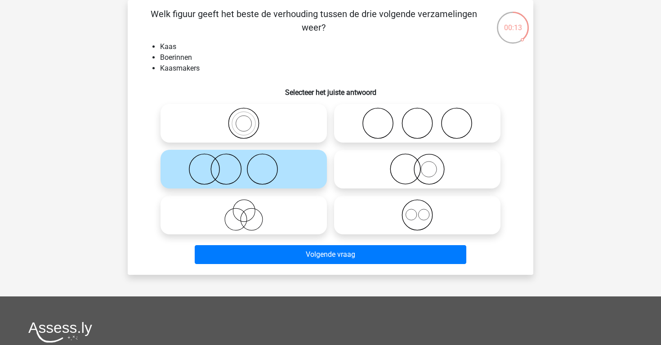
click at [399, 175] on icon at bounding box center [417, 168] width 159 height 31
click at [417, 165] on input "radio" at bounding box center [420, 162] width 6 height 6
radio input "true"
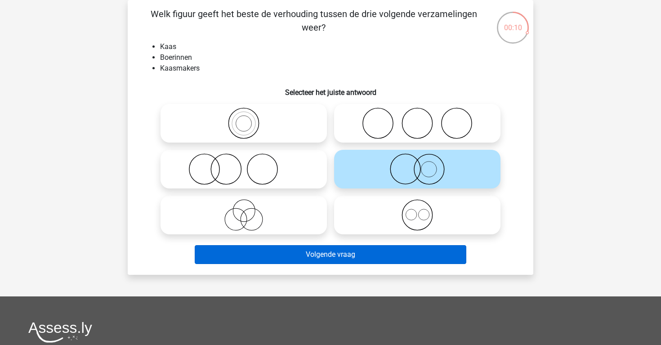
click at [398, 247] on button "Volgende vraag" at bounding box center [331, 254] width 272 height 19
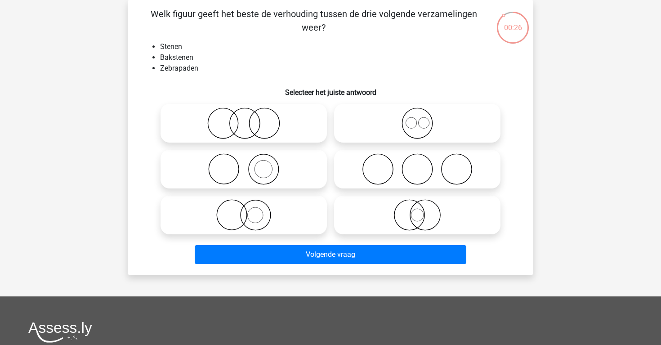
click at [291, 162] on icon at bounding box center [243, 168] width 159 height 31
click at [250, 162] on input "radio" at bounding box center [247, 162] width 6 height 6
radio input "true"
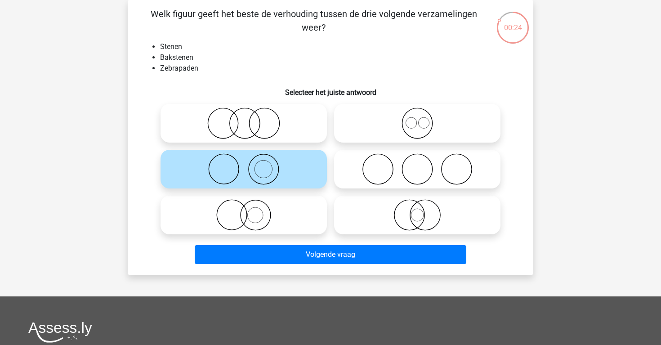
click at [336, 265] on div "Volgende vraag" at bounding box center [330, 256] width 347 height 22
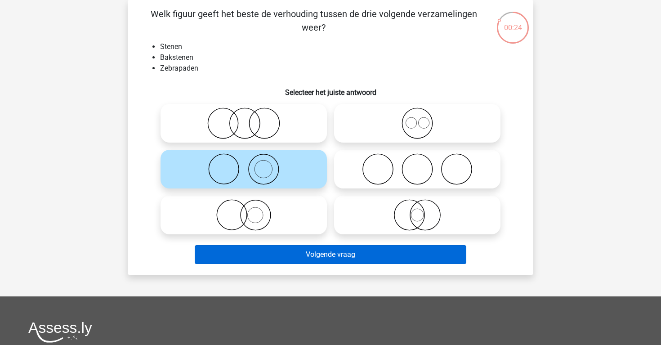
click at [338, 263] on button "Volgende vraag" at bounding box center [331, 254] width 272 height 19
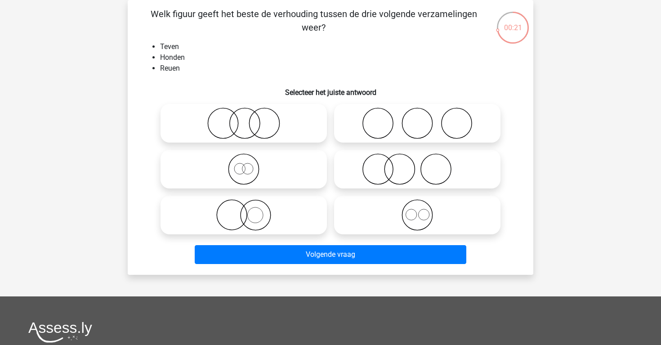
click at [370, 217] on icon at bounding box center [417, 214] width 159 height 31
click at [417, 210] on input "radio" at bounding box center [420, 208] width 6 height 6
radio input "true"
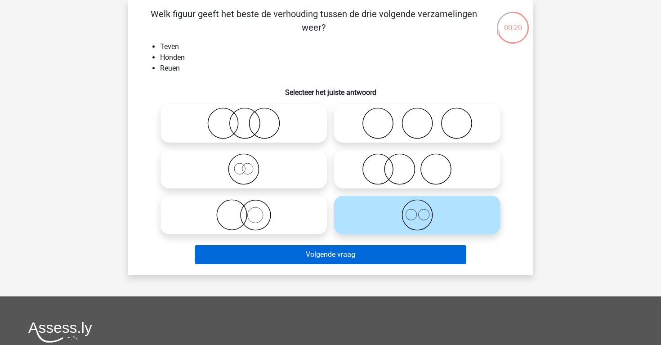
click at [357, 254] on button "Volgende vraag" at bounding box center [331, 254] width 272 height 19
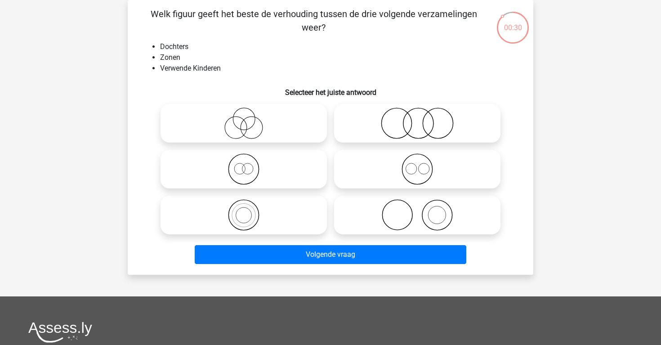
click at [400, 130] on icon at bounding box center [417, 122] width 159 height 31
click at [417, 119] on input "radio" at bounding box center [420, 116] width 6 height 6
radio input "true"
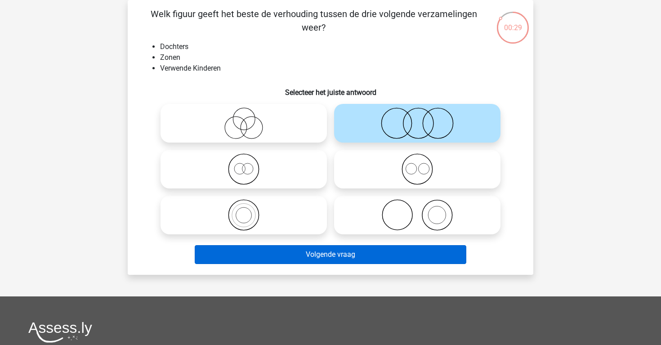
click at [338, 249] on button "Volgende vraag" at bounding box center [331, 254] width 272 height 19
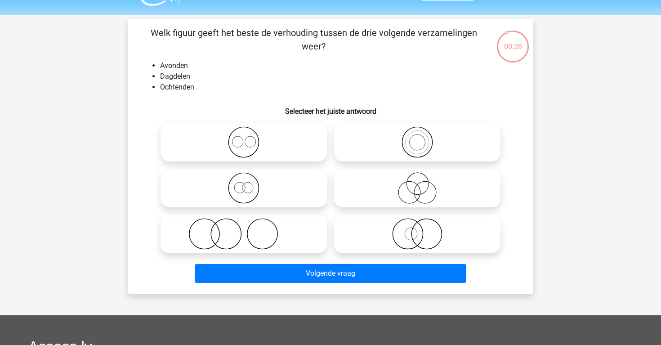
scroll to position [31, 0]
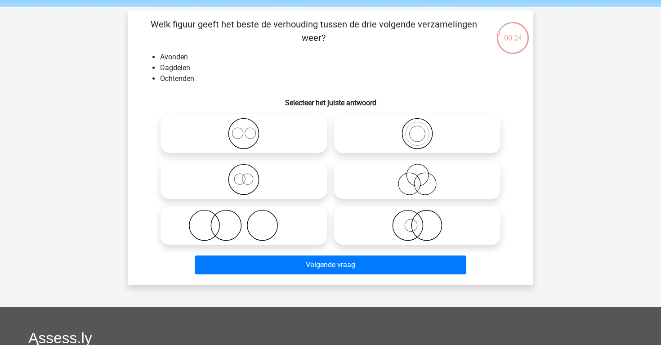
click at [284, 122] on icon at bounding box center [243, 133] width 159 height 31
click at [250, 123] on input "radio" at bounding box center [247, 126] width 6 height 6
radio input "true"
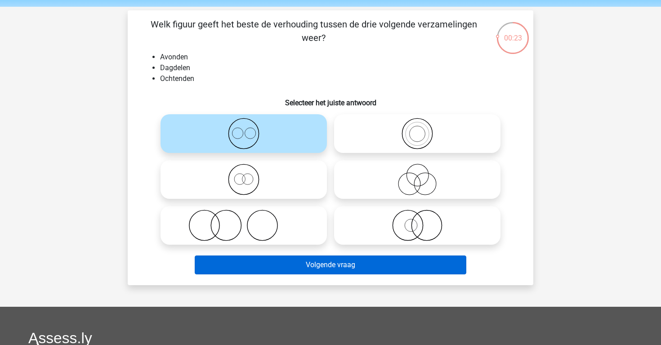
click at [301, 261] on button "Volgende vraag" at bounding box center [331, 264] width 272 height 19
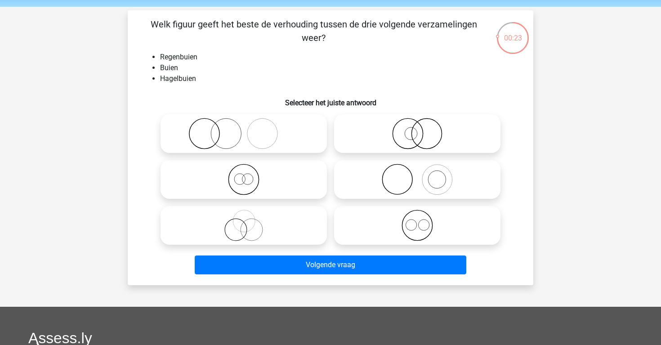
scroll to position [41, 0]
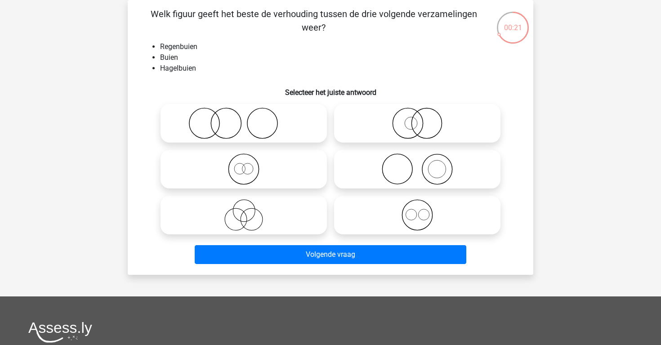
click at [368, 221] on icon at bounding box center [417, 214] width 159 height 31
click at [417, 210] on input "radio" at bounding box center [420, 208] width 6 height 6
radio input "true"
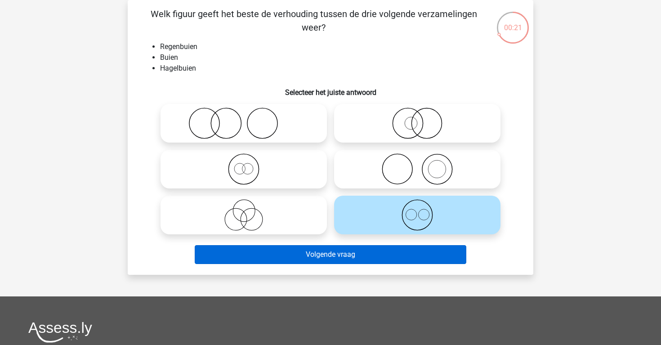
click at [347, 259] on button "Volgende vraag" at bounding box center [331, 254] width 272 height 19
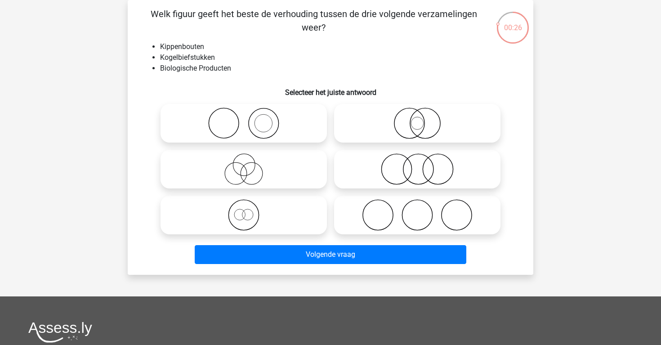
click at [362, 214] on icon at bounding box center [417, 214] width 159 height 31
click at [417, 210] on input "radio" at bounding box center [420, 208] width 6 height 6
radio input "true"
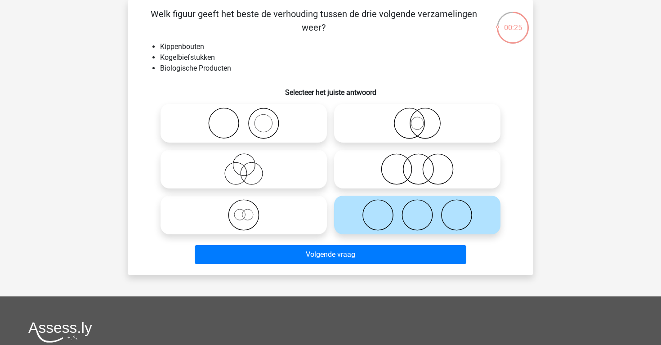
click at [348, 265] on div "Volgende vraag" at bounding box center [330, 256] width 347 height 22
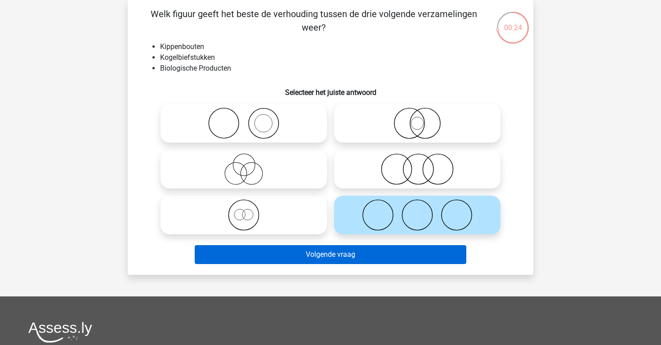
click at [354, 259] on button "Volgende vraag" at bounding box center [331, 254] width 272 height 19
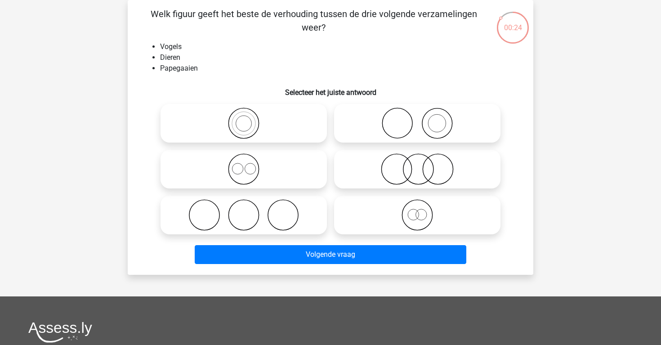
click at [304, 174] on icon at bounding box center [243, 168] width 159 height 31
click at [250, 165] on input "radio" at bounding box center [247, 162] width 6 height 6
radio input "true"
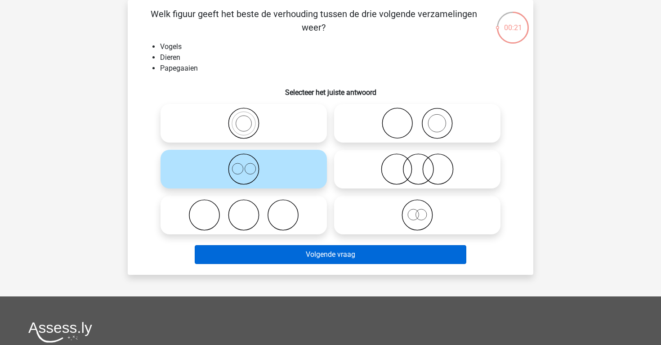
click at [332, 248] on button "Volgende vraag" at bounding box center [331, 254] width 272 height 19
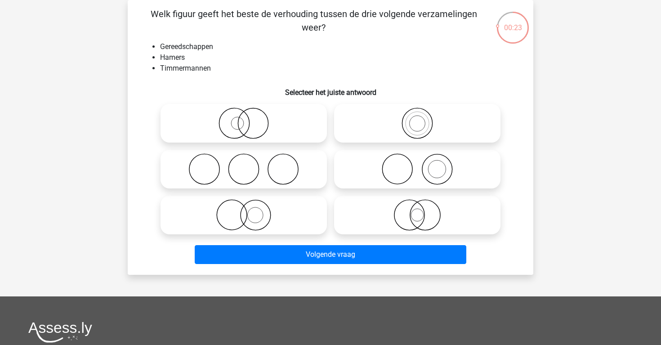
click at [405, 175] on icon at bounding box center [417, 168] width 159 height 31
click at [417, 165] on input "radio" at bounding box center [420, 162] width 6 height 6
radio input "true"
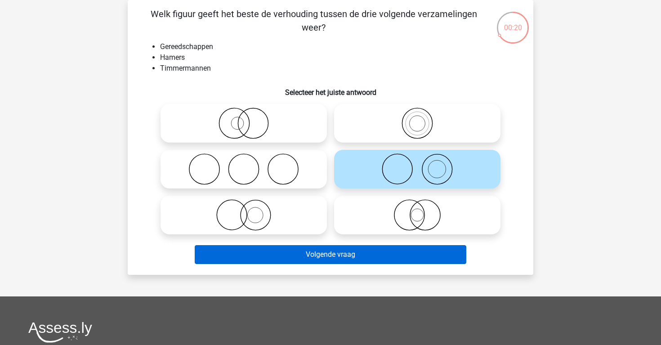
click at [357, 256] on button "Volgende vraag" at bounding box center [331, 254] width 272 height 19
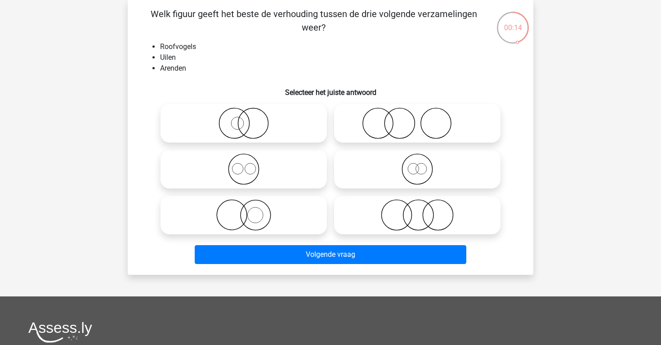
click at [380, 122] on icon at bounding box center [417, 122] width 159 height 31
click at [417, 119] on input "radio" at bounding box center [420, 116] width 6 height 6
radio input "true"
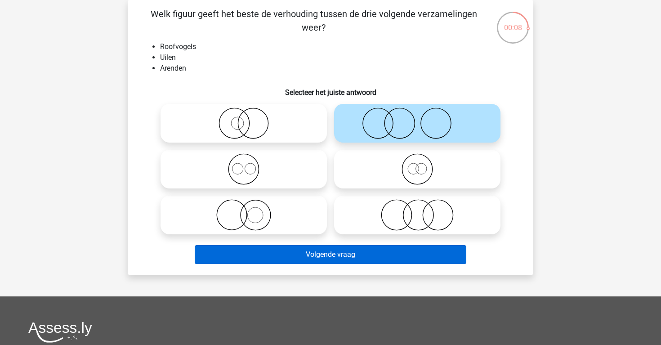
click at [341, 254] on button "Volgende vraag" at bounding box center [331, 254] width 272 height 19
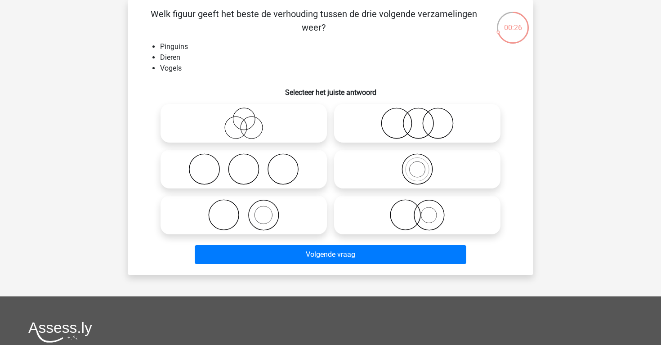
click at [389, 123] on icon at bounding box center [417, 122] width 159 height 31
click at [417, 119] on input "radio" at bounding box center [420, 116] width 6 height 6
radio input "true"
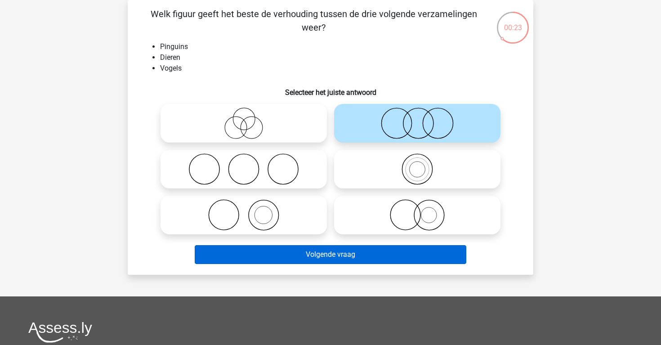
click at [355, 254] on button "Volgende vraag" at bounding box center [331, 254] width 272 height 19
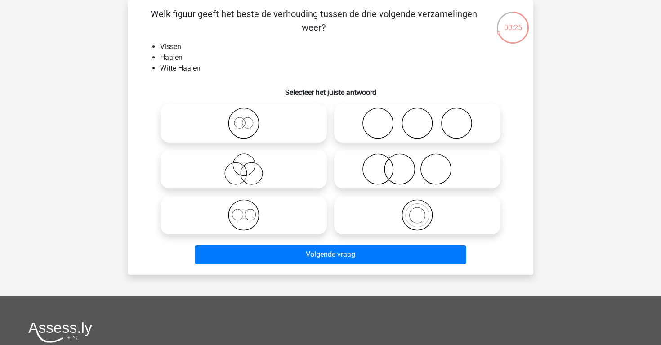
click at [375, 179] on icon at bounding box center [417, 168] width 159 height 31
click at [417, 165] on input "radio" at bounding box center [420, 162] width 6 height 6
radio input "true"
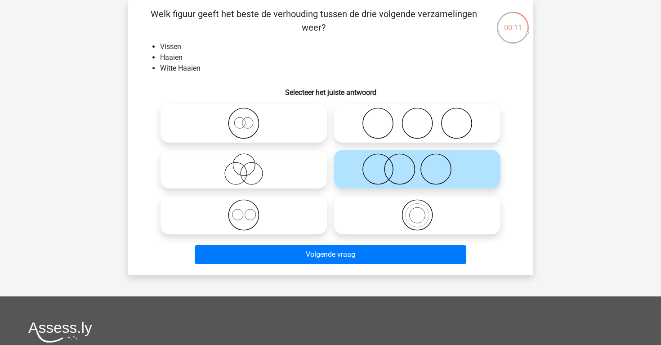
click at [385, 217] on icon at bounding box center [417, 214] width 159 height 31
click at [417, 210] on input "radio" at bounding box center [420, 208] width 6 height 6
radio input "true"
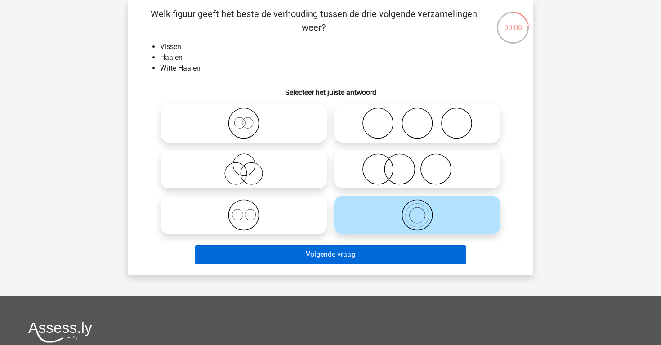
click at [382, 253] on button "Volgende vraag" at bounding box center [331, 254] width 272 height 19
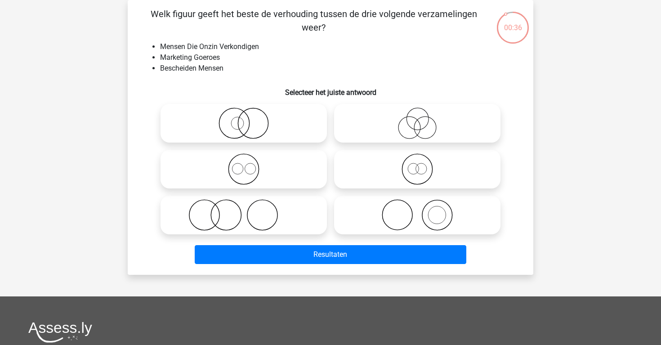
click at [399, 100] on div "Welk figuur geeft het beste de verhouding tussen de drie volgende verzamelingen…" at bounding box center [330, 137] width 398 height 260
click at [401, 109] on icon at bounding box center [417, 122] width 159 height 31
click at [417, 113] on input "radio" at bounding box center [420, 116] width 6 height 6
radio input "true"
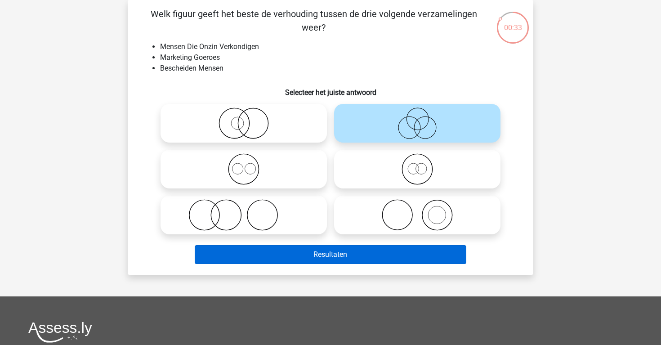
click at [374, 250] on button "Resultaten" at bounding box center [331, 254] width 272 height 19
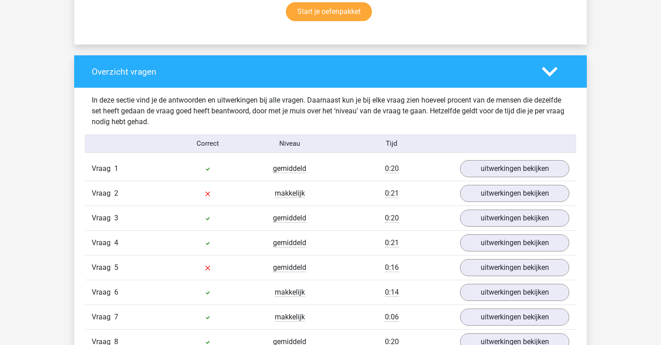
scroll to position [621, 0]
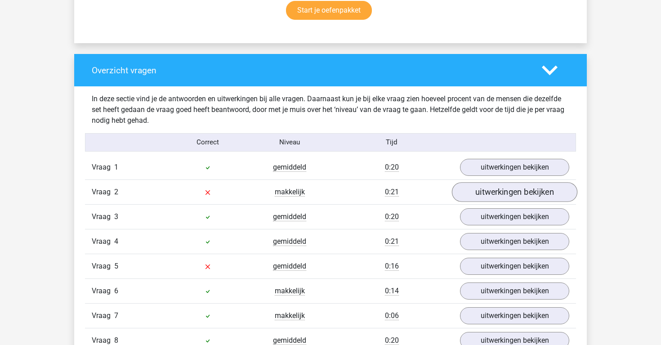
click at [475, 194] on link "uitwerkingen bekijken" at bounding box center [514, 192] width 125 height 20
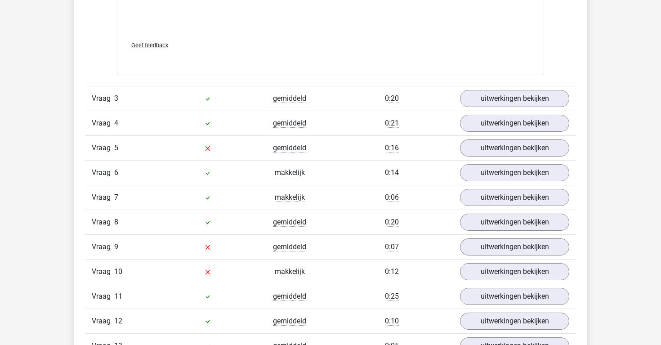
scroll to position [1324, 0]
click at [488, 144] on link "uitwerkingen bekijken" at bounding box center [514, 148] width 125 height 20
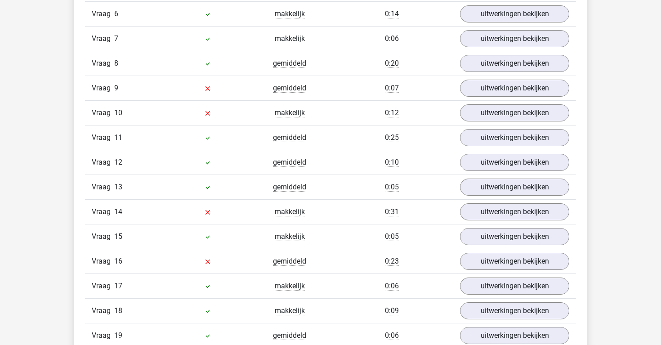
scroll to position [2061, 0]
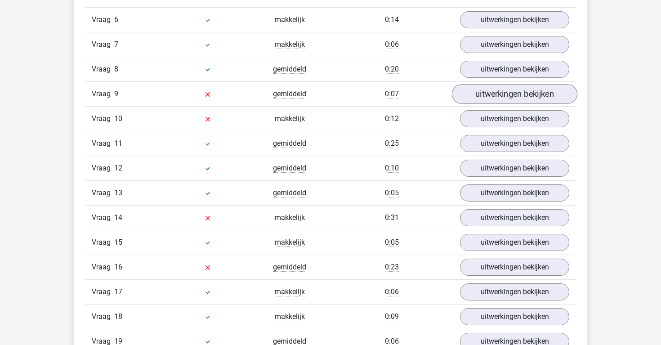
click at [511, 93] on link "uitwerkingen bekijken" at bounding box center [514, 94] width 125 height 20
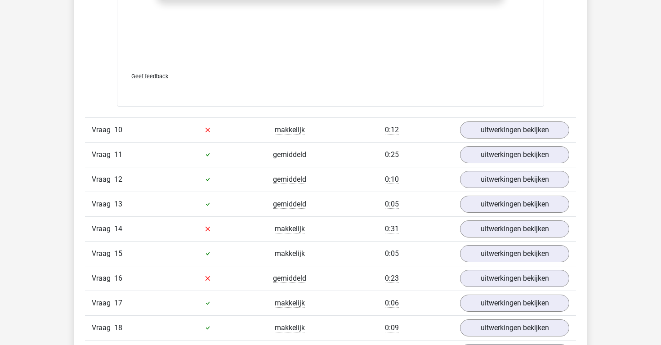
scroll to position [2644, 0]
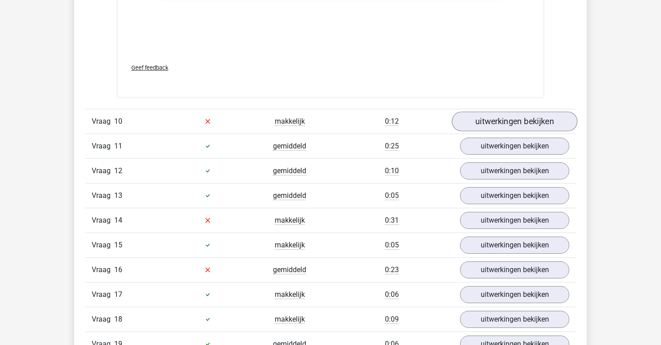
click at [519, 116] on link "uitwerkingen bekijken" at bounding box center [514, 122] width 125 height 20
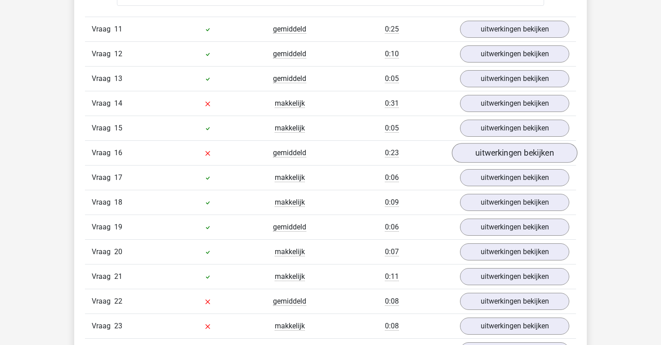
scroll to position [3330, 0]
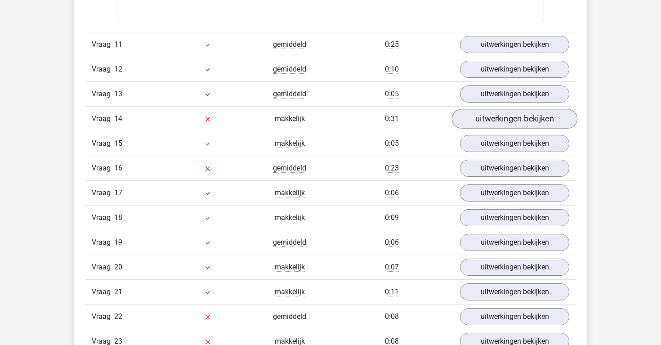
click at [514, 114] on link "uitwerkingen bekijken" at bounding box center [514, 119] width 125 height 20
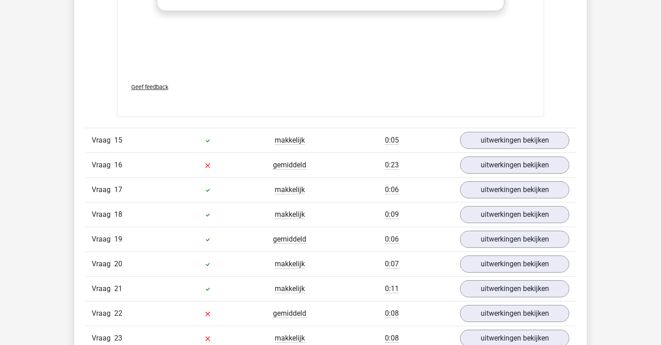
scroll to position [3919, 0]
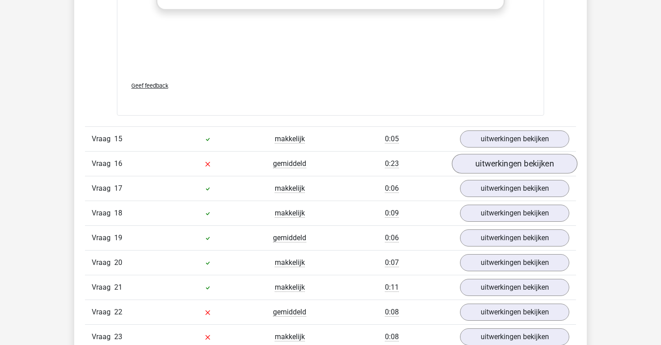
click at [514, 156] on link "uitwerkingen bekijken" at bounding box center [514, 164] width 125 height 20
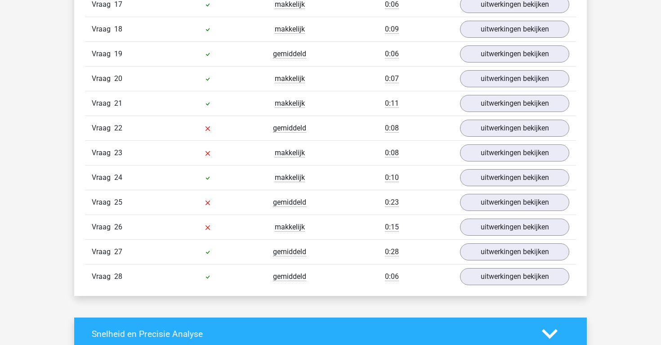
scroll to position [4695, 0]
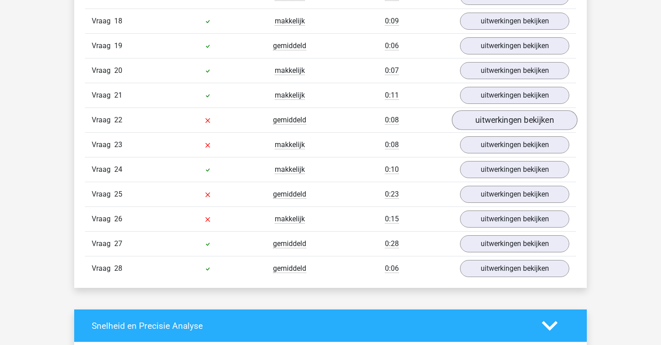
click at [510, 120] on link "uitwerkingen bekijken" at bounding box center [514, 120] width 125 height 20
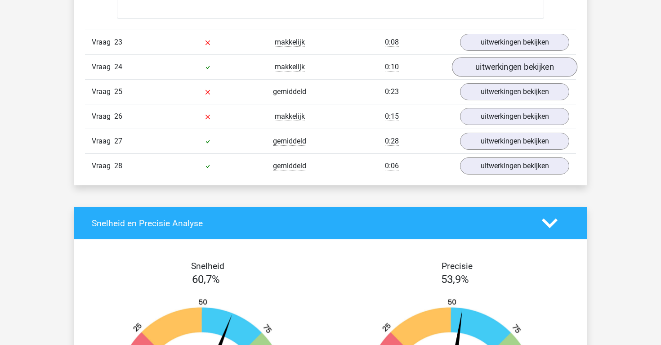
scroll to position [5384, 0]
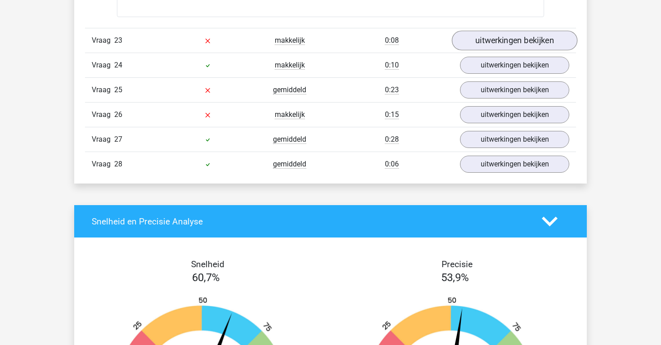
click at [501, 32] on link "uitwerkingen bekijken" at bounding box center [514, 41] width 125 height 20
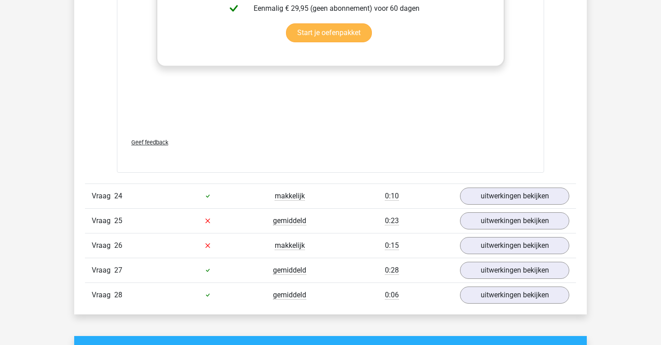
scroll to position [5854, 0]
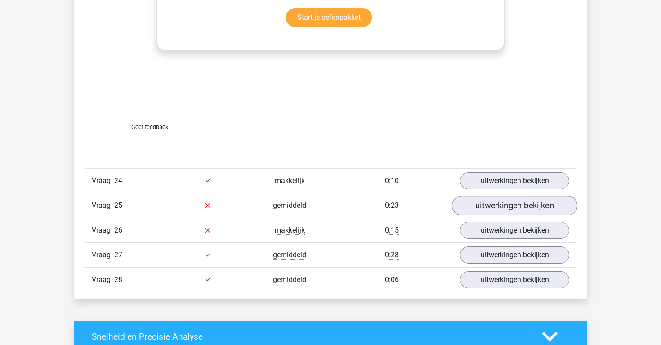
click at [509, 196] on link "uitwerkingen bekijken" at bounding box center [514, 206] width 125 height 20
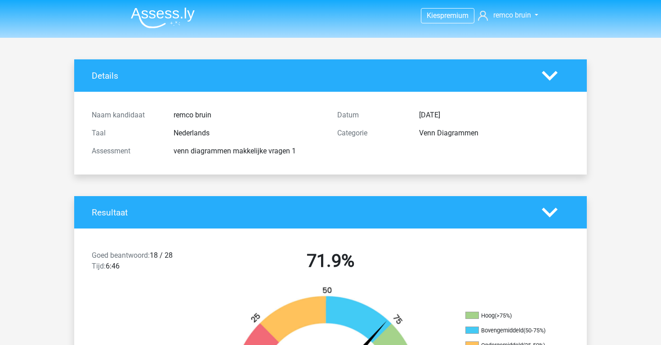
scroll to position [0, 0]
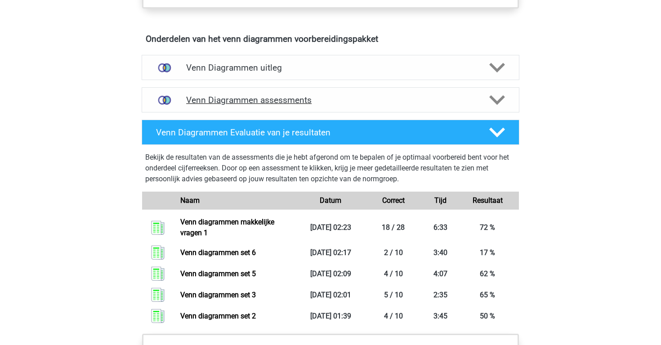
scroll to position [506, 0]
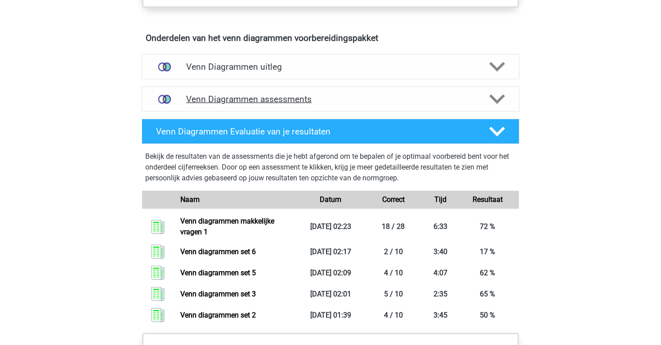
click at [234, 102] on h4 "Venn Diagrammen assessments" at bounding box center [330, 99] width 289 height 10
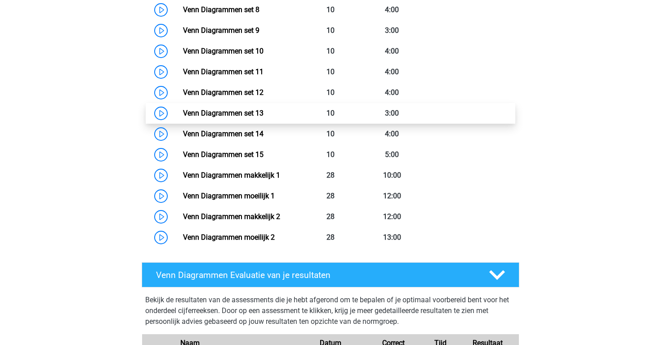
scroll to position [822, 0]
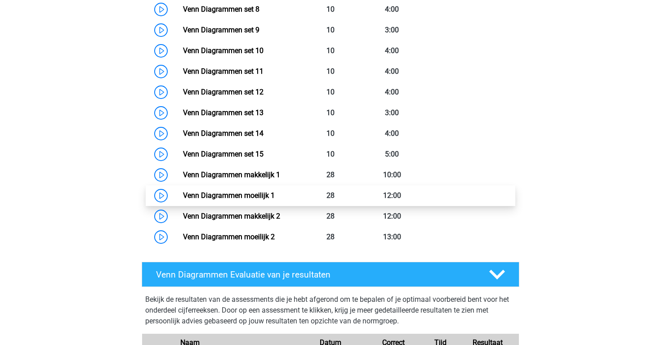
click at [183, 199] on link "Venn Diagrammen moeilijk 1" at bounding box center [229, 195] width 92 height 9
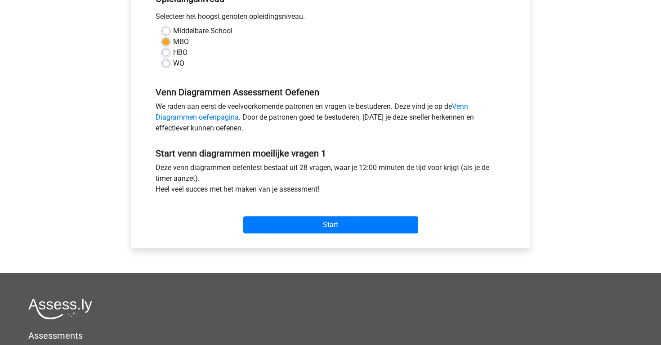
scroll to position [208, 0]
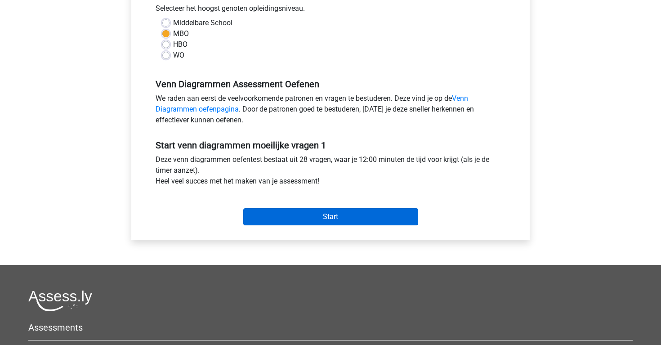
click at [299, 217] on input "Start" at bounding box center [330, 216] width 175 height 17
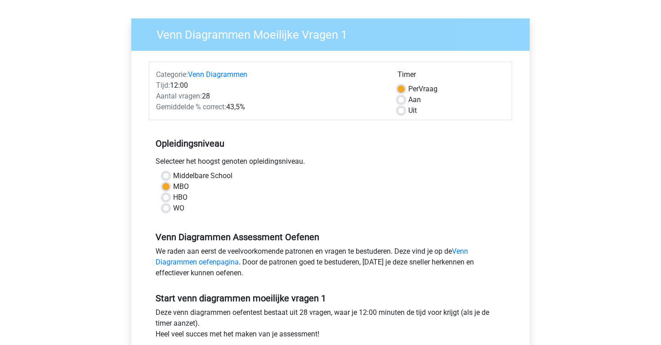
scroll to position [55, 0]
click at [234, 78] on link "Venn Diagrammen" at bounding box center [217, 75] width 59 height 9
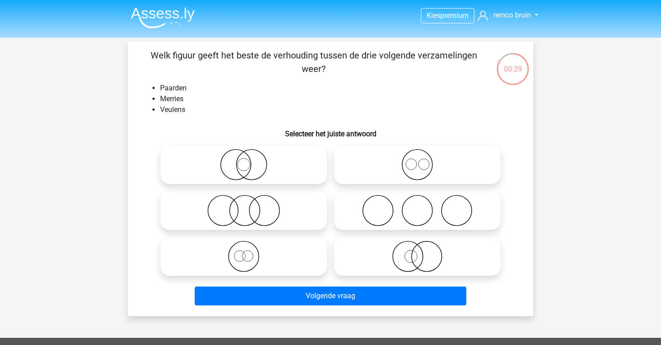
click at [368, 177] on icon at bounding box center [417, 164] width 159 height 31
click at [417, 160] on input "radio" at bounding box center [420, 157] width 6 height 6
radio input "true"
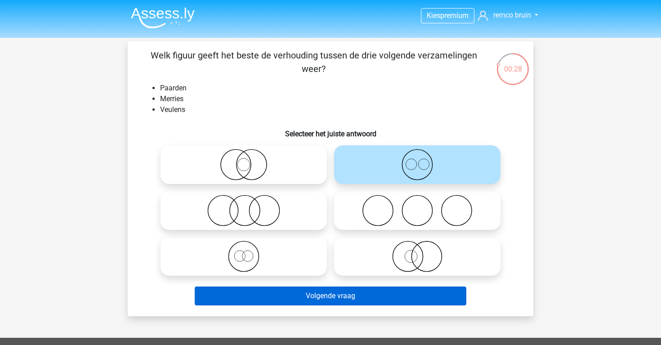
click at [326, 295] on button "Volgende vraag" at bounding box center [331, 295] width 272 height 19
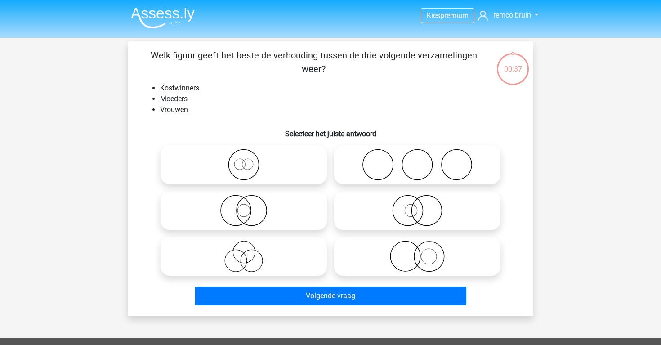
scroll to position [41, 0]
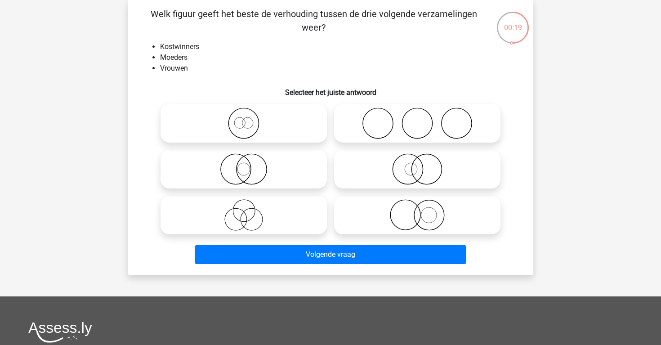
click at [314, 223] on icon at bounding box center [243, 214] width 159 height 31
click at [250, 210] on input "radio" at bounding box center [247, 208] width 6 height 6
radio input "true"
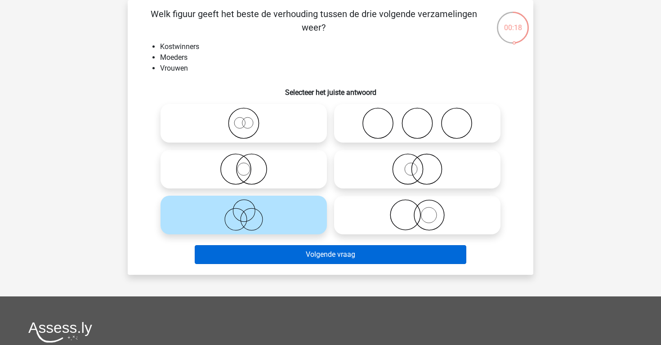
click at [326, 263] on button "Volgende vraag" at bounding box center [331, 254] width 272 height 19
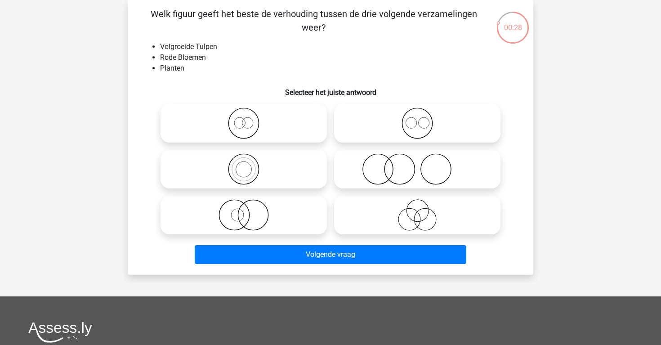
click at [294, 134] on icon at bounding box center [243, 122] width 159 height 31
click at [250, 119] on input "radio" at bounding box center [247, 116] width 6 height 6
radio input "true"
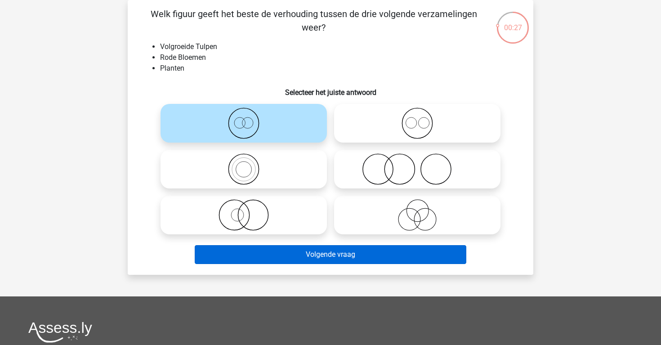
click at [326, 250] on button "Volgende vraag" at bounding box center [331, 254] width 272 height 19
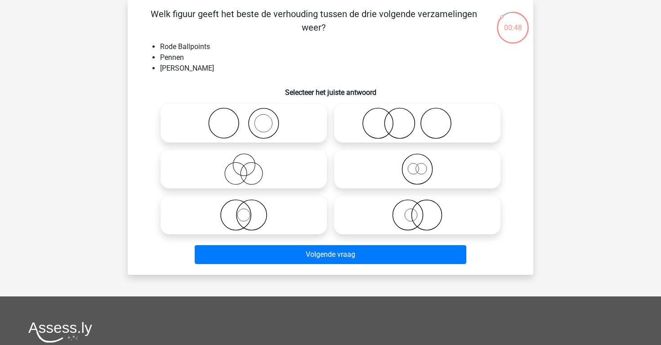
drag, startPoint x: 383, startPoint y: 184, endPoint x: 304, endPoint y: 171, distance: 79.8
click at [369, 184] on icon at bounding box center [417, 168] width 159 height 31
click at [417, 165] on input "radio" at bounding box center [420, 162] width 6 height 6
radio input "true"
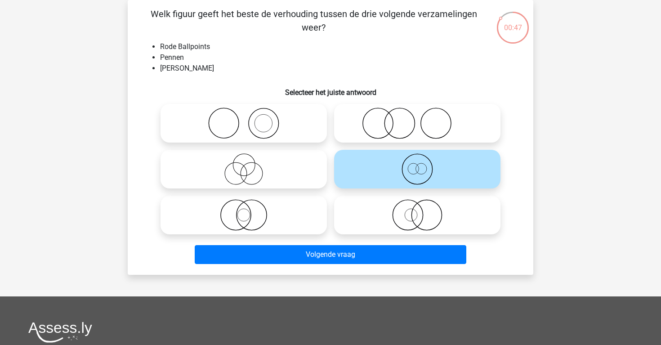
click at [302, 171] on icon at bounding box center [243, 168] width 159 height 31
click at [250, 165] on input "radio" at bounding box center [247, 162] width 6 height 6
radio input "true"
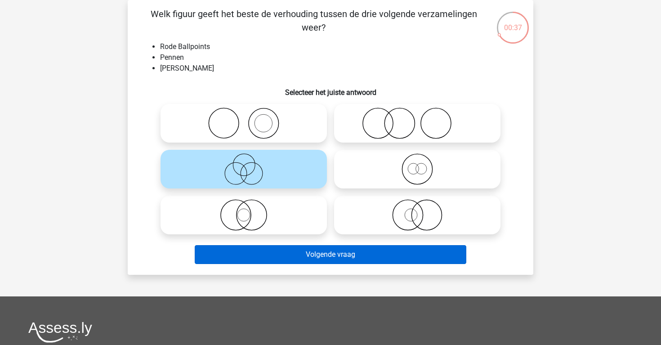
click at [333, 249] on button "Volgende vraag" at bounding box center [331, 254] width 272 height 19
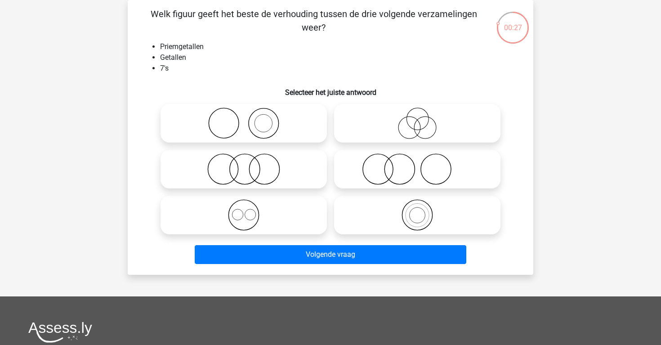
click at [438, 212] on icon at bounding box center [417, 214] width 159 height 31
click at [423, 210] on input "radio" at bounding box center [420, 208] width 6 height 6
radio input "true"
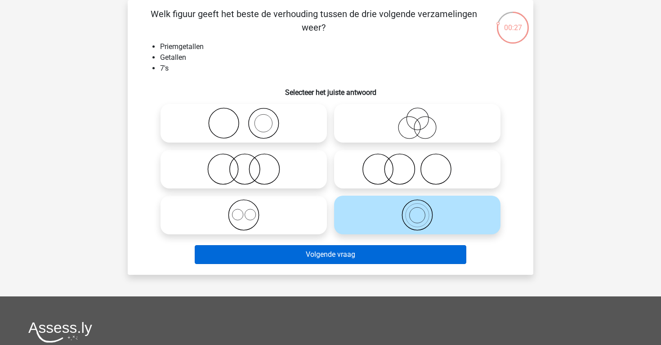
click at [424, 245] on button "Volgende vraag" at bounding box center [331, 254] width 272 height 19
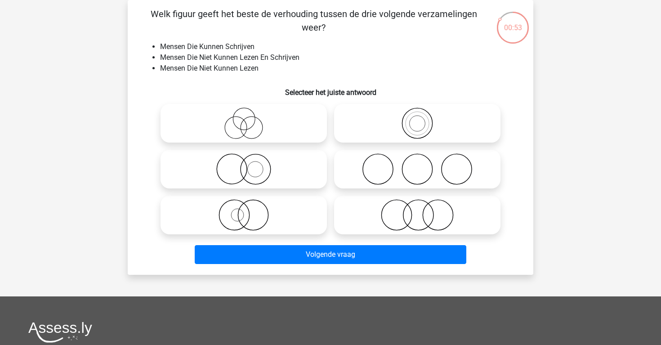
click at [393, 169] on icon at bounding box center [417, 168] width 159 height 31
click at [417, 165] on input "radio" at bounding box center [420, 162] width 6 height 6
radio input "true"
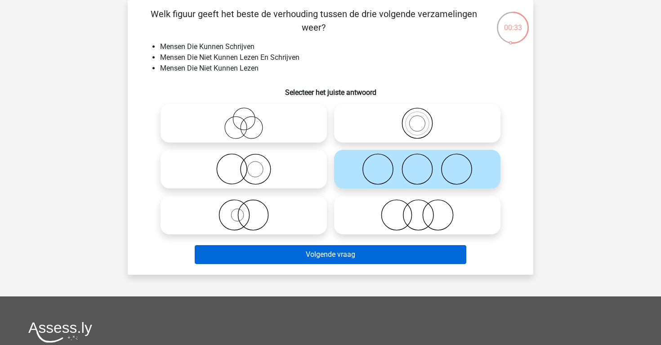
click at [321, 262] on button "Volgende vraag" at bounding box center [331, 254] width 272 height 19
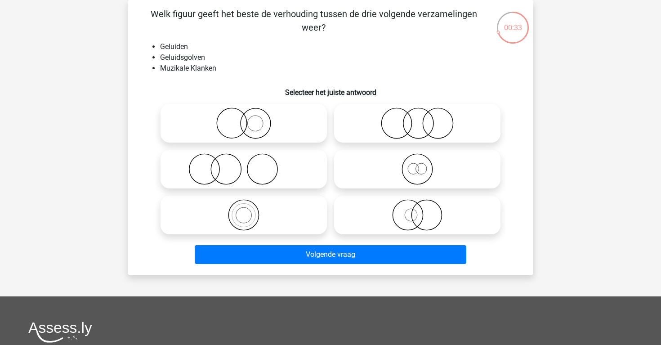
click at [294, 194] on div at bounding box center [244, 215] width 174 height 46
click at [292, 209] on icon at bounding box center [243, 214] width 159 height 31
click at [250, 209] on input "radio" at bounding box center [247, 208] width 6 height 6
radio input "true"
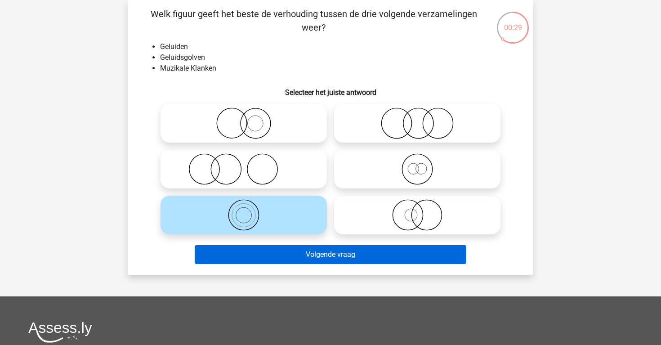
click at [304, 252] on button "Volgende vraag" at bounding box center [331, 254] width 272 height 19
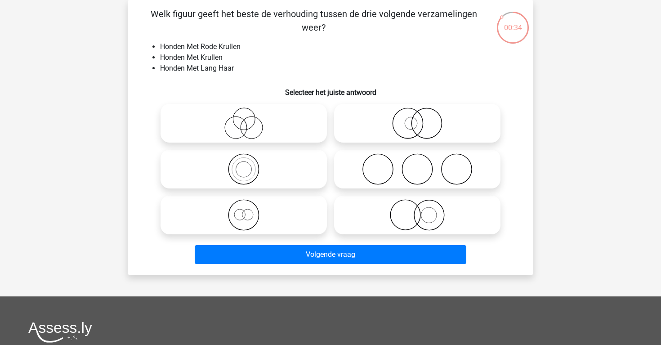
click at [283, 121] on icon at bounding box center [243, 122] width 159 height 31
click at [250, 119] on input "radio" at bounding box center [247, 116] width 6 height 6
radio input "true"
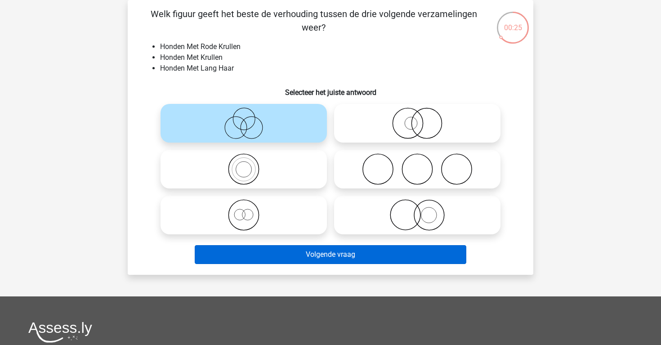
click at [323, 255] on button "Volgende vraag" at bounding box center [331, 254] width 272 height 19
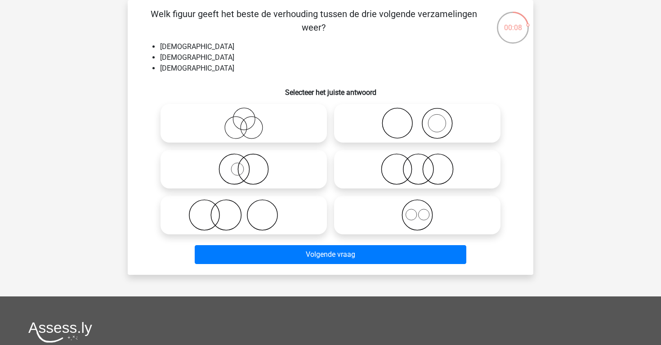
click at [278, 217] on icon at bounding box center [243, 214] width 159 height 31
click at [250, 210] on input "radio" at bounding box center [247, 208] width 6 height 6
radio input "true"
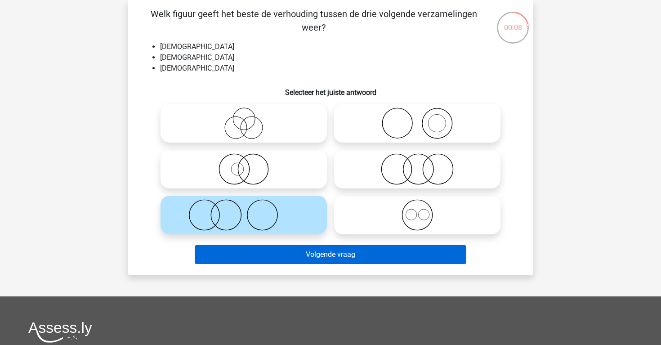
click at [282, 258] on button "Volgende vraag" at bounding box center [331, 254] width 272 height 19
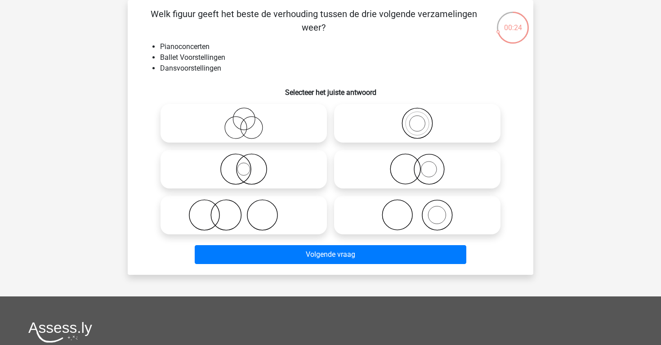
click at [456, 228] on icon at bounding box center [417, 214] width 159 height 31
click at [423, 210] on input "radio" at bounding box center [420, 208] width 6 height 6
radio input "true"
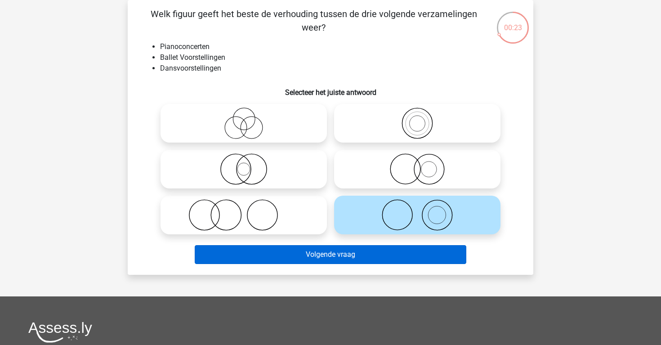
click at [433, 252] on button "Volgende vraag" at bounding box center [331, 254] width 272 height 19
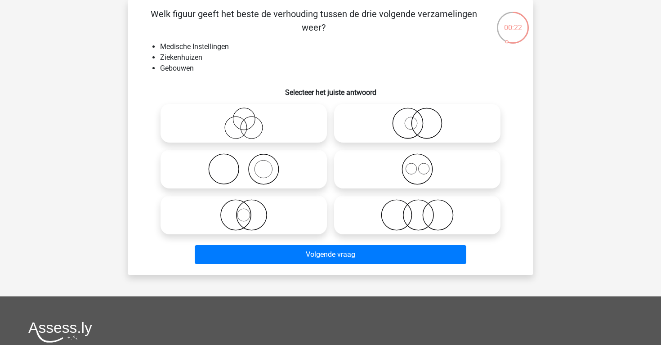
click at [406, 130] on icon at bounding box center [417, 122] width 159 height 31
click at [417, 119] on input "radio" at bounding box center [420, 116] width 6 height 6
radio input "true"
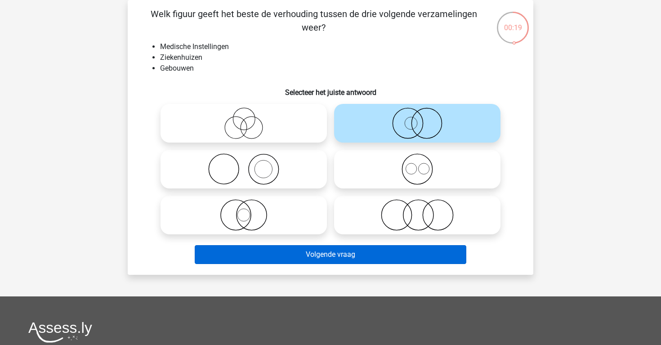
click at [372, 255] on button "Volgende vraag" at bounding box center [331, 254] width 272 height 19
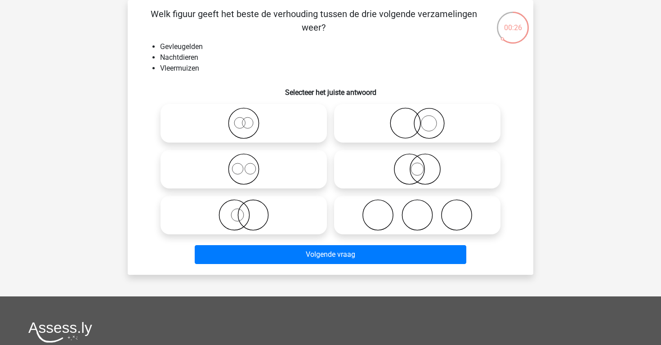
click at [393, 156] on icon at bounding box center [417, 168] width 159 height 31
click at [417, 159] on input "radio" at bounding box center [420, 162] width 6 height 6
radio input "true"
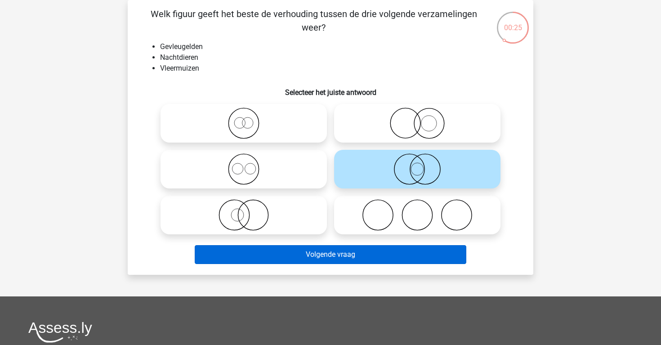
click at [334, 250] on button "Volgende vraag" at bounding box center [331, 254] width 272 height 19
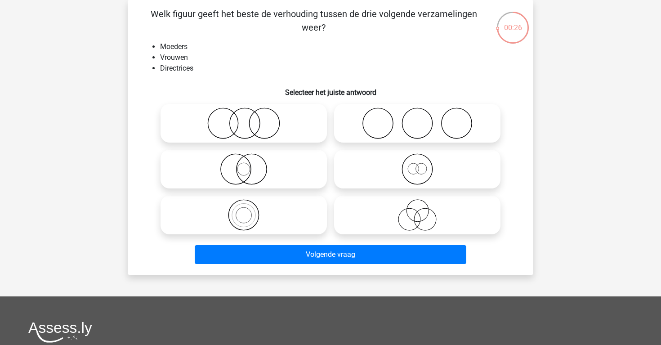
click at [371, 210] on icon at bounding box center [417, 214] width 159 height 31
click at [417, 210] on input "radio" at bounding box center [420, 208] width 6 height 6
radio input "true"
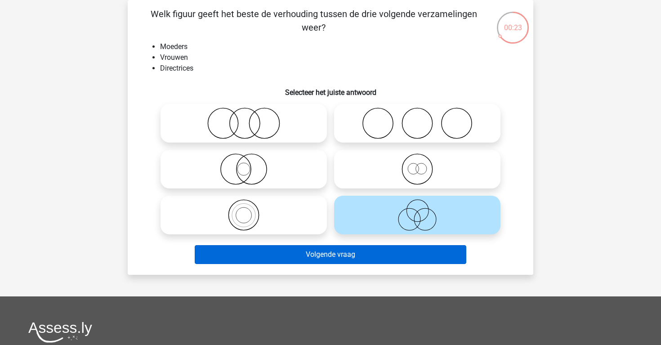
click at [340, 253] on button "Volgende vraag" at bounding box center [331, 254] width 272 height 19
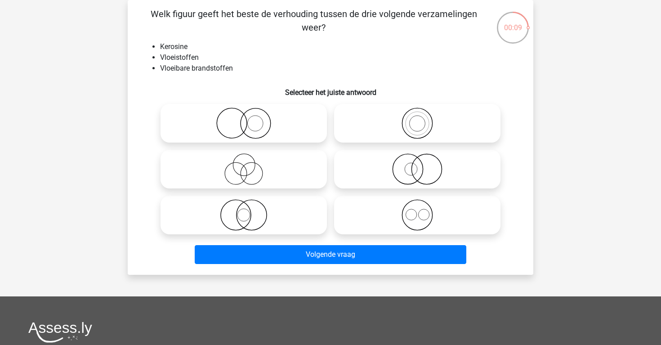
click at [387, 123] on icon at bounding box center [417, 122] width 159 height 31
click at [417, 119] on input "radio" at bounding box center [420, 116] width 6 height 6
radio input "true"
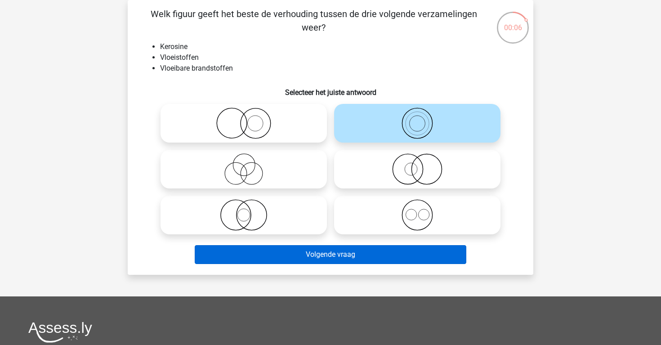
click at [352, 255] on button "Volgende vraag" at bounding box center [331, 254] width 272 height 19
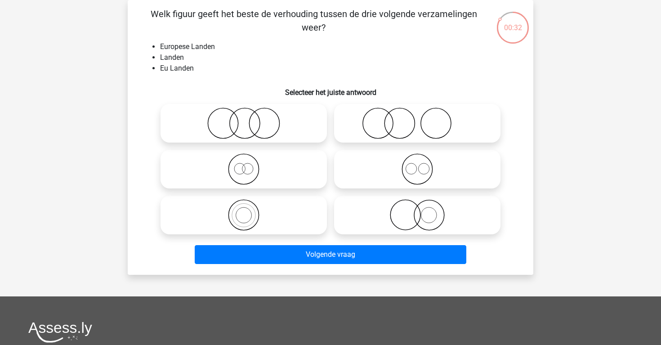
click at [312, 116] on icon at bounding box center [243, 122] width 159 height 31
click at [250, 116] on input "radio" at bounding box center [247, 116] width 6 height 6
radio input "true"
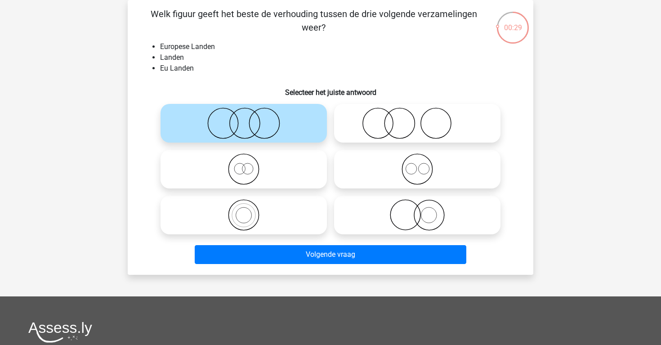
click at [298, 210] on icon at bounding box center [243, 214] width 159 height 31
click at [250, 210] on input "radio" at bounding box center [247, 208] width 6 height 6
radio input "true"
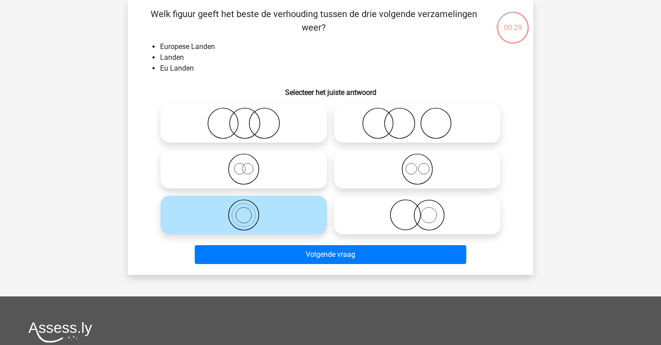
click at [298, 236] on div at bounding box center [244, 215] width 174 height 46
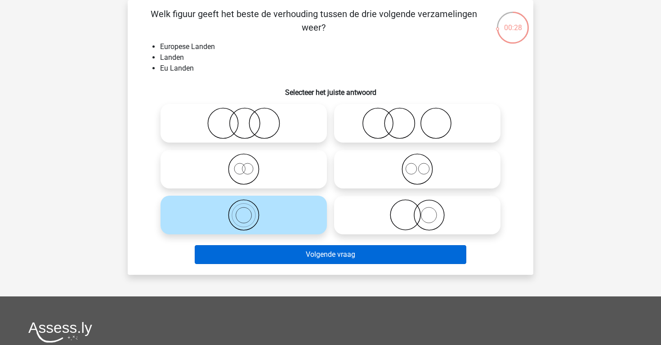
click at [299, 249] on button "Volgende vraag" at bounding box center [331, 254] width 272 height 19
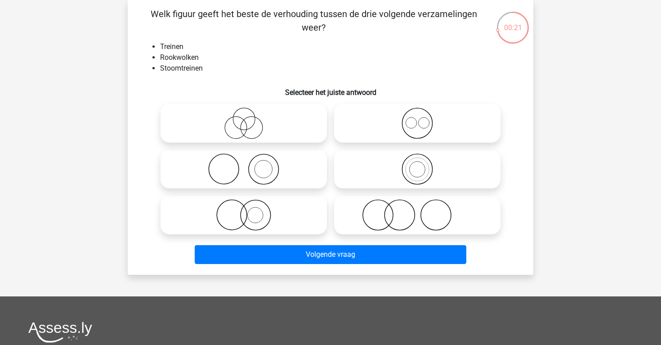
click at [304, 176] on icon at bounding box center [243, 168] width 159 height 31
click at [250, 165] on input "radio" at bounding box center [247, 162] width 6 height 6
radio input "true"
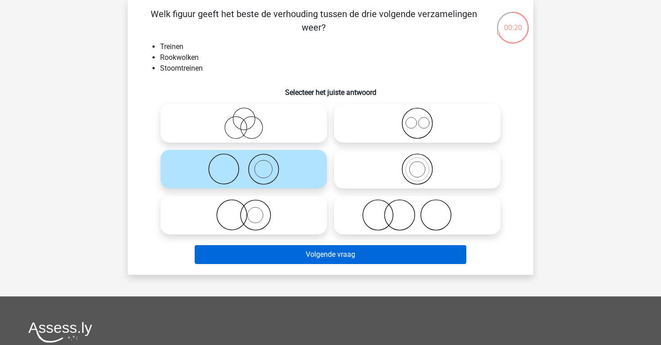
click at [330, 251] on button "Volgende vraag" at bounding box center [331, 254] width 272 height 19
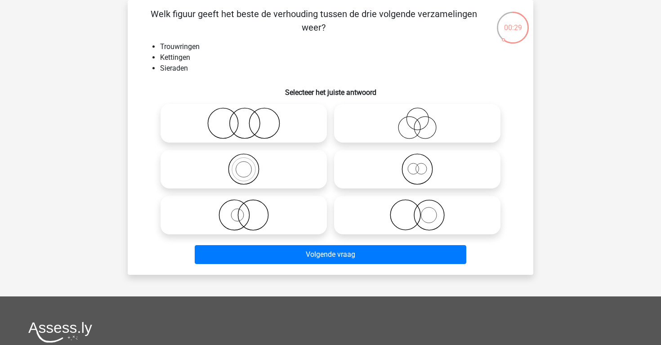
click at [411, 225] on icon at bounding box center [417, 214] width 159 height 31
click at [417, 210] on input "radio" at bounding box center [420, 208] width 6 height 6
radio input "true"
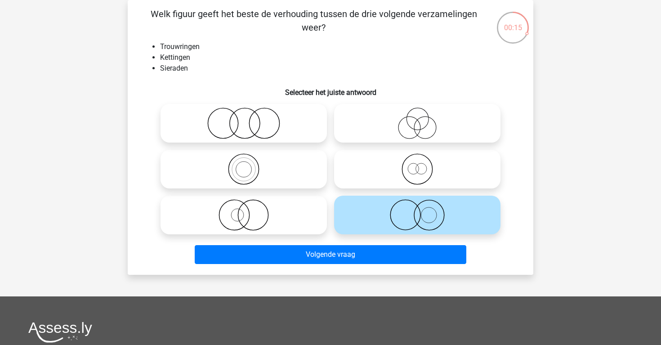
click at [307, 134] on icon at bounding box center [243, 122] width 159 height 31
click at [250, 119] on input "radio" at bounding box center [247, 116] width 6 height 6
radio input "true"
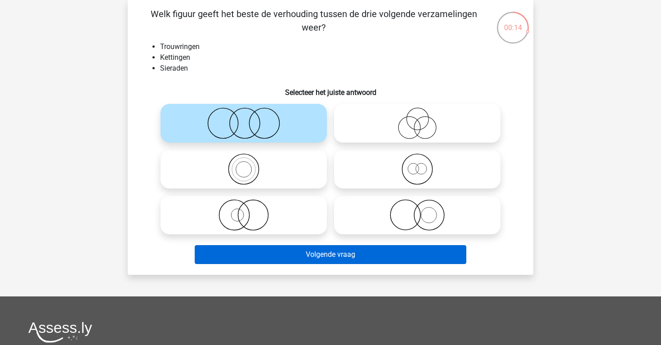
click at [335, 256] on button "Volgende vraag" at bounding box center [331, 254] width 272 height 19
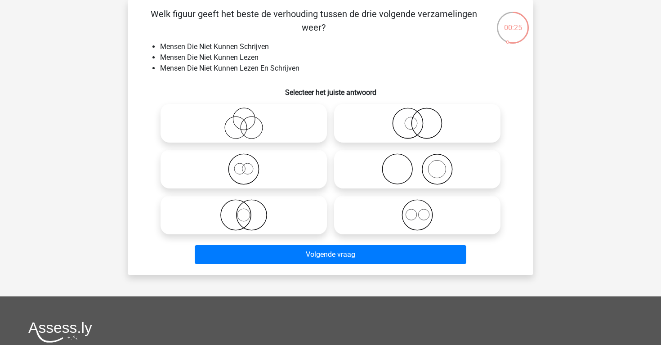
click at [400, 165] on icon at bounding box center [417, 168] width 159 height 31
click at [417, 165] on input "radio" at bounding box center [420, 162] width 6 height 6
radio input "true"
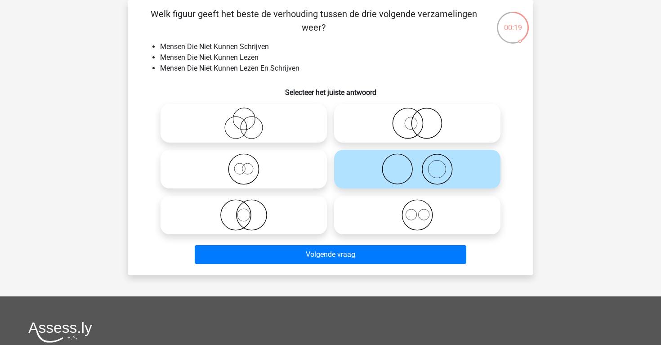
click at [423, 223] on icon at bounding box center [417, 214] width 159 height 31
click at [423, 210] on input "radio" at bounding box center [420, 208] width 6 height 6
radio input "true"
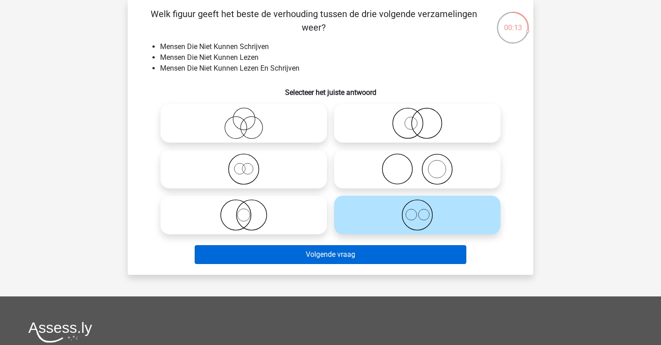
click at [416, 258] on button "Volgende vraag" at bounding box center [331, 254] width 272 height 19
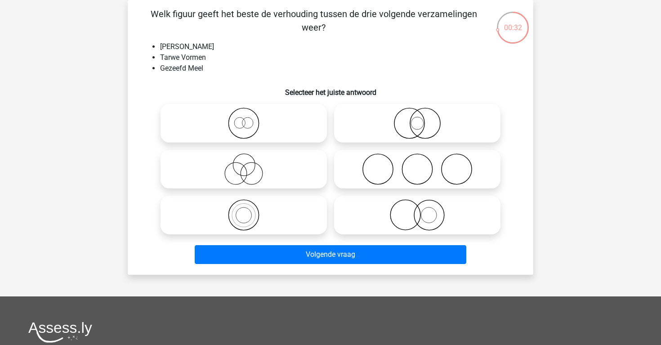
click at [398, 170] on icon at bounding box center [417, 168] width 159 height 31
click at [417, 165] on input "radio" at bounding box center [420, 162] width 6 height 6
radio input "true"
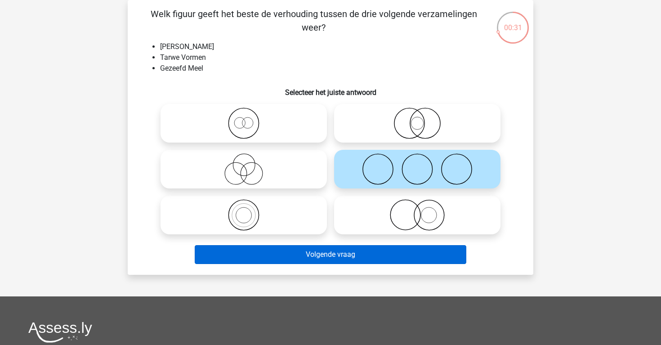
click at [374, 257] on button "Volgende vraag" at bounding box center [331, 254] width 272 height 19
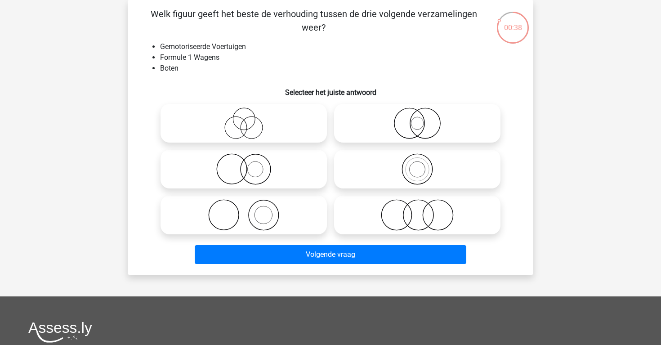
click at [312, 205] on icon at bounding box center [243, 214] width 159 height 31
click at [250, 205] on input "radio" at bounding box center [247, 208] width 6 height 6
radio input "true"
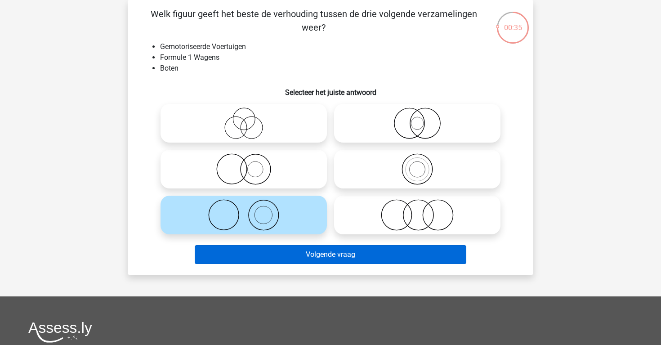
click at [327, 259] on button "Volgende vraag" at bounding box center [331, 254] width 272 height 19
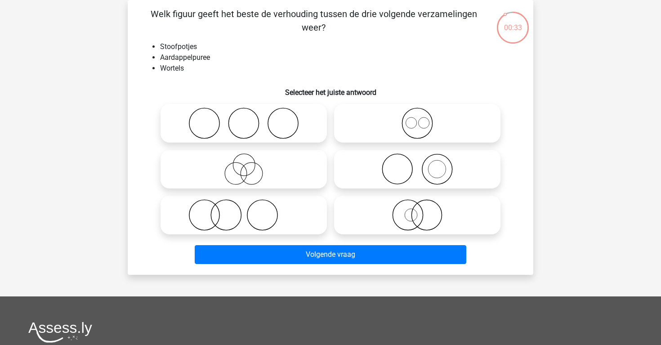
click at [277, 125] on icon at bounding box center [243, 122] width 159 height 31
click at [250, 119] on input "radio" at bounding box center [247, 116] width 6 height 6
radio input "true"
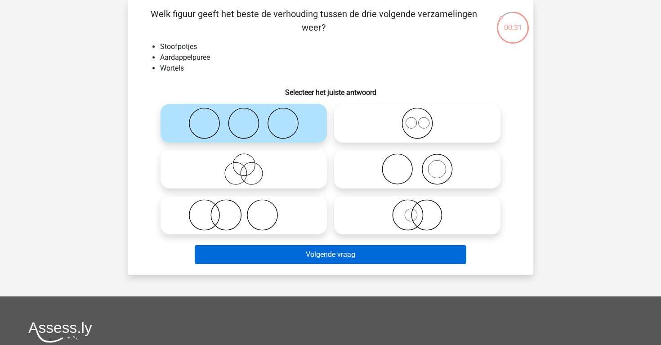
click at [295, 261] on button "Volgende vraag" at bounding box center [331, 254] width 272 height 19
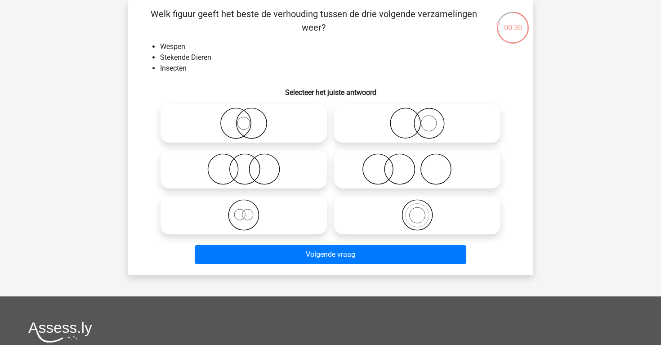
click at [309, 179] on icon at bounding box center [243, 168] width 159 height 31
click at [250, 165] on input "radio" at bounding box center [247, 162] width 6 height 6
radio input "true"
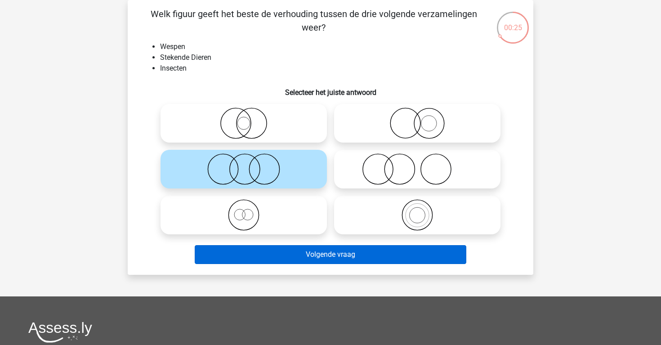
click at [327, 260] on button "Volgende vraag" at bounding box center [331, 254] width 272 height 19
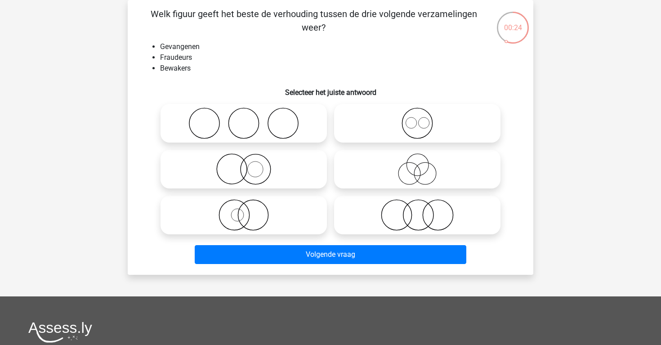
click at [391, 216] on icon at bounding box center [417, 214] width 159 height 31
click at [417, 210] on input "radio" at bounding box center [420, 208] width 6 height 6
radio input "true"
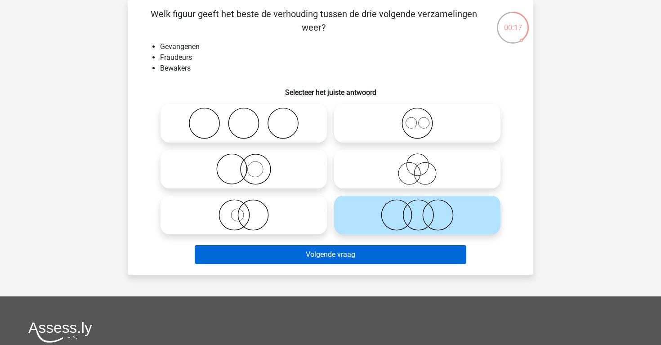
click at [388, 255] on button "Volgende vraag" at bounding box center [331, 254] width 272 height 19
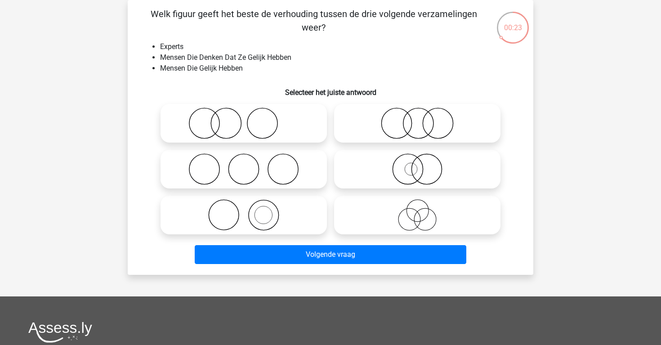
click at [409, 219] on icon at bounding box center [417, 214] width 159 height 31
click at [417, 210] on input "radio" at bounding box center [420, 208] width 6 height 6
radio input "true"
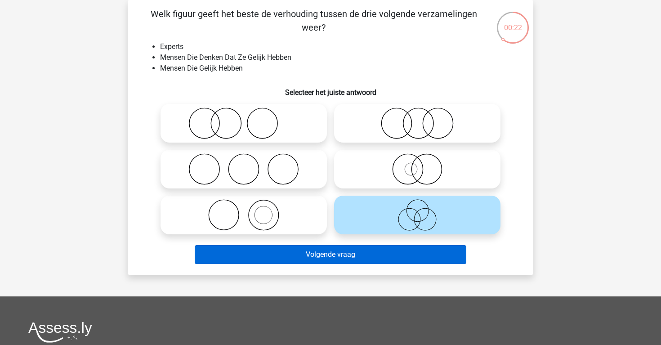
click at [401, 252] on button "Volgende vraag" at bounding box center [331, 254] width 272 height 19
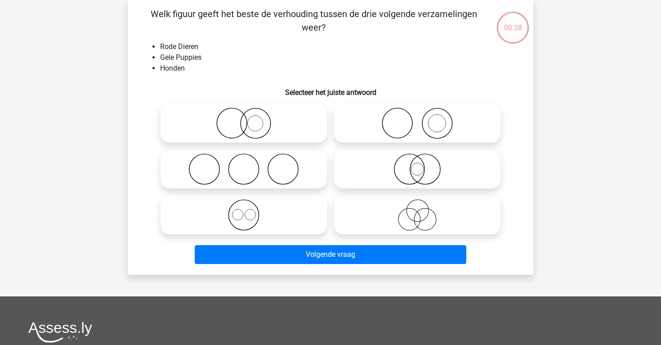
click at [317, 214] on icon at bounding box center [243, 214] width 159 height 31
click at [250, 210] on input "radio" at bounding box center [247, 208] width 6 height 6
radio input "true"
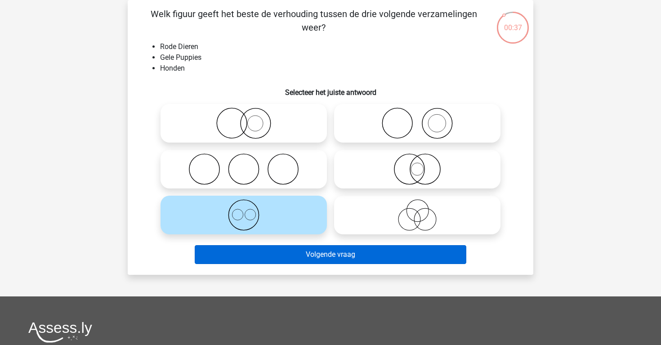
click at [352, 258] on button "Volgende vraag" at bounding box center [331, 254] width 272 height 19
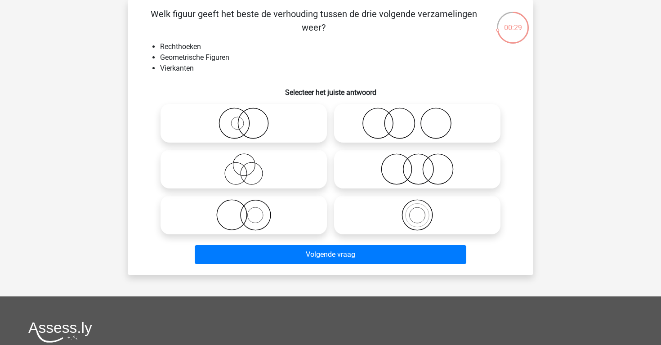
click at [400, 175] on icon at bounding box center [417, 168] width 159 height 31
click at [417, 165] on input "radio" at bounding box center [420, 162] width 6 height 6
radio input "true"
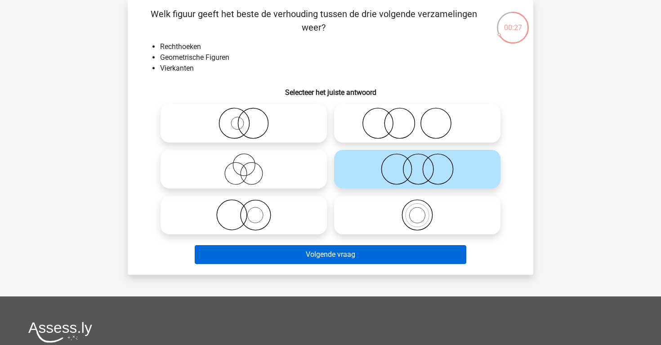
click at [365, 257] on button "Volgende vraag" at bounding box center [331, 254] width 272 height 19
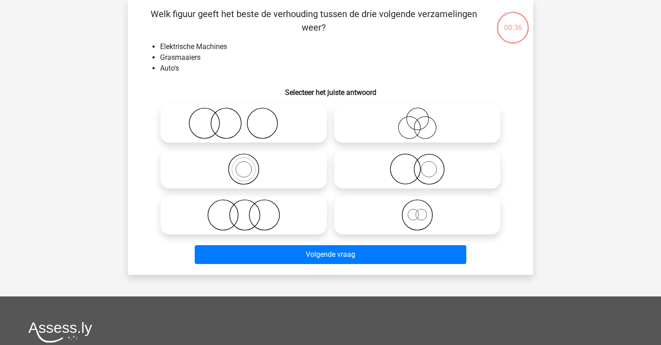
click at [295, 210] on icon at bounding box center [243, 214] width 159 height 31
click at [250, 210] on input "radio" at bounding box center [247, 208] width 6 height 6
radio input "true"
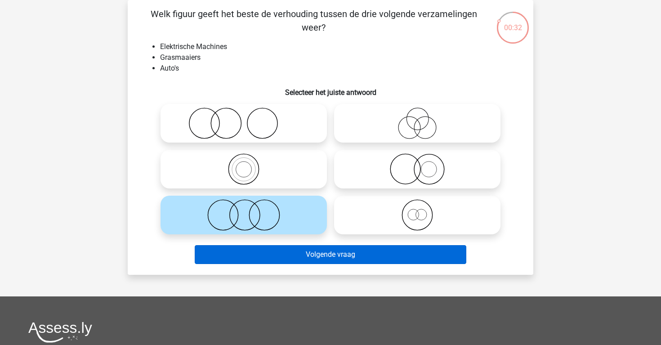
click at [317, 258] on button "Volgende vraag" at bounding box center [331, 254] width 272 height 19
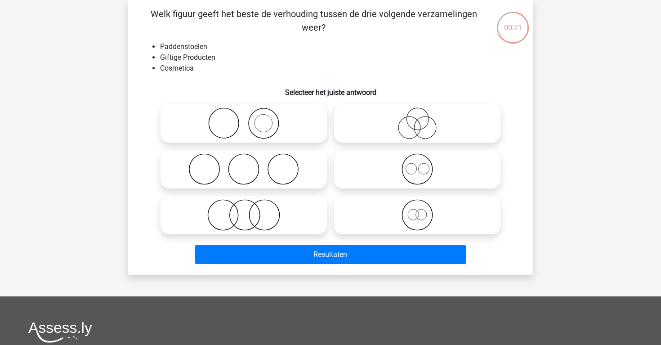
click at [297, 201] on icon at bounding box center [243, 214] width 159 height 31
click at [250, 205] on input "radio" at bounding box center [247, 208] width 6 height 6
radio input "true"
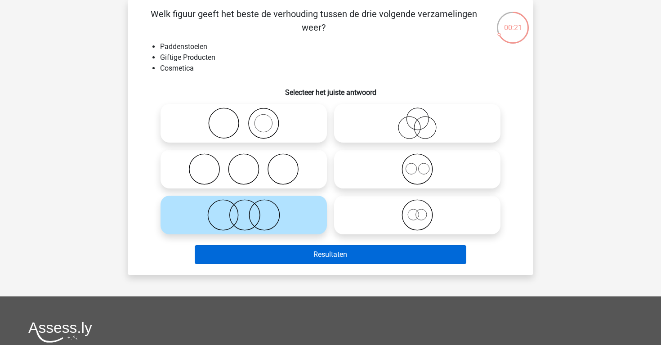
click at [305, 254] on button "Resultaten" at bounding box center [331, 254] width 272 height 19
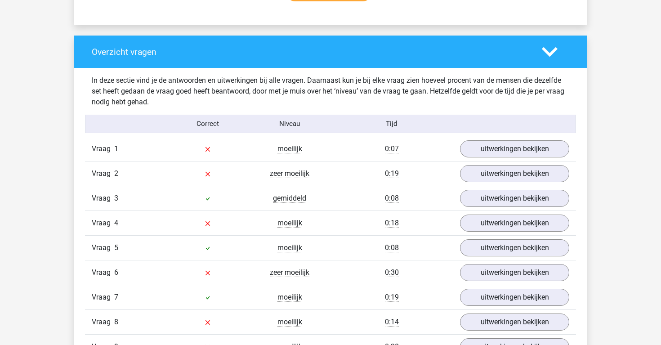
scroll to position [647, 0]
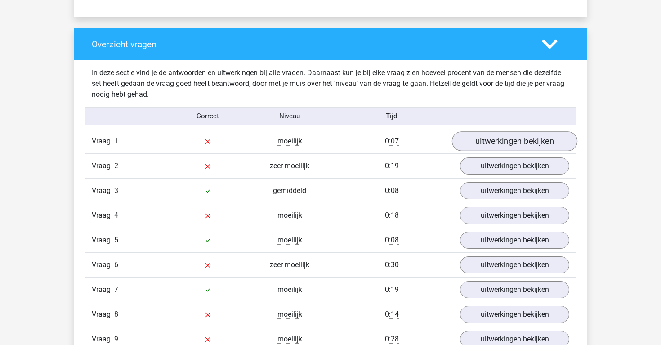
click at [473, 141] on link "uitwerkingen bekijken" at bounding box center [514, 141] width 125 height 20
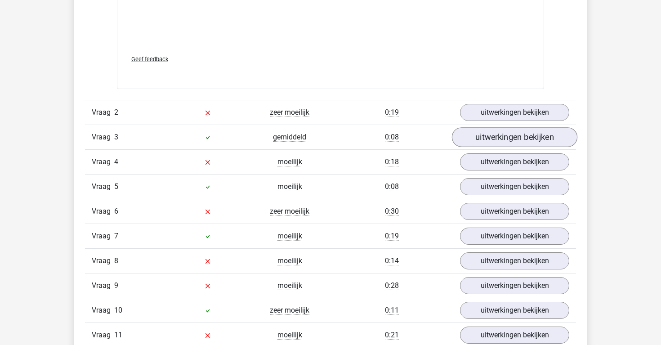
scroll to position [1289, 0]
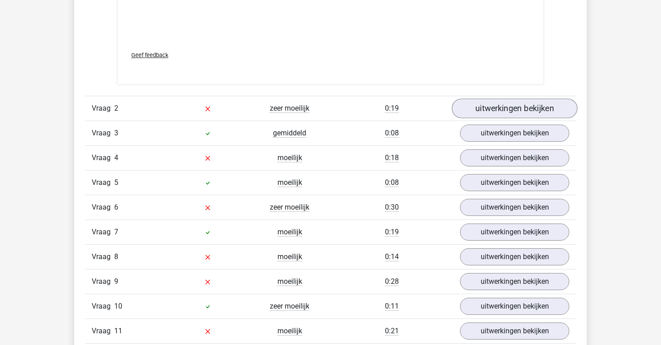
click at [486, 112] on link "uitwerkingen bekijken" at bounding box center [514, 108] width 125 height 20
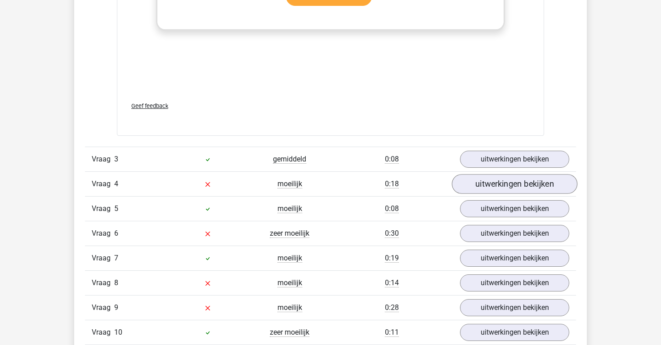
scroll to position [1852, 0]
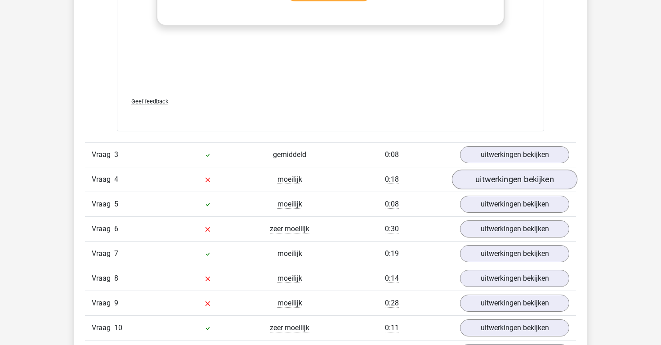
click at [481, 177] on link "uitwerkingen bekijken" at bounding box center [514, 180] width 125 height 20
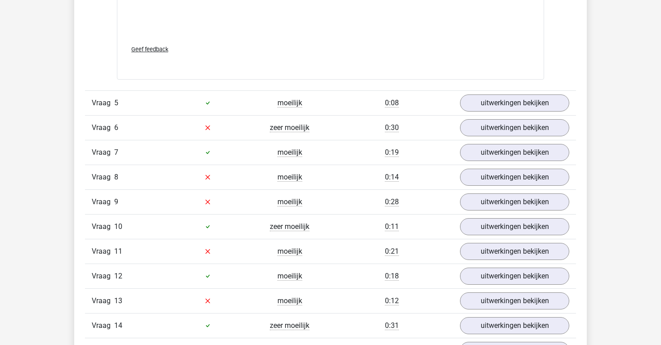
scroll to position [2516, 0]
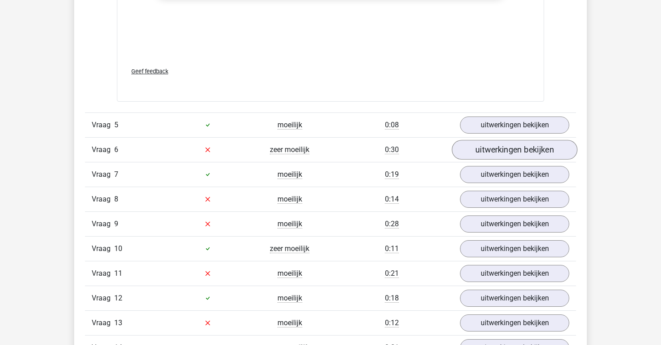
click at [500, 149] on link "uitwerkingen bekijken" at bounding box center [514, 150] width 125 height 20
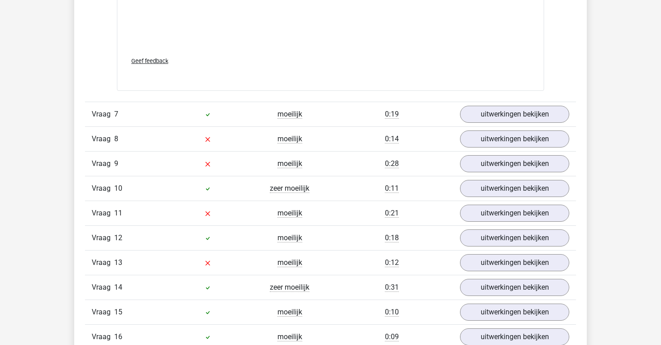
scroll to position [3168, 0]
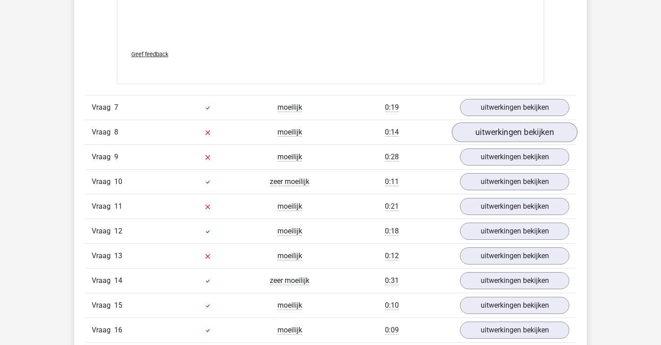
click at [504, 123] on link "uitwerkingen bekijken" at bounding box center [514, 132] width 125 height 20
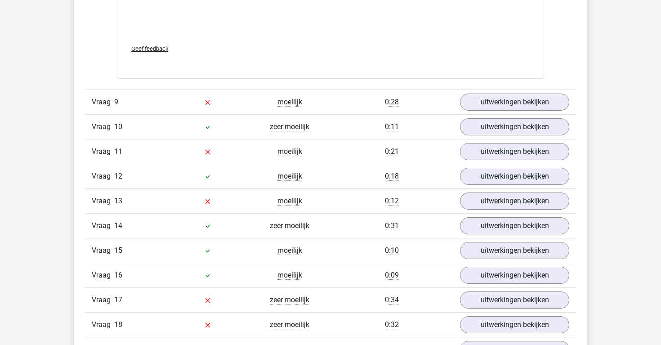
scroll to position [3810, 0]
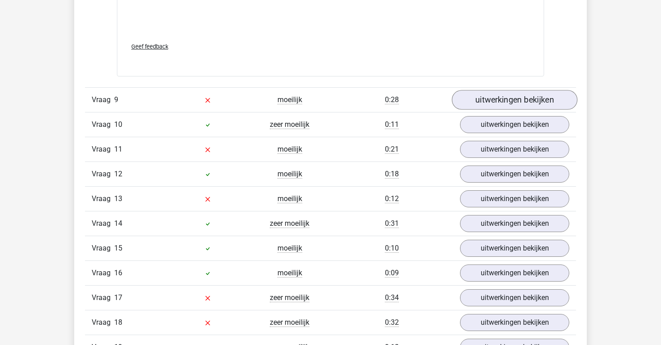
click at [508, 99] on link "uitwerkingen bekijken" at bounding box center [514, 100] width 125 height 20
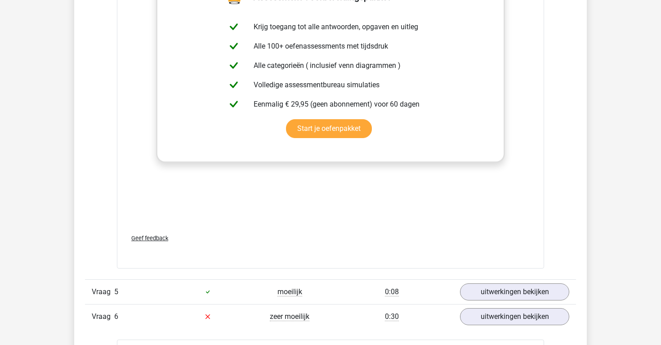
scroll to position [2303, 0]
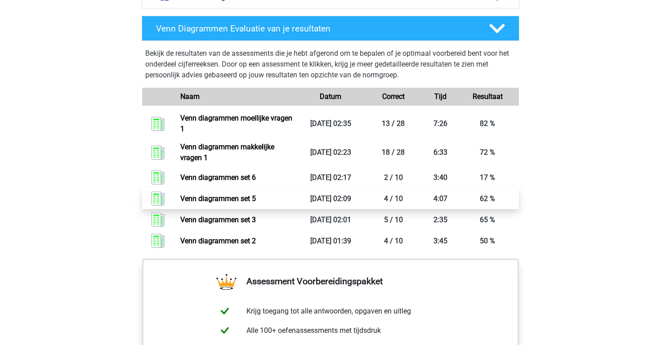
scroll to position [625, 0]
